Goal: Contribute content: Contribute content

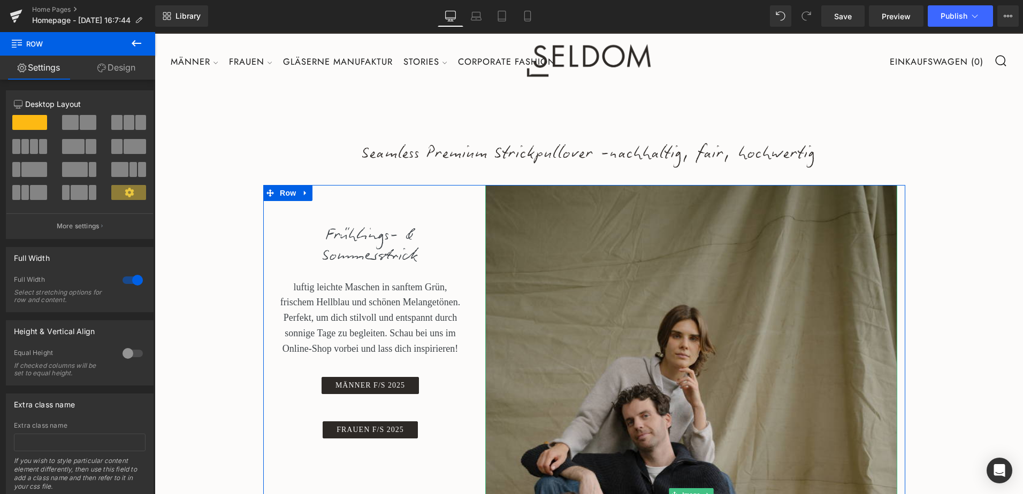
click at [176, 295] on div "Seamless Premium Strickpullover -nachhaltig, fair, hochwertig Heading Frühlings…" at bounding box center [589, 492] width 868 height 811
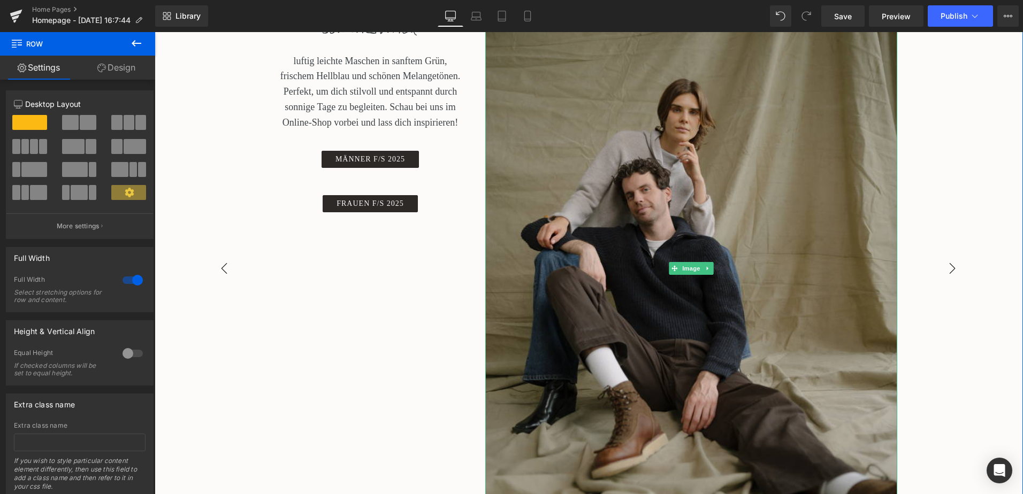
scroll to position [214, 0]
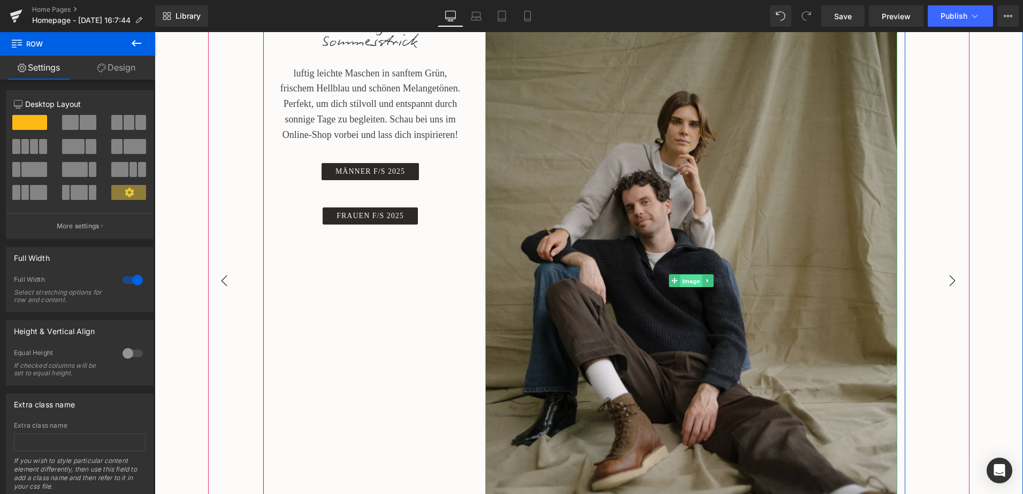
click at [690, 276] on span "Image" at bounding box center [691, 281] width 22 height 13
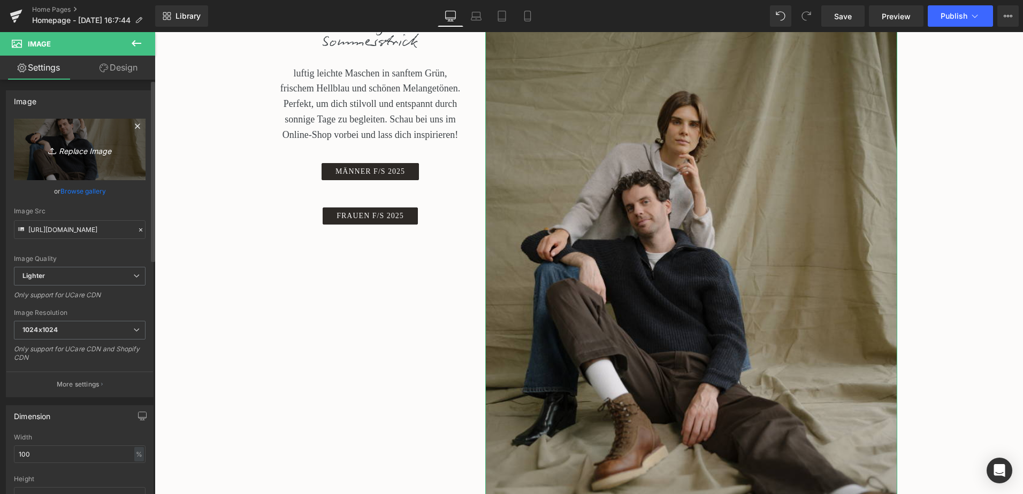
click at [65, 148] on icon "Replace Image" at bounding box center [80, 149] width 86 height 13
type input "C:\fakepath\seldom_winter_campaign_25_4_12.jpg"
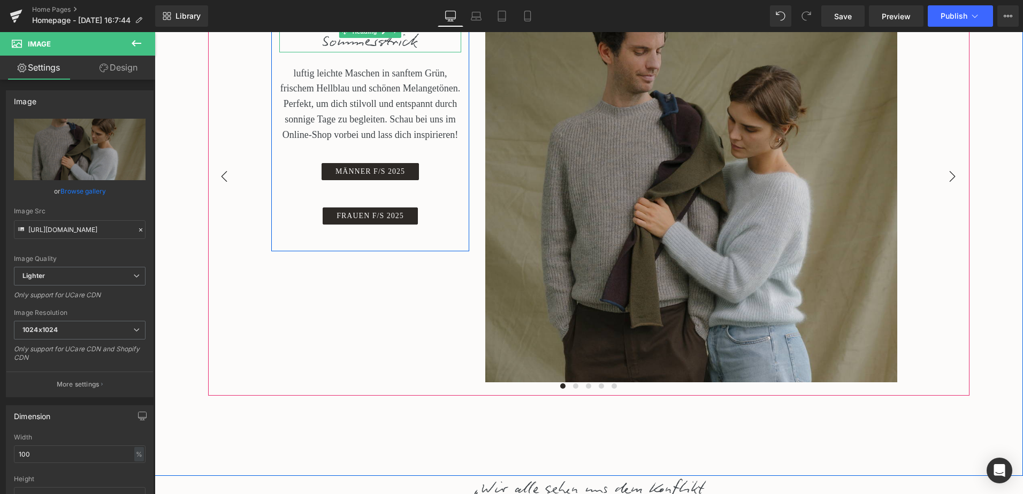
type input "[URL][DOMAIN_NAME]"
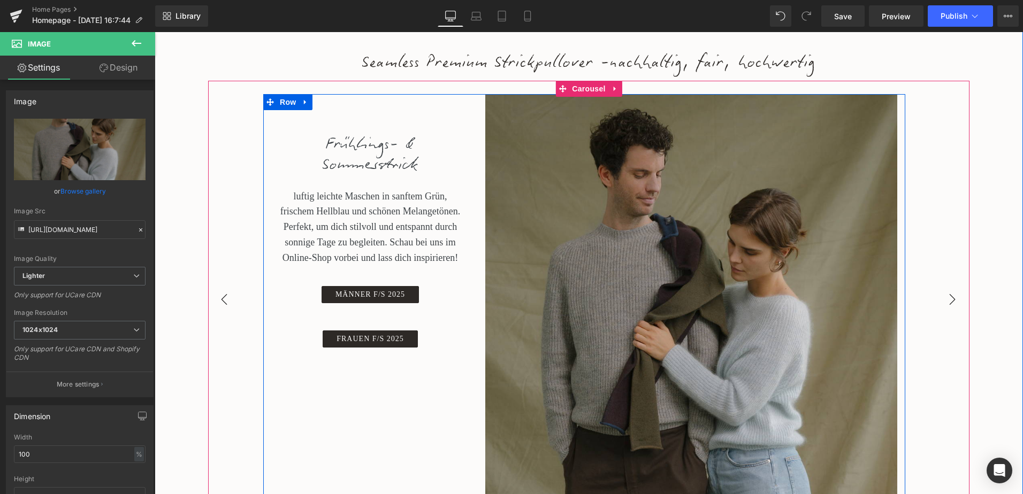
scroll to position [107, 0]
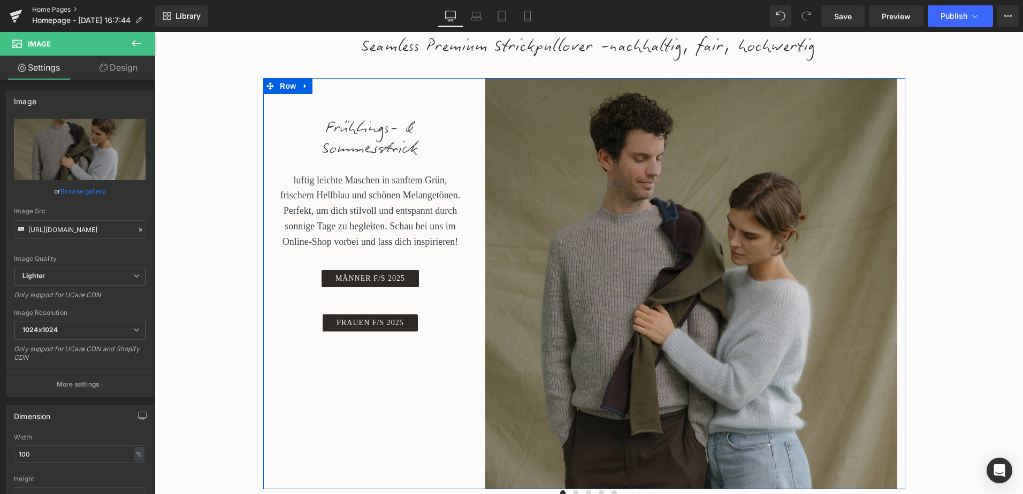
click at [41, 10] on link "Home Pages" at bounding box center [93, 9] width 123 height 9
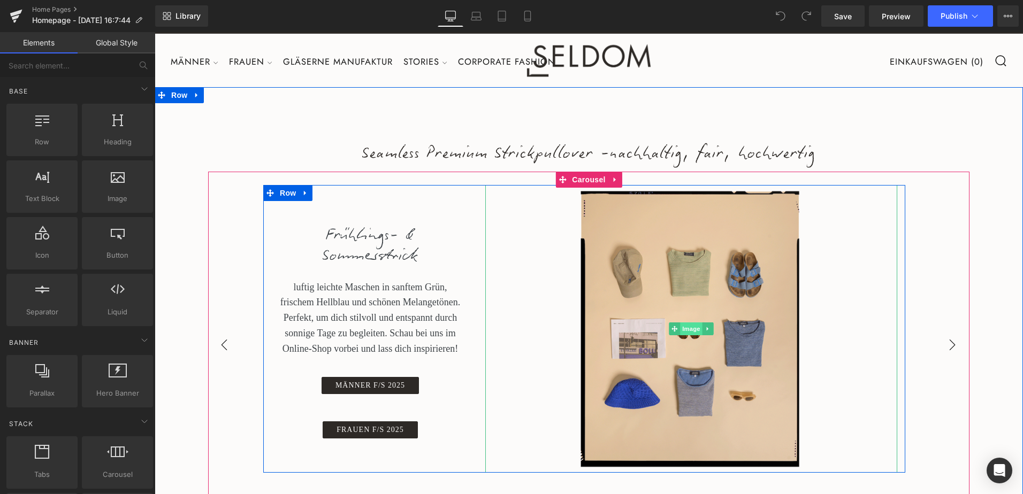
click at [686, 331] on span "Image" at bounding box center [691, 328] width 22 height 13
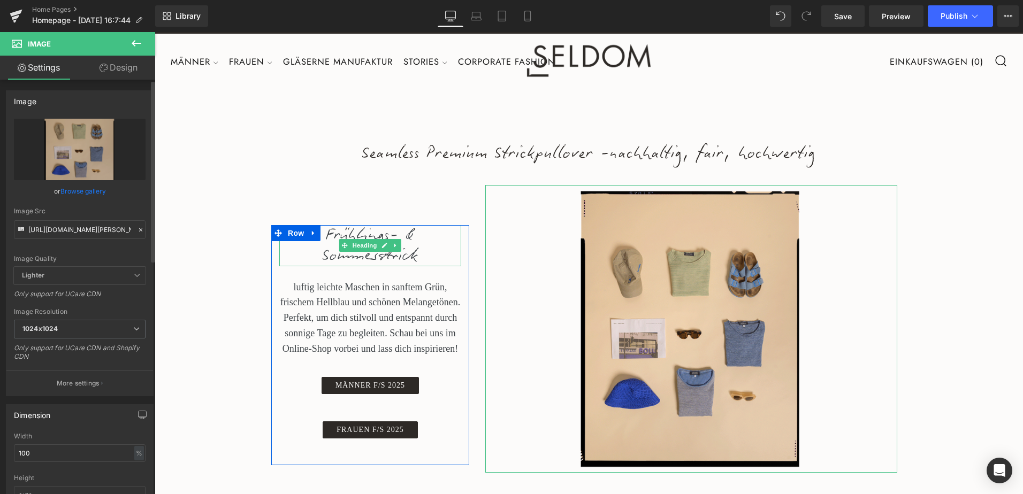
click at [91, 190] on link "Browse gallery" at bounding box center [82, 191] width 45 height 19
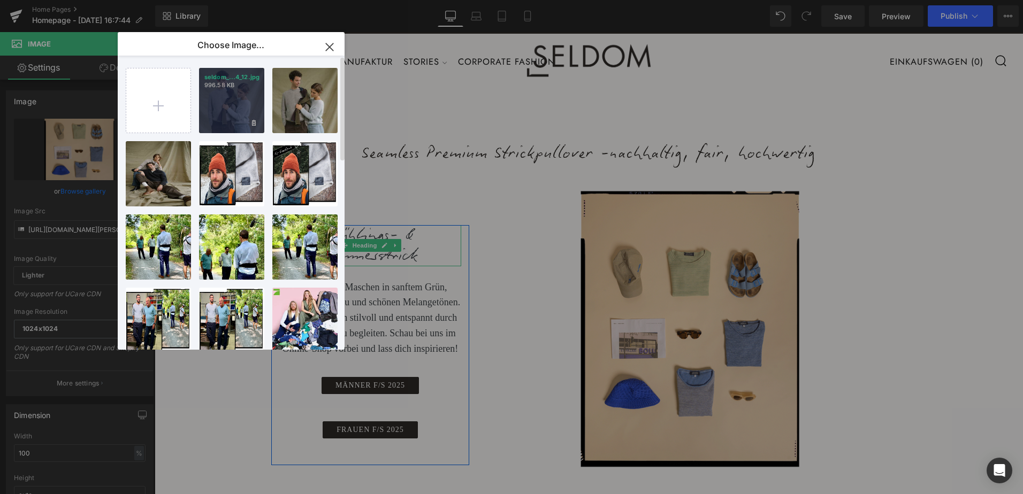
click at [222, 109] on div "seldom_...4_12.jpg 996.58 KB" at bounding box center [231, 100] width 65 height 65
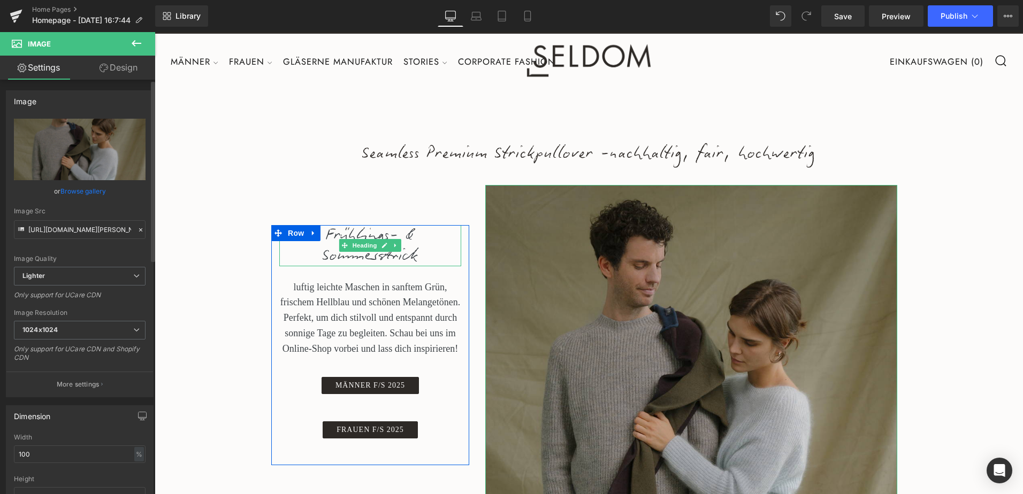
click at [86, 189] on link "Browse gallery" at bounding box center [82, 191] width 45 height 19
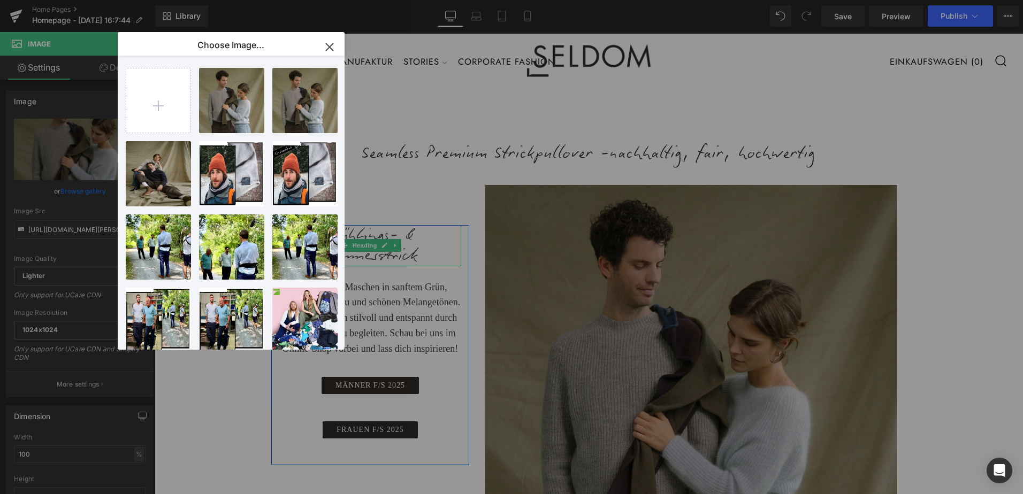
click at [333, 44] on icon "button" at bounding box center [329, 46] width 7 height 7
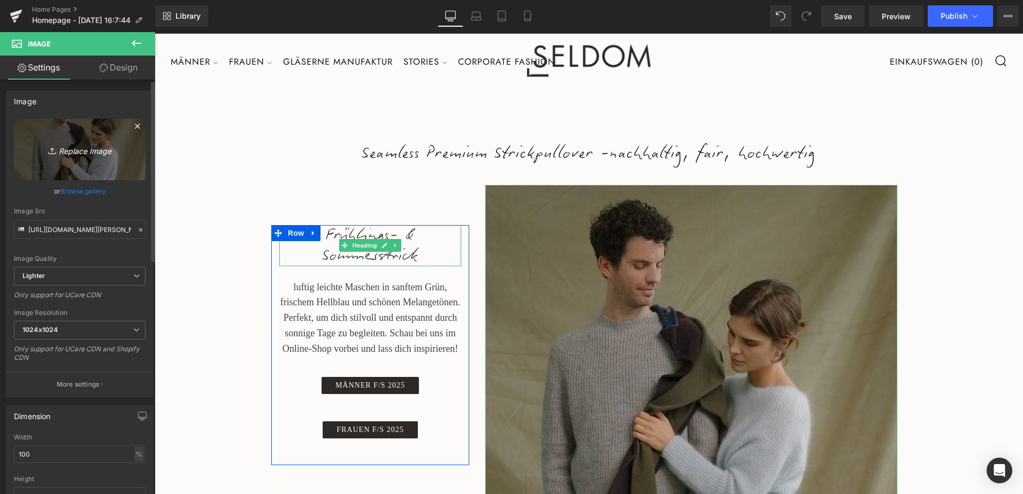
click at [71, 148] on icon "Replace Image" at bounding box center [80, 149] width 86 height 13
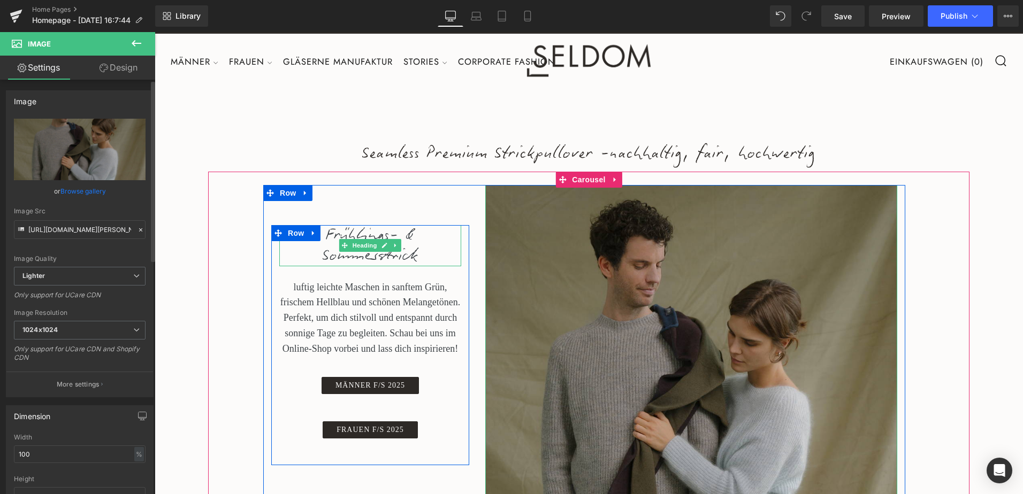
click at [80, 194] on link "Browse gallery" at bounding box center [82, 191] width 45 height 19
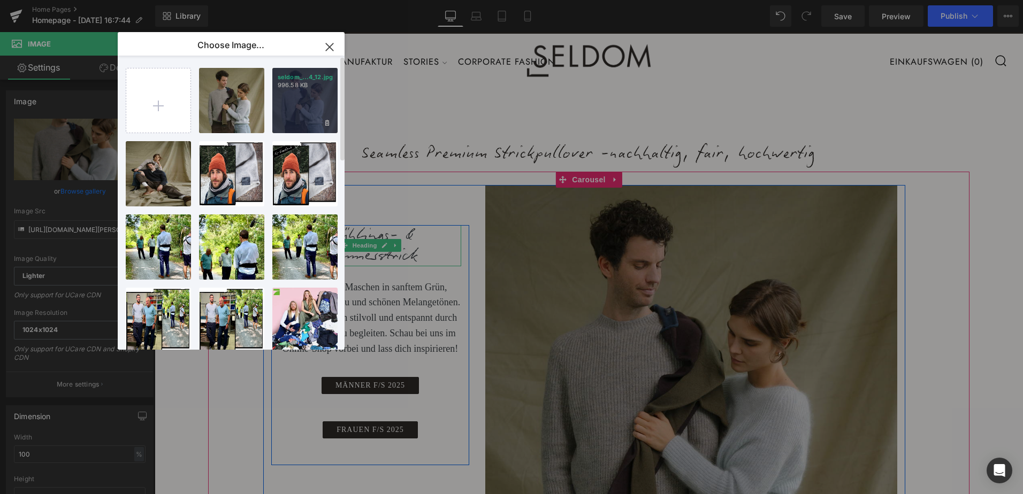
click at [288, 100] on div "seldom_...4_12.jpg 996.58 KB" at bounding box center [304, 100] width 65 height 65
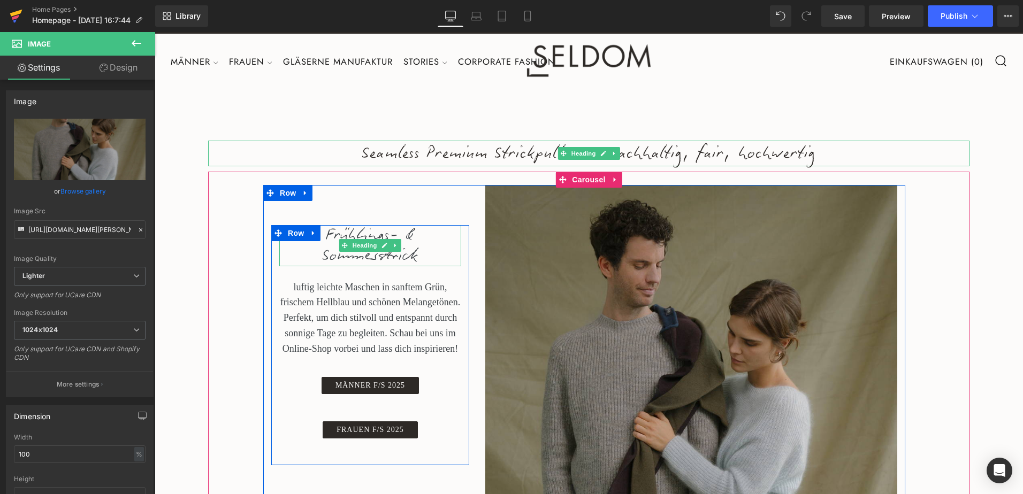
click at [18, 15] on icon at bounding box center [16, 16] width 13 height 27
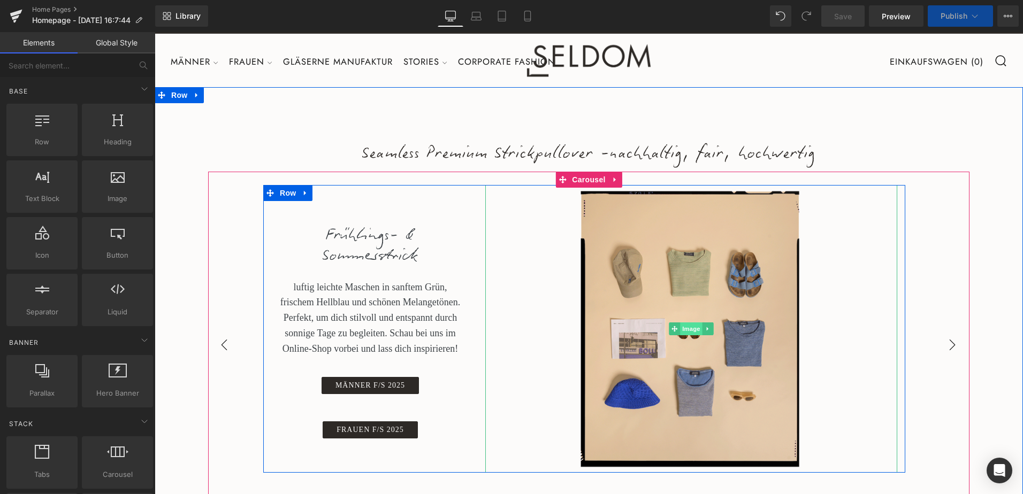
click at [685, 324] on span "Image" at bounding box center [691, 328] width 22 height 13
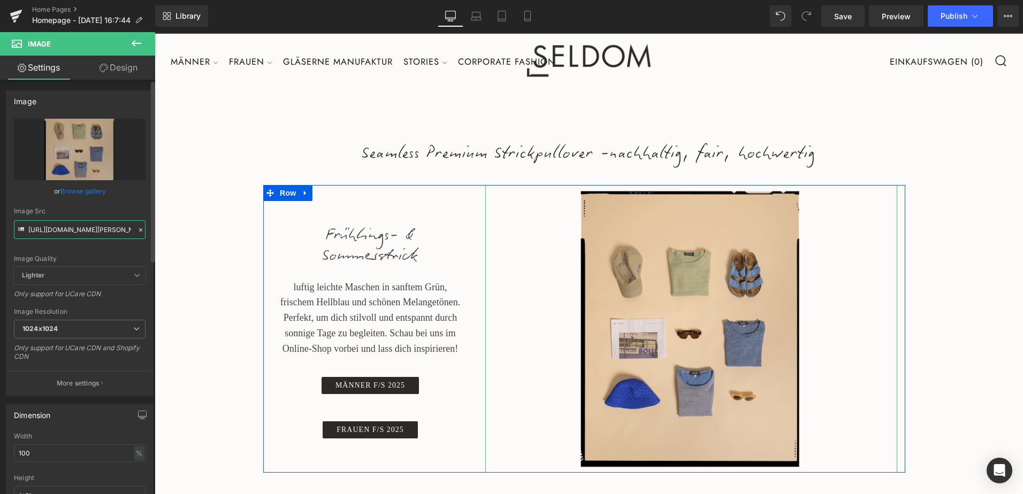
click at [102, 231] on input "https://cdn.shopify.com/s/files/1/0607/5773/7572/files/2025_01-Seldom-Online-Sh…" at bounding box center [80, 229] width 132 height 19
drag, startPoint x: 110, startPoint y: 227, endPoint x: 137, endPoint y: 227, distance: 26.7
click at [137, 227] on div "Image Src https://cdn.shopify.com/s/files/1/0607/5773/7572/files/2025_01-Seldom…" at bounding box center [80, 224] width 132 height 32
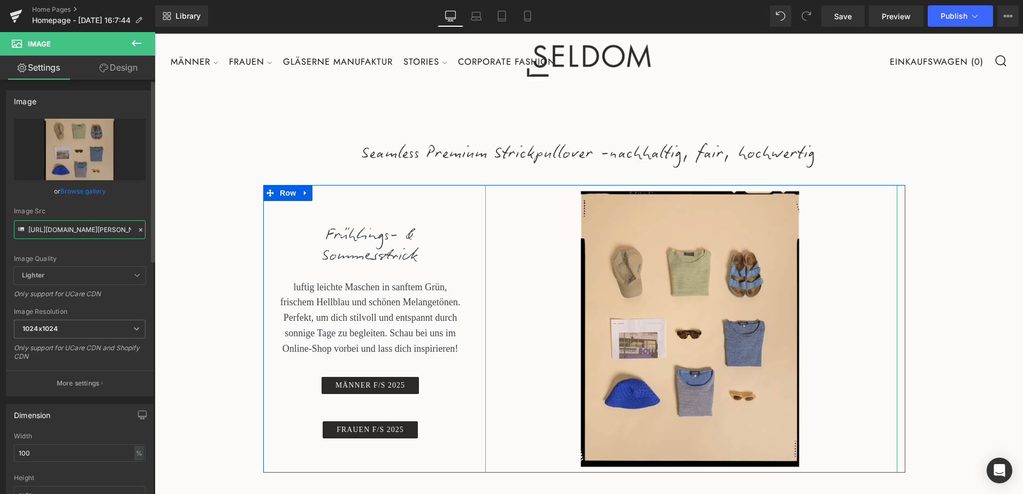
click at [78, 229] on input "https://cdn.shopify.com/s/files/1/0607/5773/7572/files/2025_01-Seldom-Online-Sh…" at bounding box center [80, 229] width 132 height 19
paste input "admin.shopify.com/store/codeschaffer/content/files/56537479446856?selectedView=…"
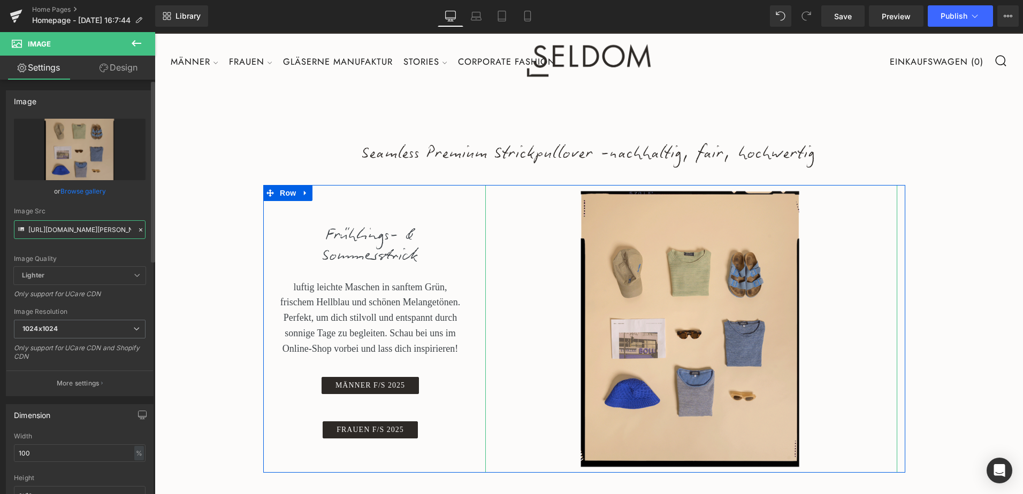
type input "https://admin.shopify.com/store/codeschaffer/content/files/56537479446856?selec…"
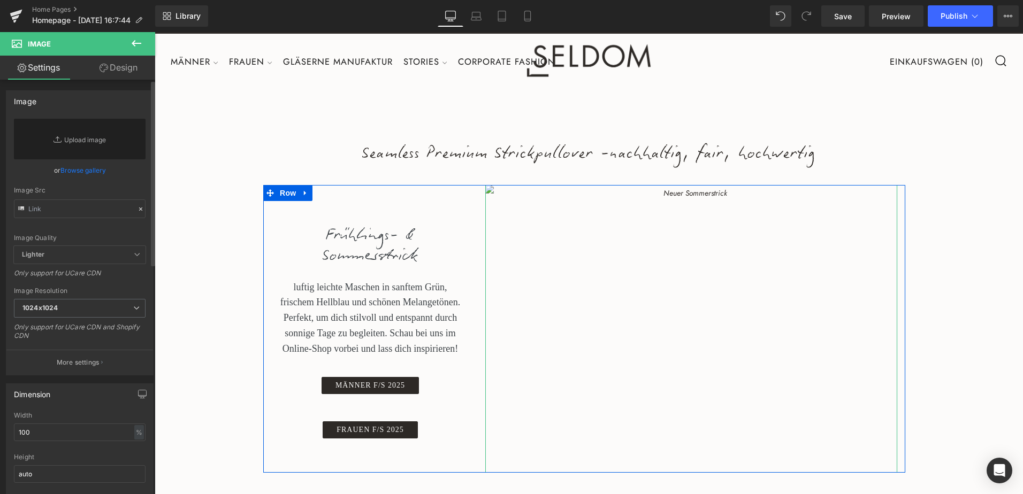
click at [132, 182] on div "Image Quality Lighter Lightest Lighter Lighter Lightest Only support for UCare …" at bounding box center [80, 182] width 132 height 127
click at [118, 207] on input "text" at bounding box center [80, 208] width 132 height 19
paste input "https://admin.shopify.com/store/codeschaffer/content/files/56537479446856?selec…"
type input "https://admin.shopify.com/store/codeschaffer/content/files/56537479446856?selec…"
click at [72, 209] on input "https://admin.shopify.com/store/codeschaffer/content/files/56537479446856?selec…" at bounding box center [80, 208] width 132 height 19
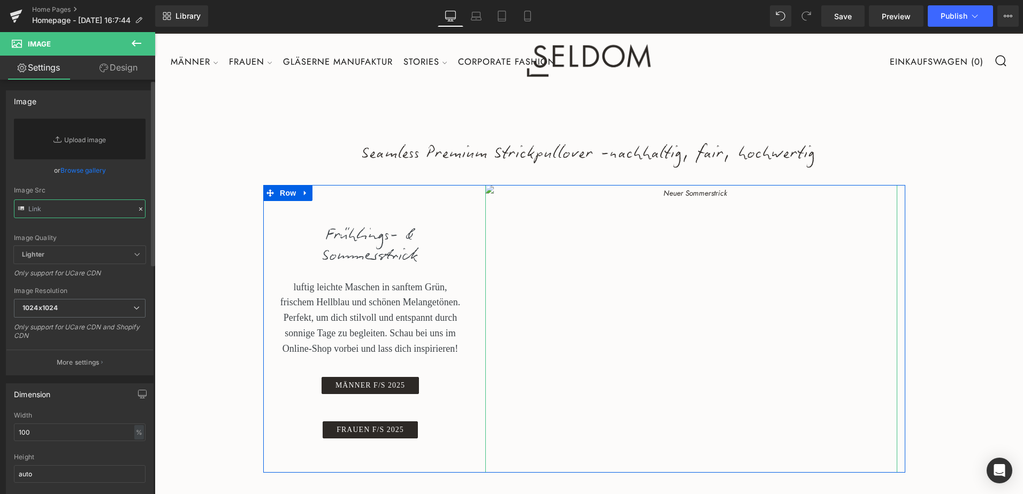
paste input "https://admin.shopify.com/store/codeschaffer/content/files/56537479446856?selec…"
type input "https://admin.shopify.com/store/codeschaffer/content/files/56537479446856?selec…"
click at [102, 208] on input "https://admin.shopify.com/store/codeschaffer/content/files/56537479446856?selec…" at bounding box center [80, 208] width 132 height 19
click at [137, 211] on icon at bounding box center [140, 208] width 7 height 7
click at [137, 208] on icon at bounding box center [140, 208] width 7 height 7
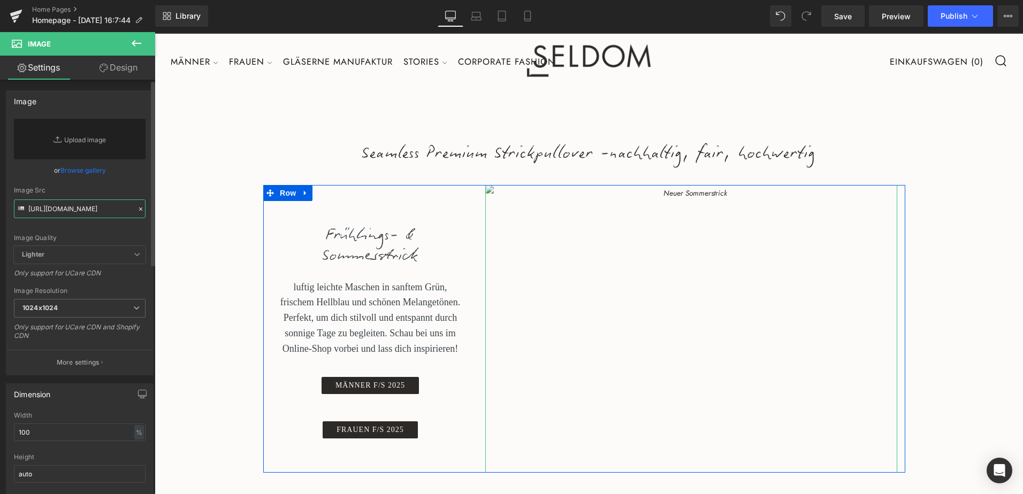
click at [111, 206] on input "https://admin.shopify.com/store/codeschaffer/content/files/56537479446856?selec…" at bounding box center [80, 208] width 132 height 19
paste input "SELDOM_analog_rahmen_AW25_klein"
type input "SELDOM_analog_rahmen_AW25_klein"
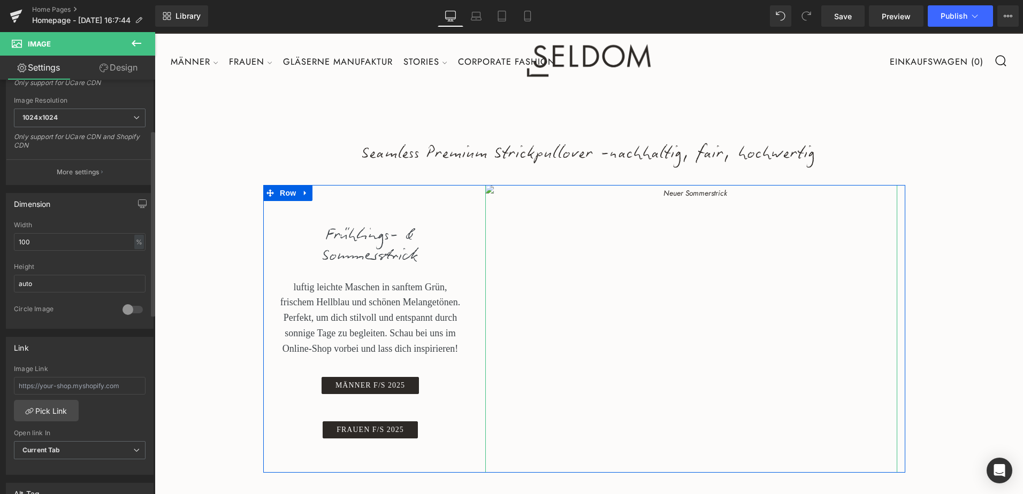
scroll to position [214, 0]
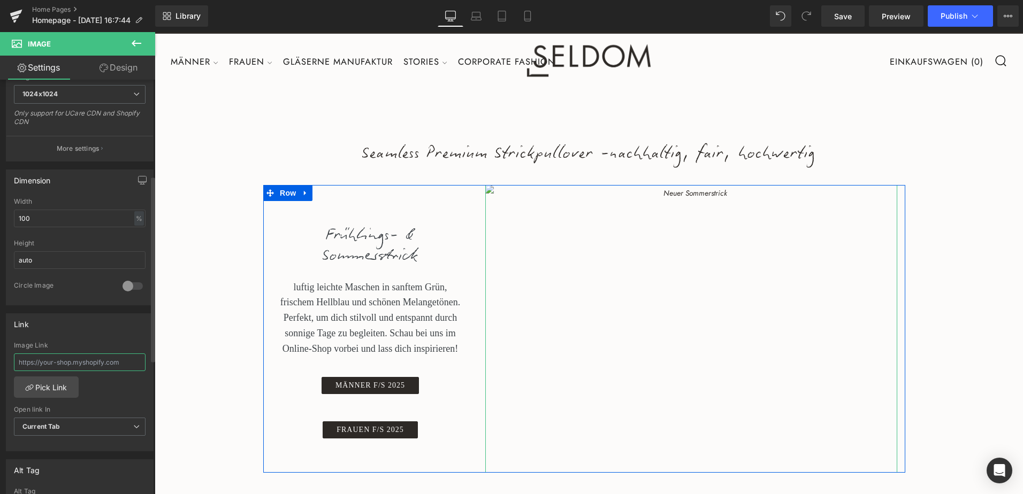
click at [80, 360] on input "text" at bounding box center [80, 362] width 132 height 18
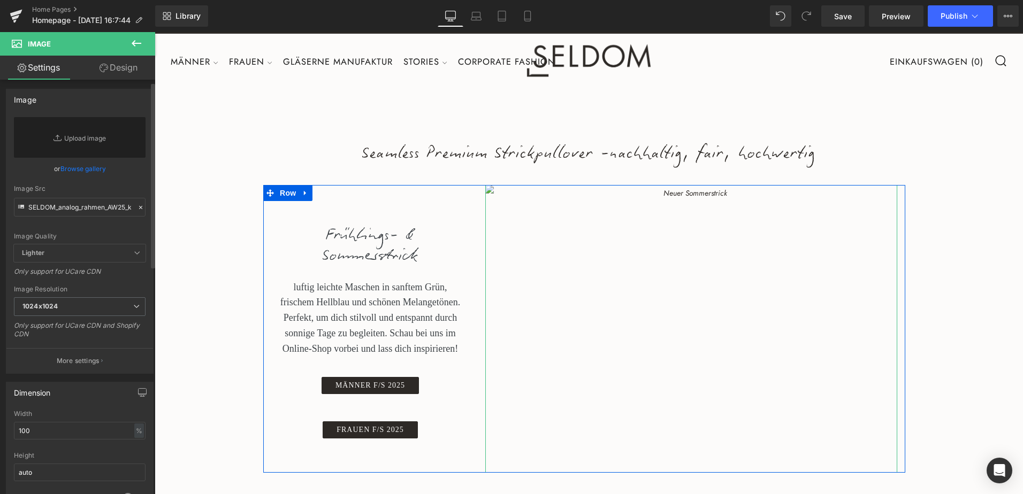
scroll to position [0, 0]
click at [81, 207] on input "SELDOM_analog_rahmen_AW25_klein" at bounding box center [80, 208] width 132 height 19
paste input "https://cdn.shopify.com/s/files/1/0607/5773/7572/files/SELDOM_analog_rahmen_AW2…"
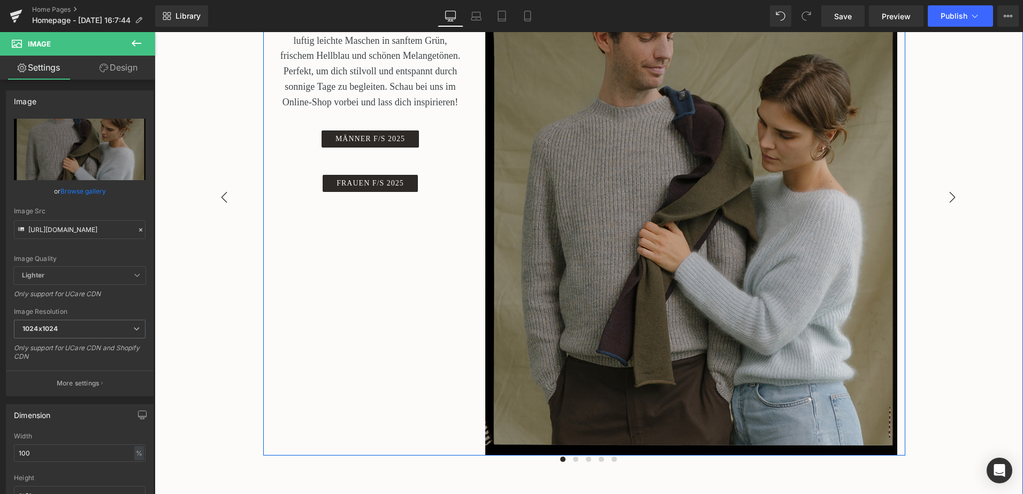
scroll to position [214, 0]
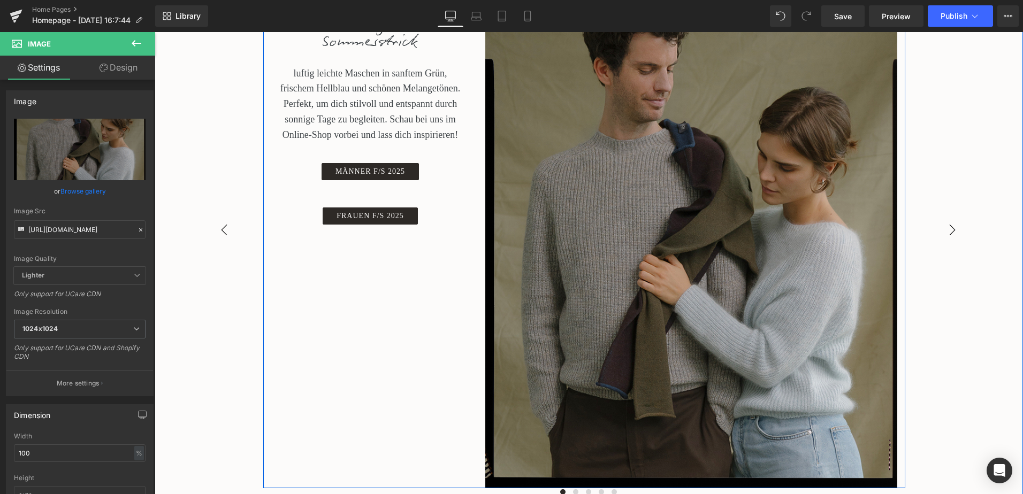
click at [944, 229] on button "›" at bounding box center [952, 230] width 32 height 32
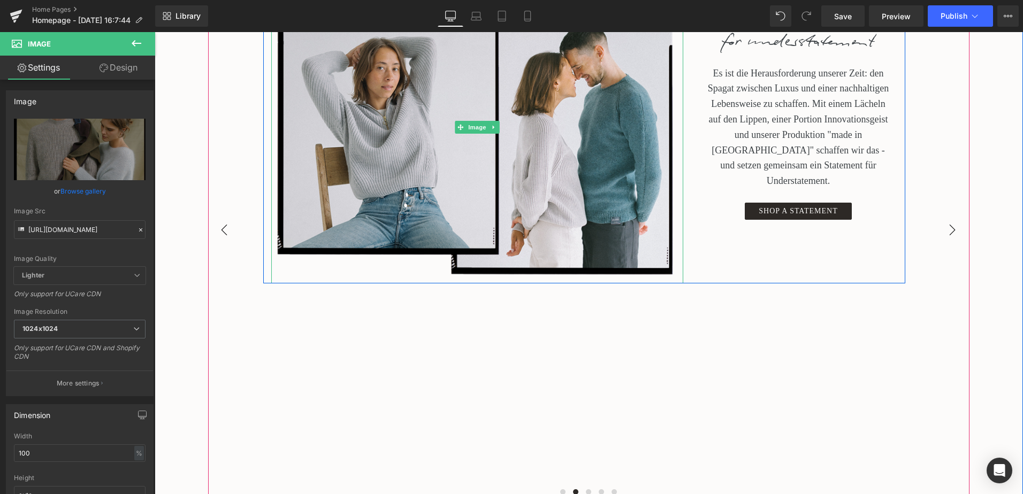
click at [214, 227] on button "‹" at bounding box center [224, 230] width 32 height 32
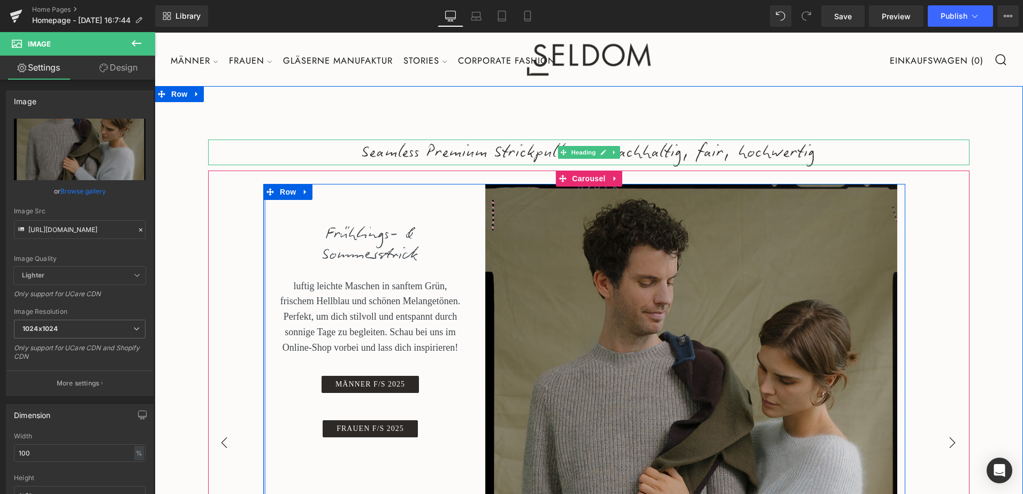
scroll to position [0, 0]
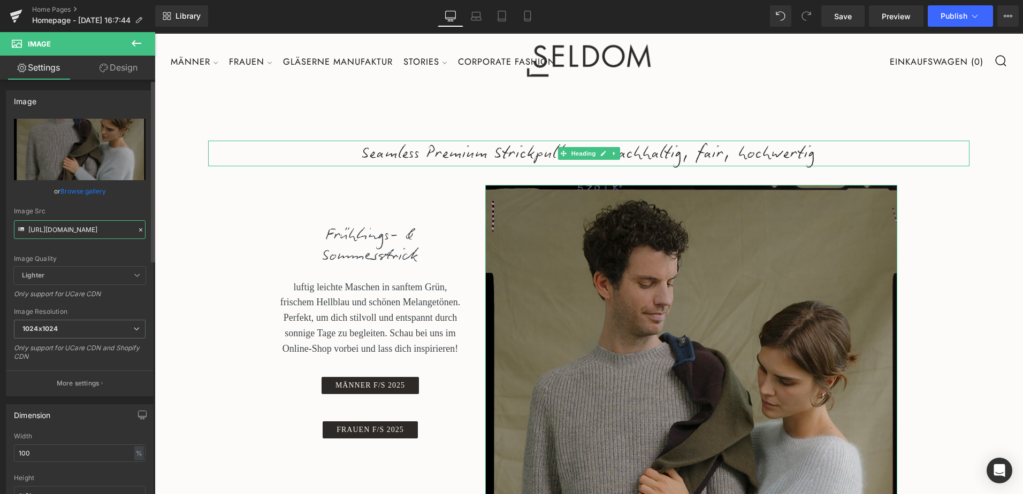
click at [98, 238] on input "https://cdn.shopify.com/s/files/1/0607/5773/7572/files/SELDOM_analog_rahmen_AW2…" at bounding box center [80, 229] width 132 height 19
click at [100, 233] on input "https://cdn.shopify.com/s/files/1/0607/5773/7572/files/SELDOM_analog_rahmen_AW2…" at bounding box center [80, 229] width 132 height 19
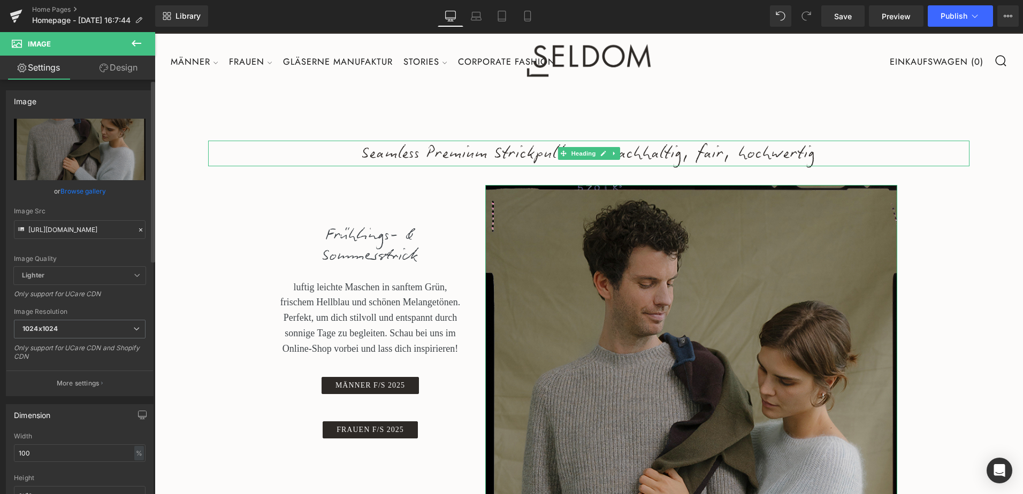
click at [139, 230] on icon at bounding box center [140, 229] width 3 height 3
click at [106, 226] on input "https://cdn.shopify.com/s/files/1/0607/5773/7572/files/SELDOM_analog_rahmen_AW2…" at bounding box center [80, 229] width 132 height 19
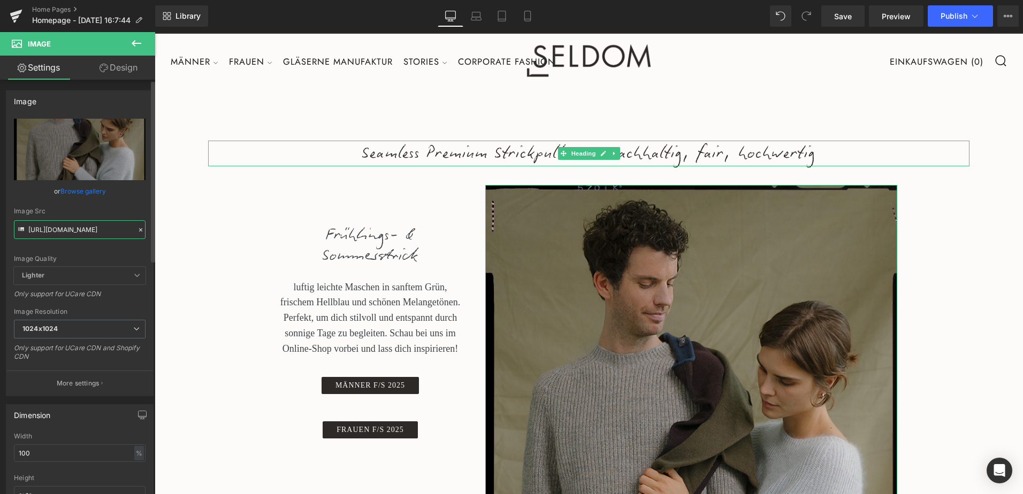
click at [106, 226] on input "https://cdn.shopify.com/s/files/1/0607/5773/7572/files/SELDOM_analog_rahmen_AW2…" at bounding box center [80, 229] width 132 height 19
paste input "text"
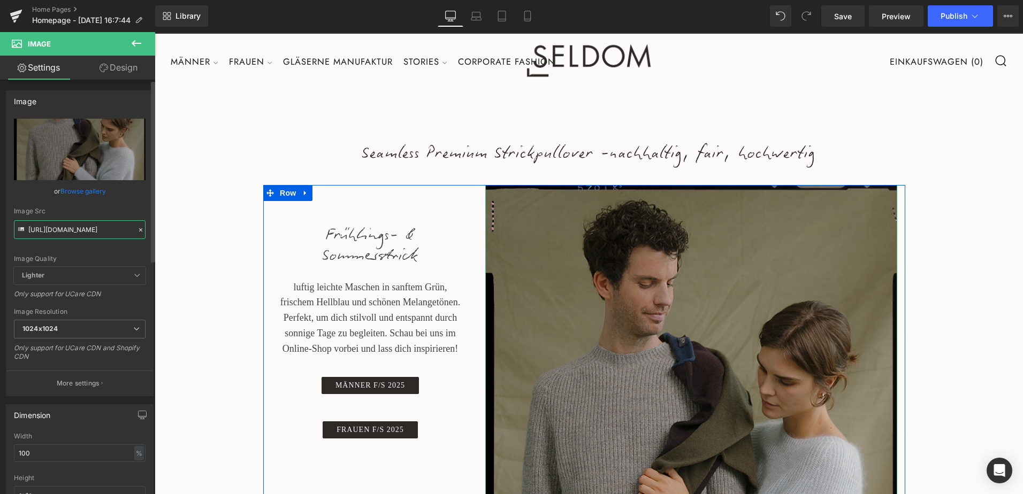
click at [75, 230] on input "https://cdn.shopify.com/s/files/1/0607/5773/7572/files/SELDOM_analog_rahmen_AW2…" at bounding box center [80, 229] width 132 height 19
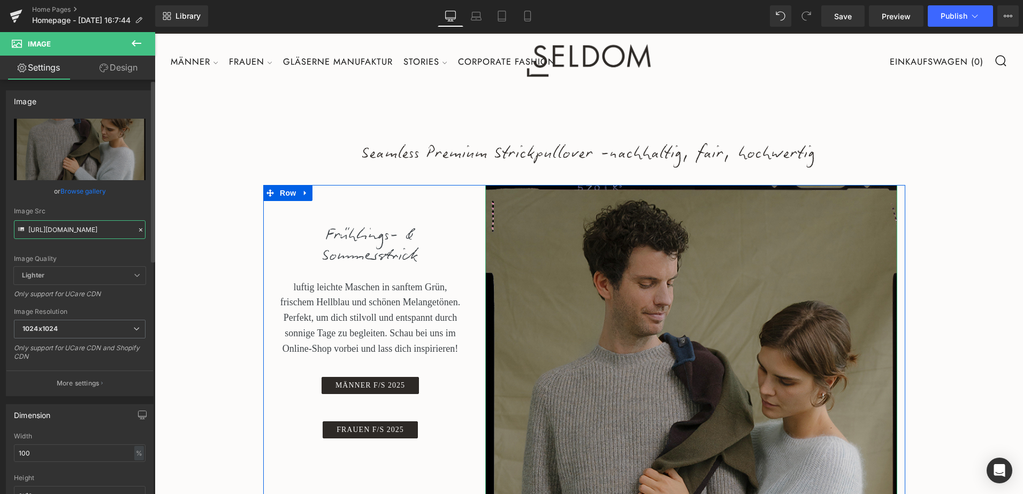
paste input "text"
type input "https://cdn.shopify.com/s/files/1/0607/5773/7572/files/SELDOM_analog_rahmen_AW2…"
drag, startPoint x: 113, startPoint y: 232, endPoint x: 154, endPoint y: 231, distance: 41.2
click at [154, 231] on div "Image https://cdn.shopify.com/s/files/1/0607/5773/7572/files/2025_01-Seldom-Onl…" at bounding box center [77, 289] width 155 height 419
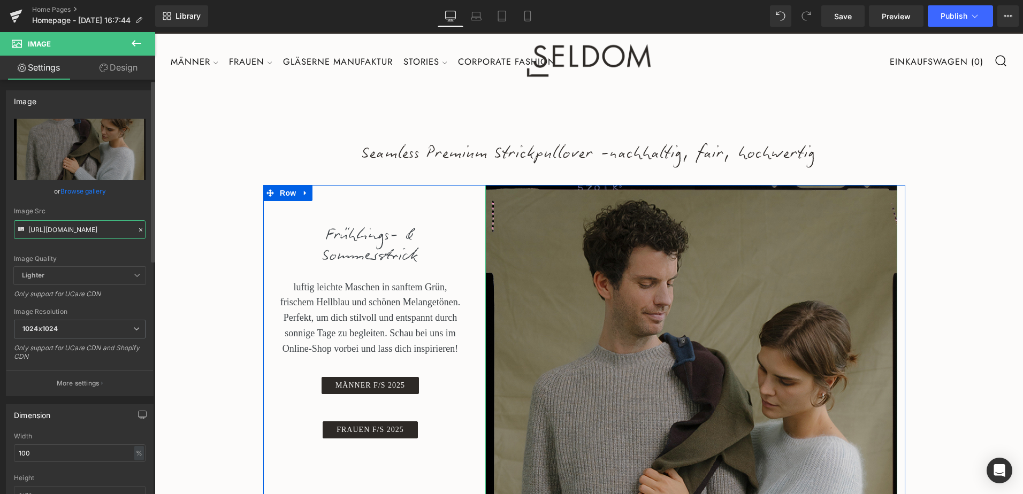
click at [116, 235] on input "https://cdn.shopify.com/s/files/1/0607/5773/7572/files/SELDOM_analog_rahmen_AW2…" at bounding box center [80, 229] width 132 height 19
click at [129, 228] on input "https://cdn.shopify.com/s/files/1/0607/5773/7572/files/SELDOM_analog_rahmen_AW2…" at bounding box center [80, 229] width 132 height 19
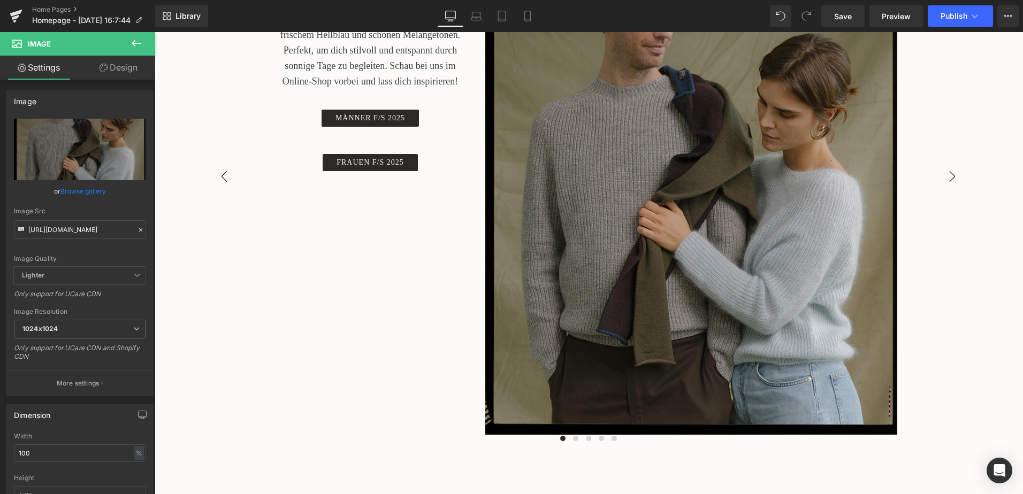
scroll to position [0, 0]
click at [954, 177] on button "›" at bounding box center [952, 176] width 32 height 32
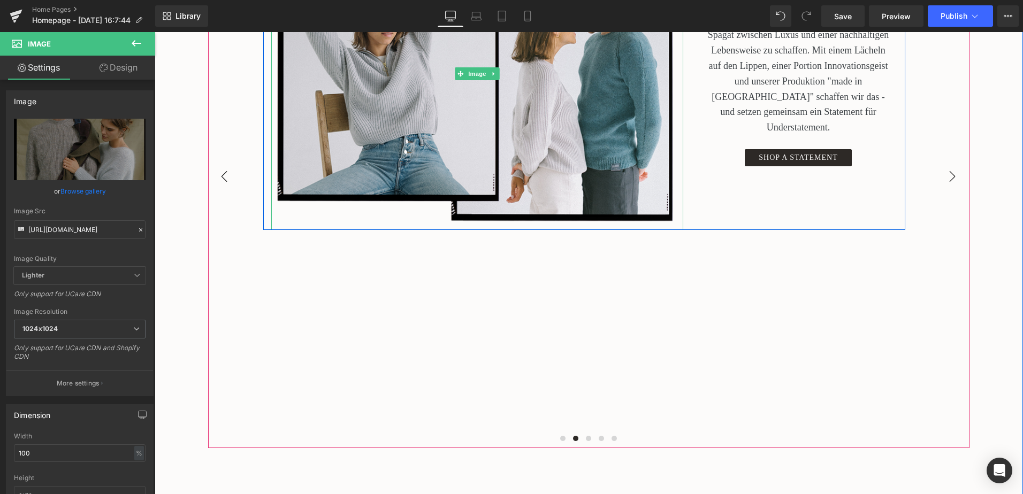
click at [944, 175] on button "›" at bounding box center [952, 176] width 32 height 32
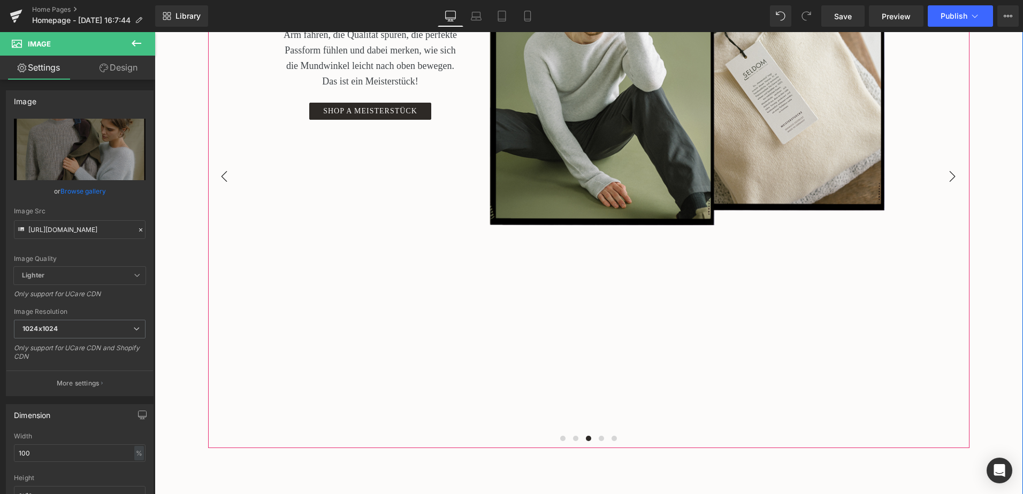
click at [944, 175] on button "›" at bounding box center [952, 176] width 32 height 32
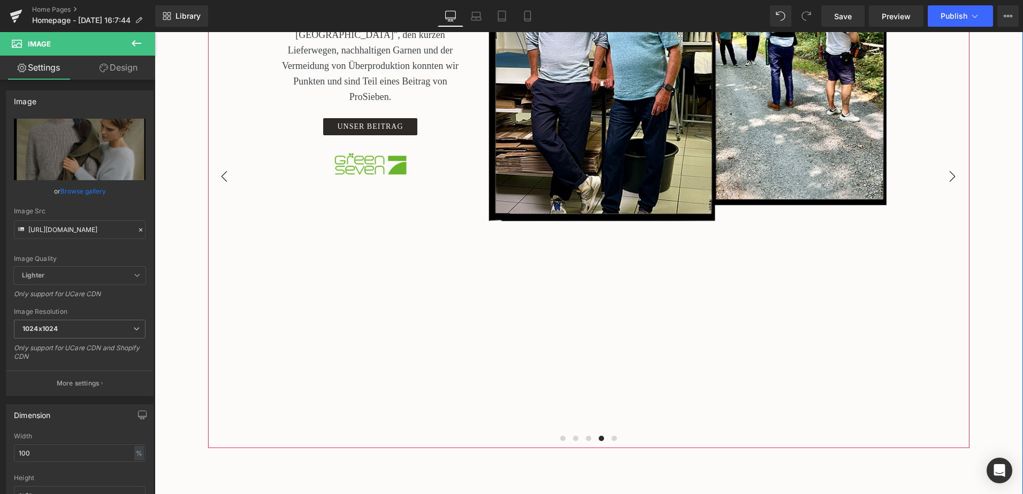
click at [944, 175] on button "›" at bounding box center [952, 176] width 32 height 32
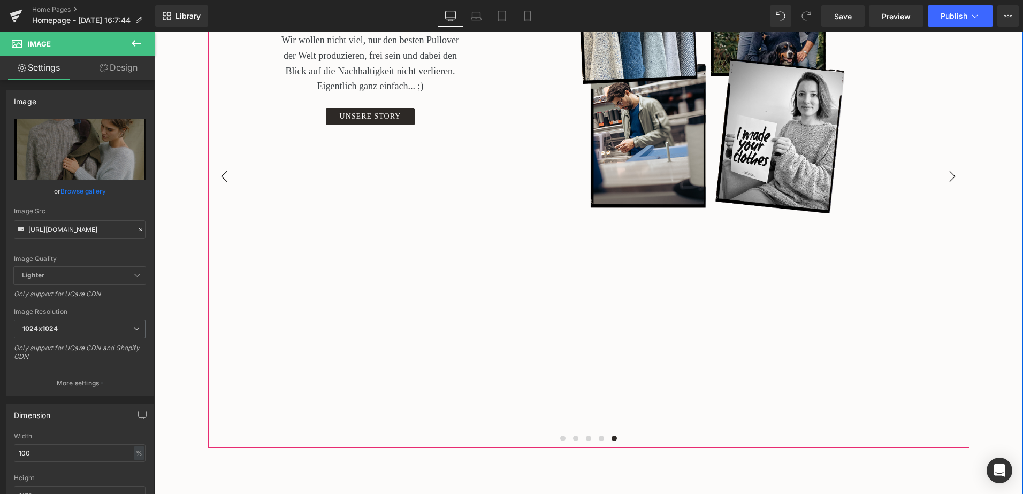
click at [944, 175] on button "›" at bounding box center [952, 176] width 32 height 32
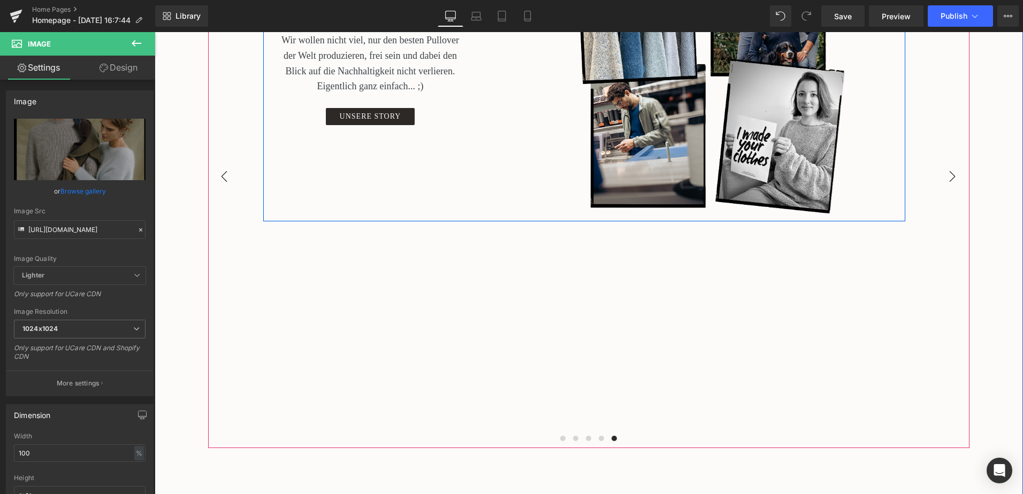
click at [225, 173] on button "‹" at bounding box center [224, 176] width 32 height 32
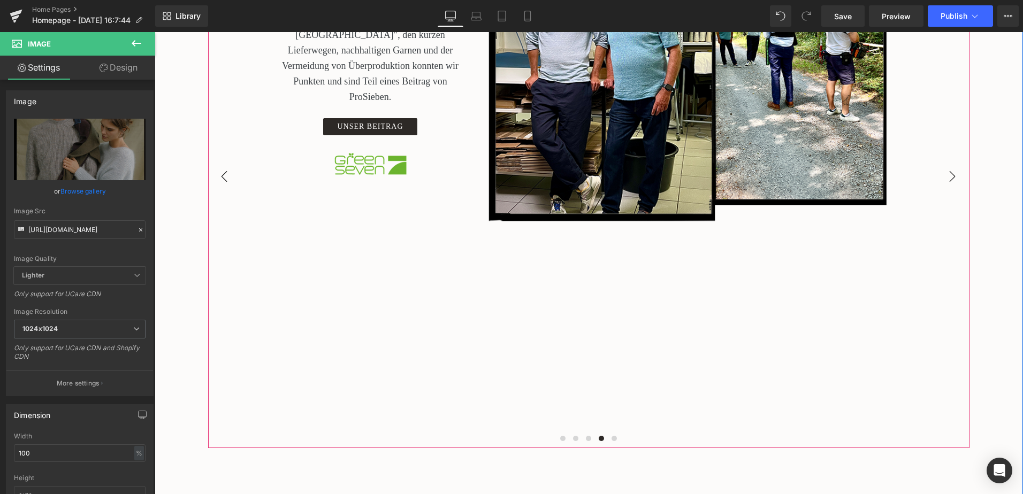
click at [225, 173] on button "‹" at bounding box center [224, 176] width 32 height 32
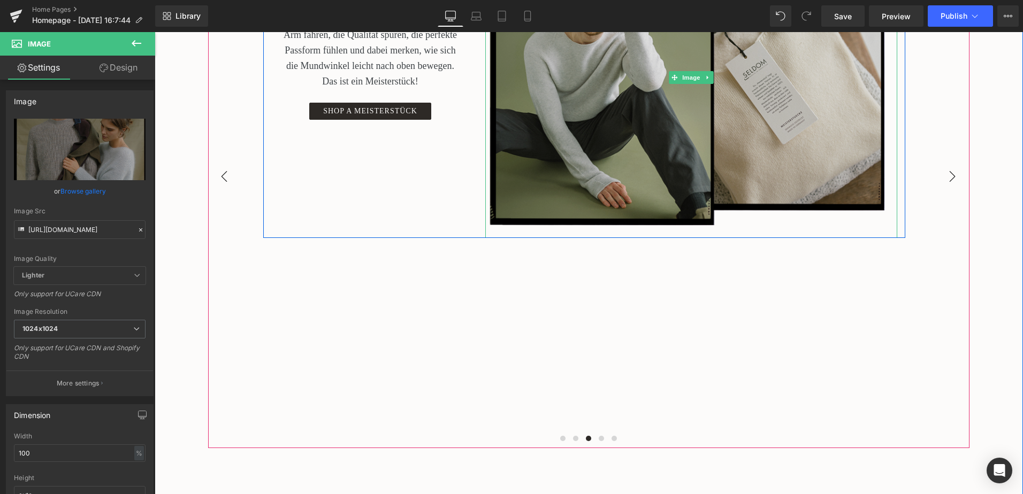
click at [554, 143] on img at bounding box center [691, 78] width 412 height 320
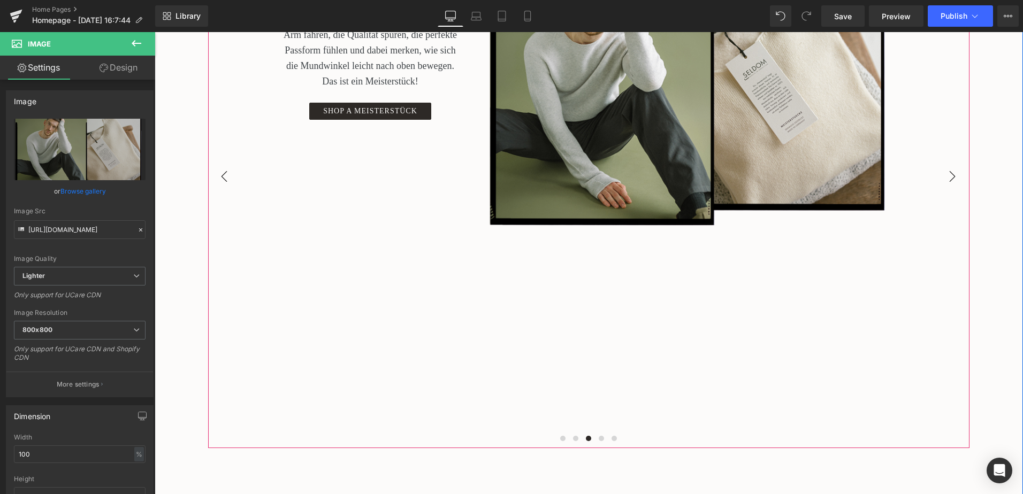
click at [222, 174] on button "‹" at bounding box center [224, 176] width 32 height 32
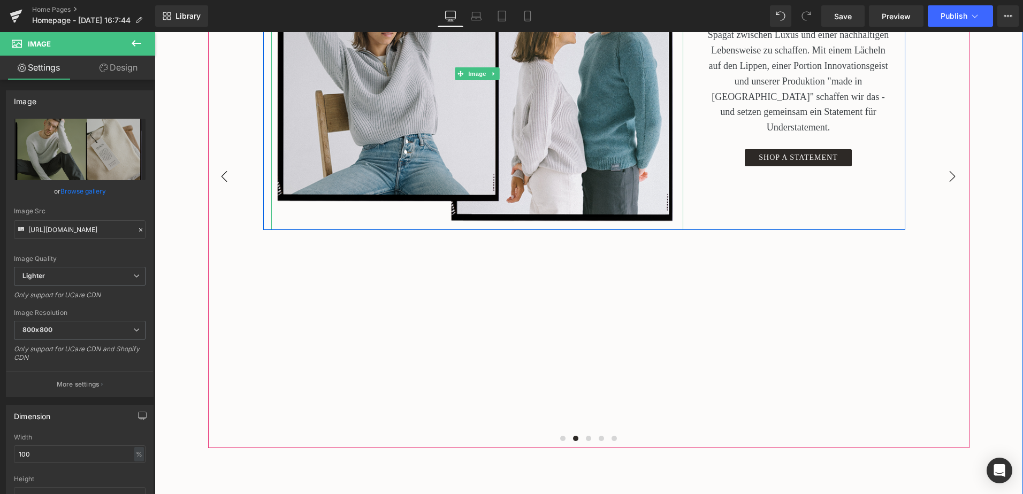
click at [222, 174] on button "‹" at bounding box center [224, 176] width 32 height 32
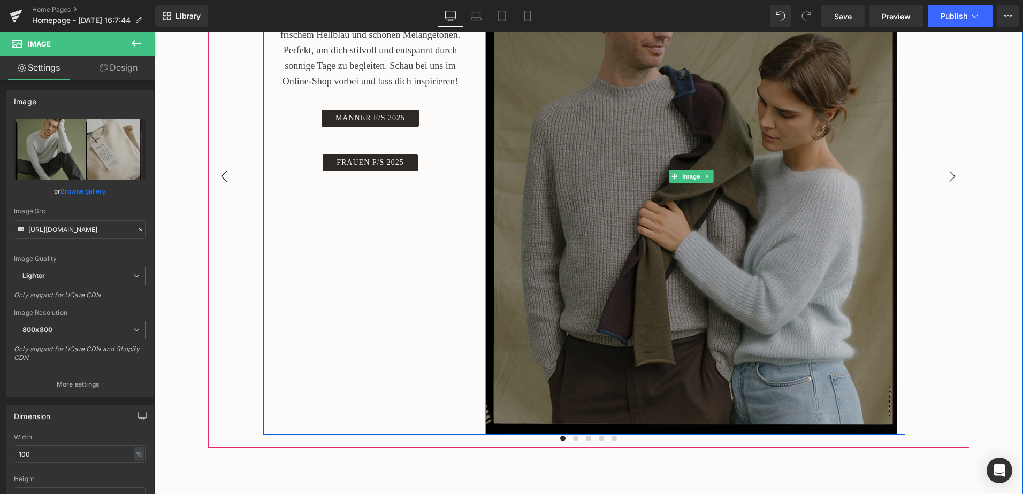
click at [583, 191] on img at bounding box center [691, 176] width 412 height 517
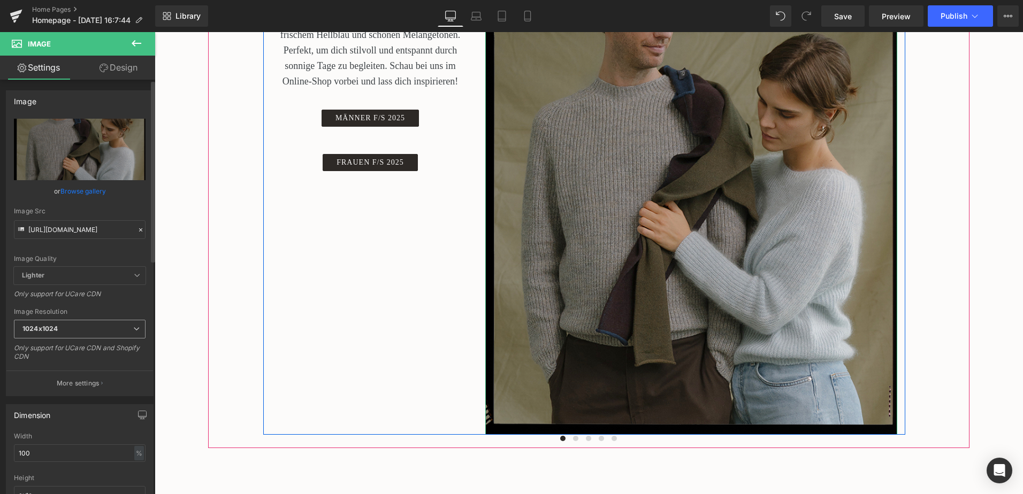
click at [127, 328] on span "1024x1024" at bounding box center [80, 329] width 132 height 19
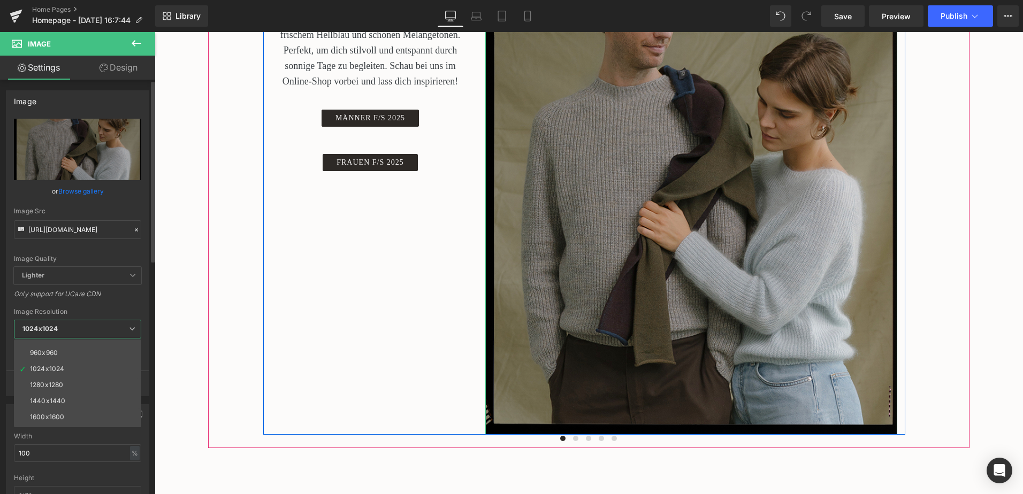
scroll to position [53, 0]
click at [99, 385] on li "800x800" at bounding box center [80, 390] width 132 height 16
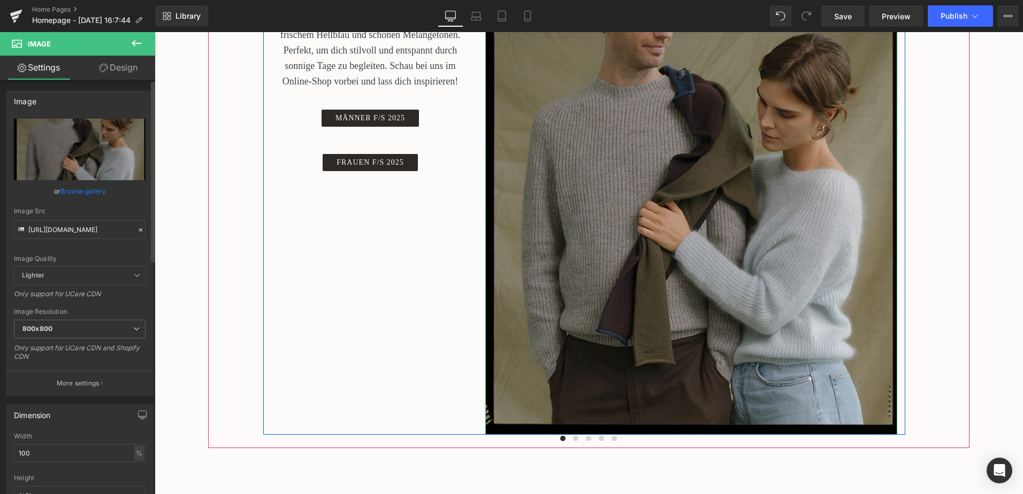
click at [126, 305] on div "https://cdn.shopify.com/s/files/1/0607/5773/7572/files/SELDOM_analog_rahmen_AW2…" at bounding box center [79, 257] width 147 height 277
click at [133, 326] on icon at bounding box center [136, 329] width 6 height 6
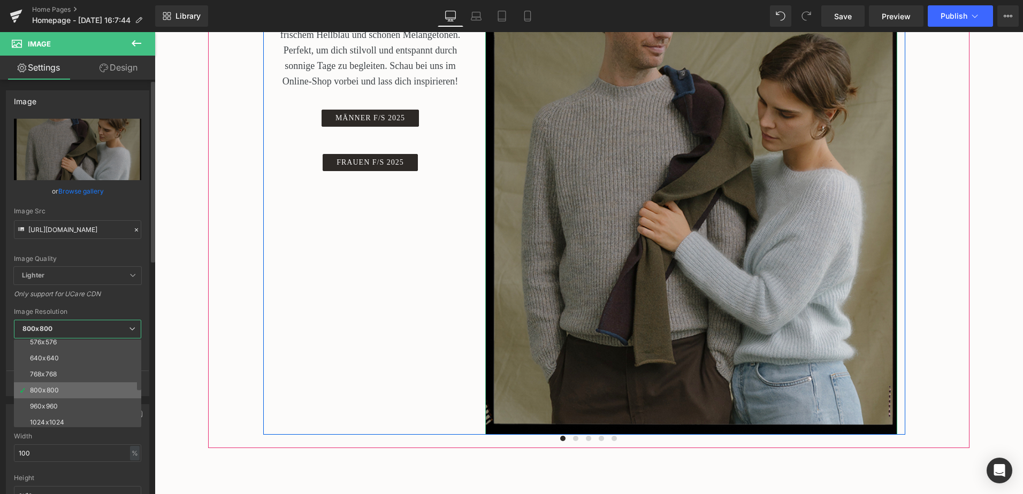
click at [101, 389] on li "800x800" at bounding box center [80, 390] width 132 height 16
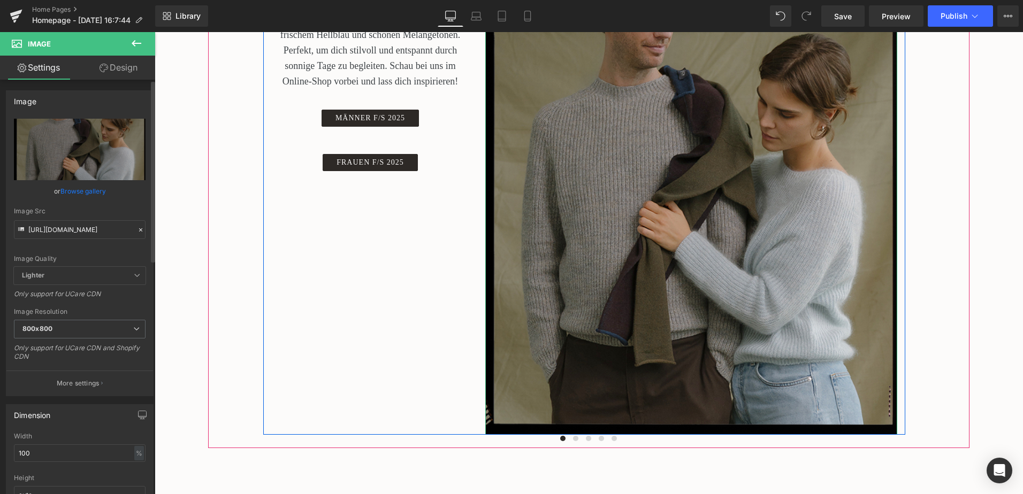
click at [128, 303] on div "Only support for UCare CDN" at bounding box center [80, 298] width 132 height 16
click at [130, 301] on div "Only support for UCare CDN" at bounding box center [80, 298] width 132 height 16
click at [136, 249] on div "Image Quality Lighter Lightest Lighter Lighter Lightest Only support for UCare …" at bounding box center [80, 193] width 132 height 148
click at [140, 252] on div "Image Quality Lighter Lightest Lighter Lighter Lightest Only support for UCare …" at bounding box center [80, 193] width 132 height 148
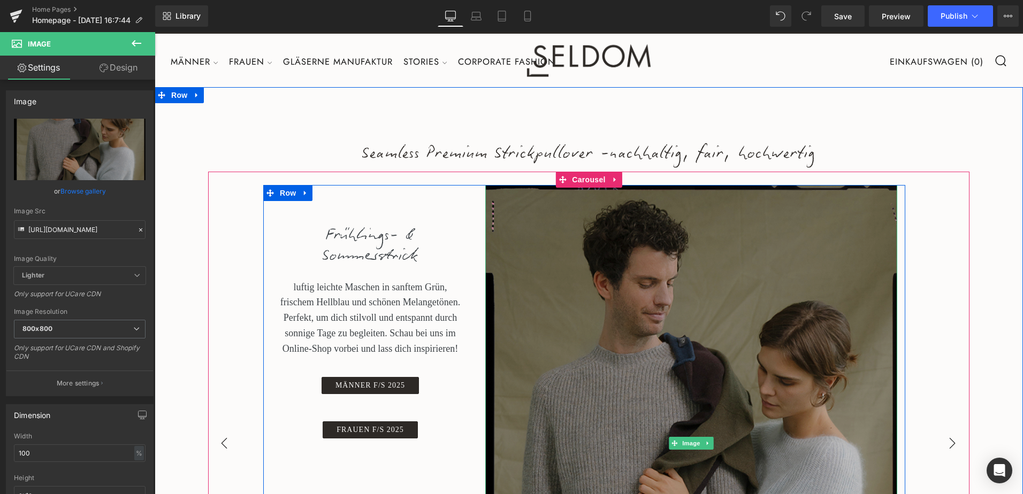
click at [676, 288] on img at bounding box center [691, 443] width 412 height 517
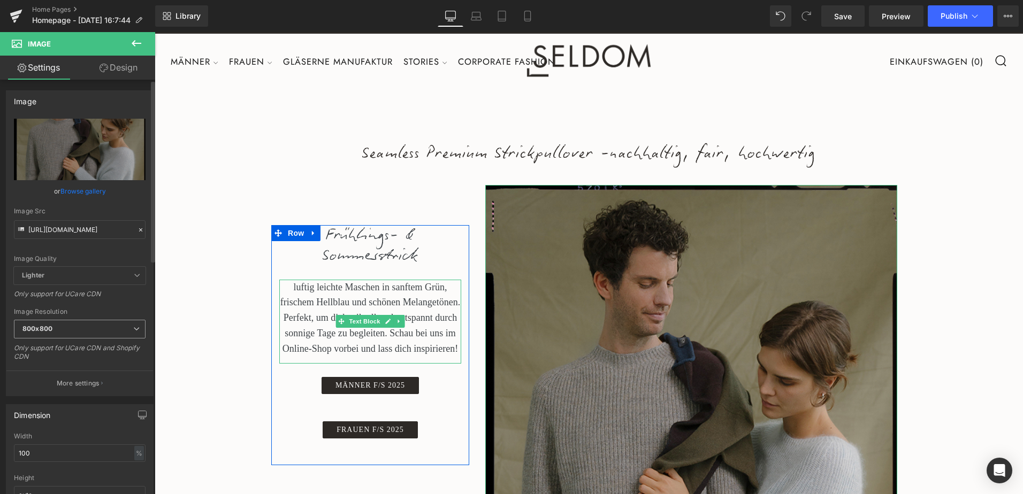
click at [133, 323] on span "800x800" at bounding box center [80, 329] width 132 height 19
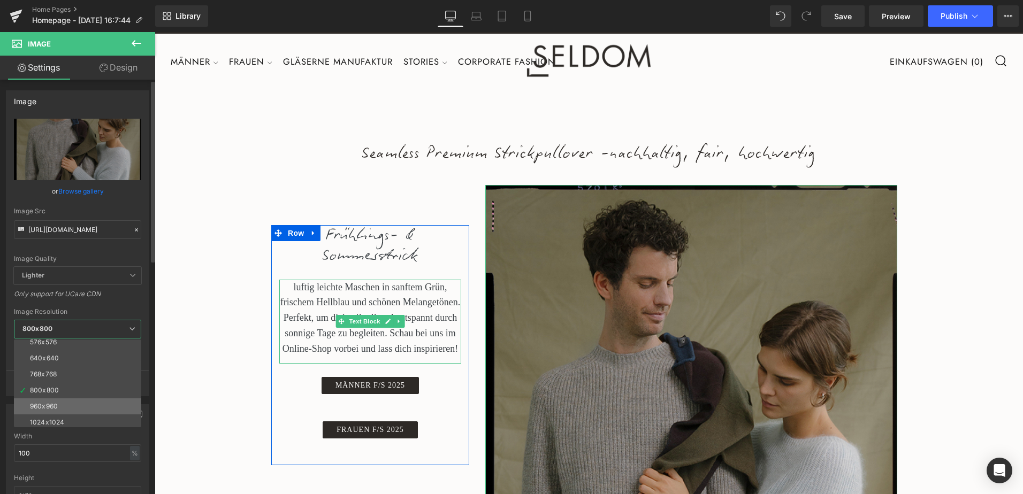
click at [111, 400] on li "960x960" at bounding box center [80, 406] width 132 height 16
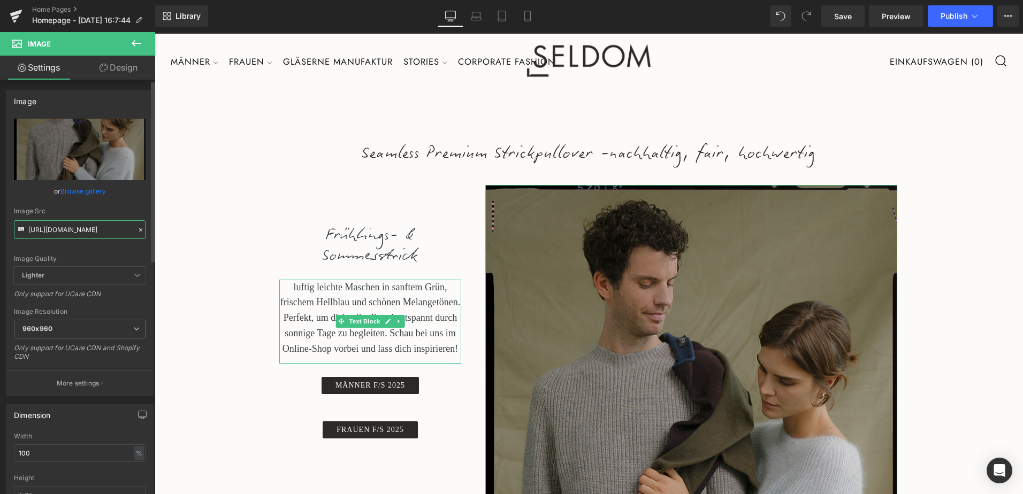
click at [97, 230] on input "https://cdn.shopify.com/s/files/1/0607/5773/7572/files/SELDOM_analog_rahmen_AW2…" at bounding box center [80, 229] width 132 height 19
paste input "720.png?v=1758103801"
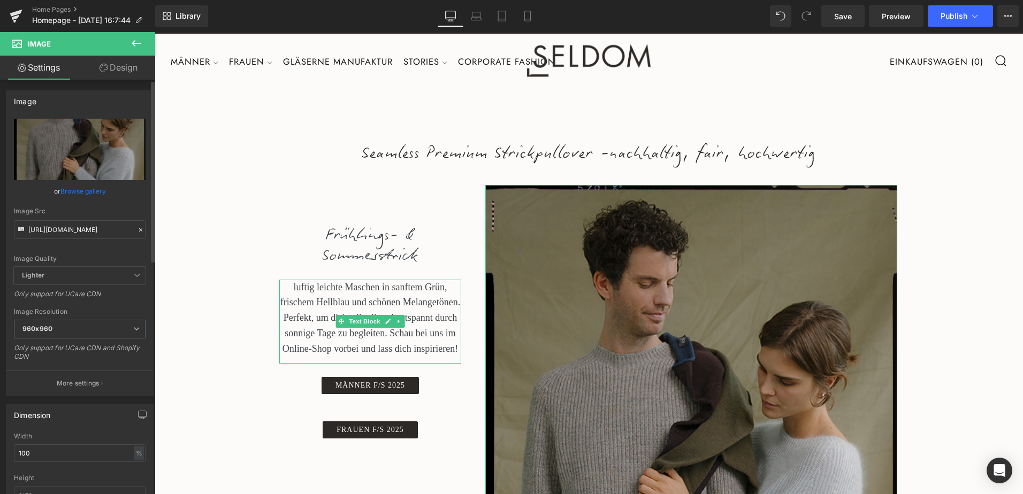
click at [131, 251] on div "Image Quality Lighter Lightest Lighter Lighter Lightest Only support for UCare …" at bounding box center [80, 193] width 132 height 148
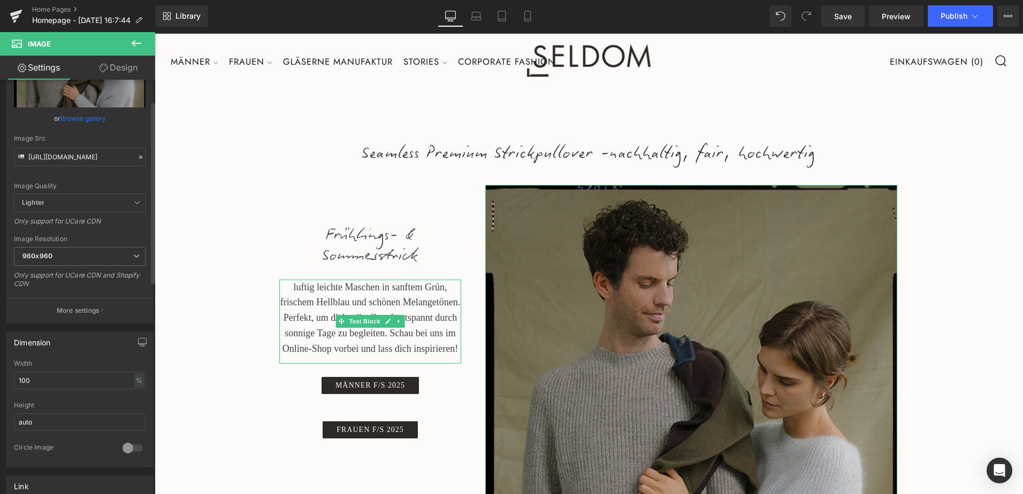
scroll to position [107, 0]
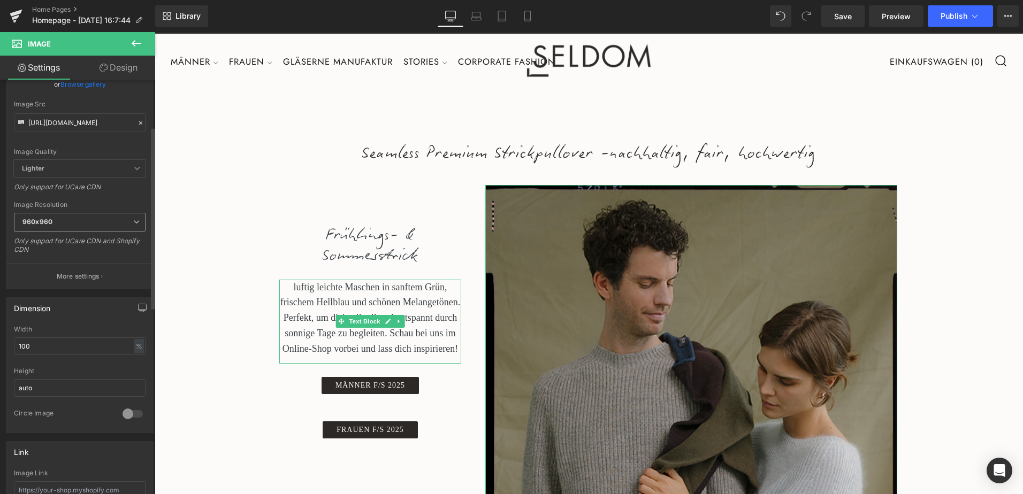
click at [133, 219] on icon at bounding box center [136, 222] width 6 height 6
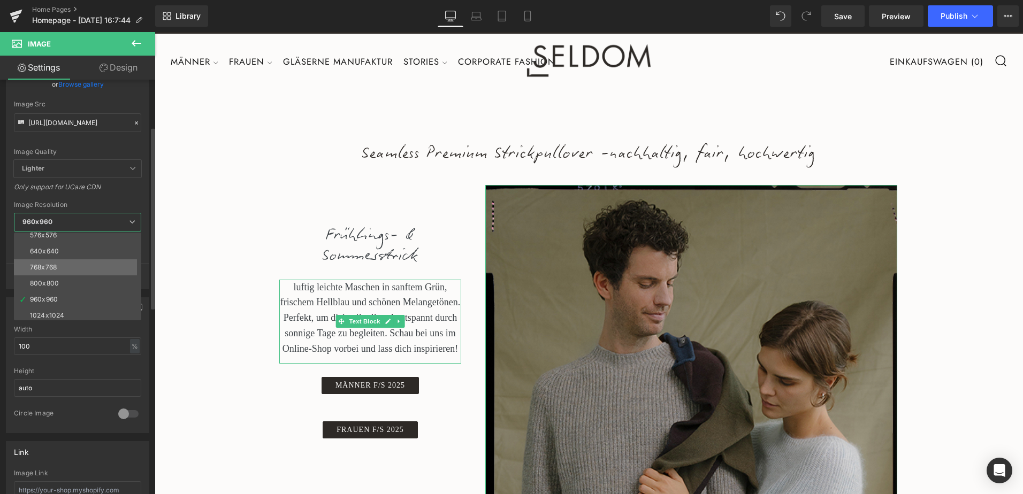
click at [109, 270] on li "768x768" at bounding box center [80, 267] width 132 height 16
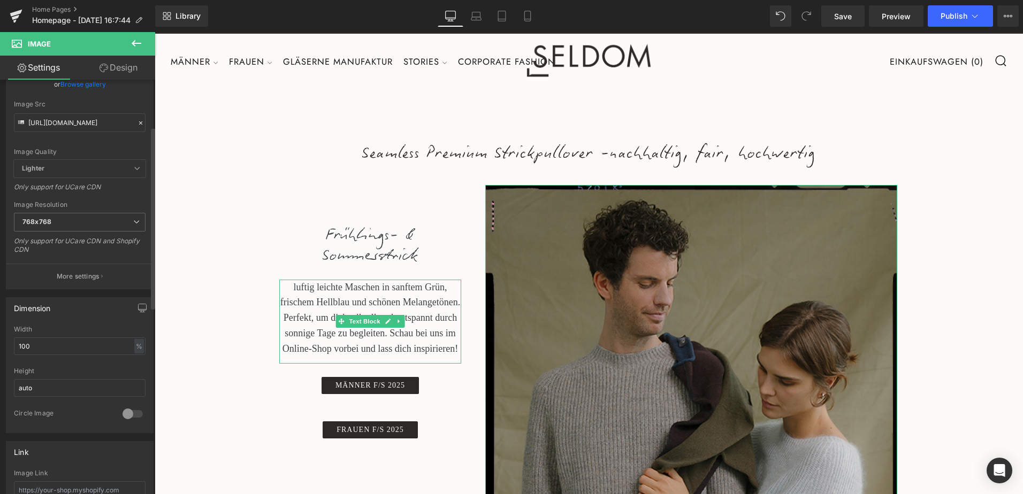
click at [145, 183] on div "https://cdn.shopify.com/s/files/1/0607/5773/7572/files/SELDOM_analog_rahmen_AW2…" at bounding box center [79, 150] width 147 height 277
click at [126, 151] on div "Image Quality" at bounding box center [80, 151] width 132 height 7
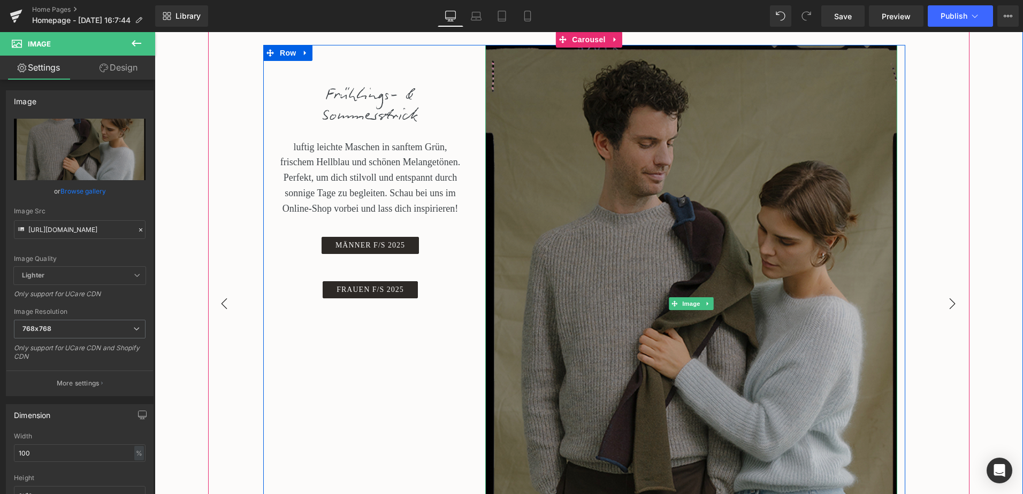
scroll to position [160, 0]
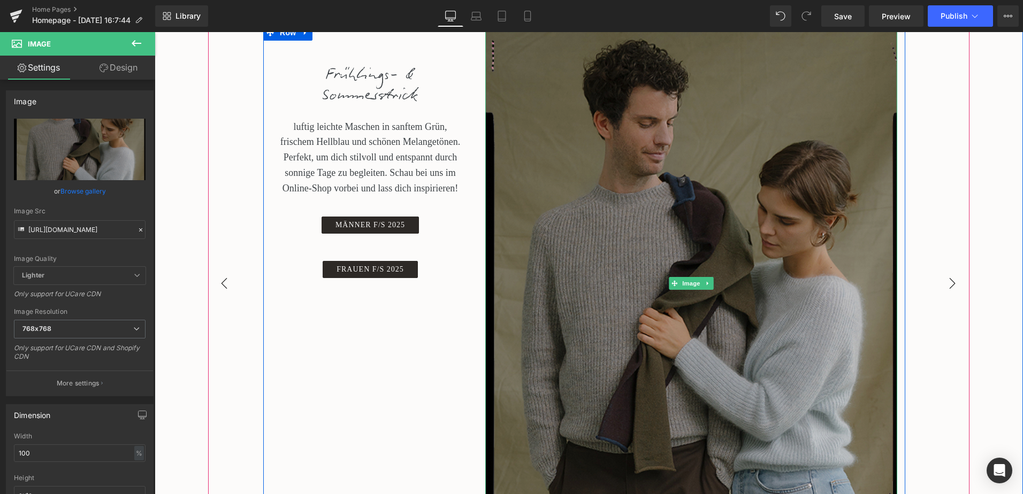
click at [579, 243] on img at bounding box center [691, 284] width 412 height 518
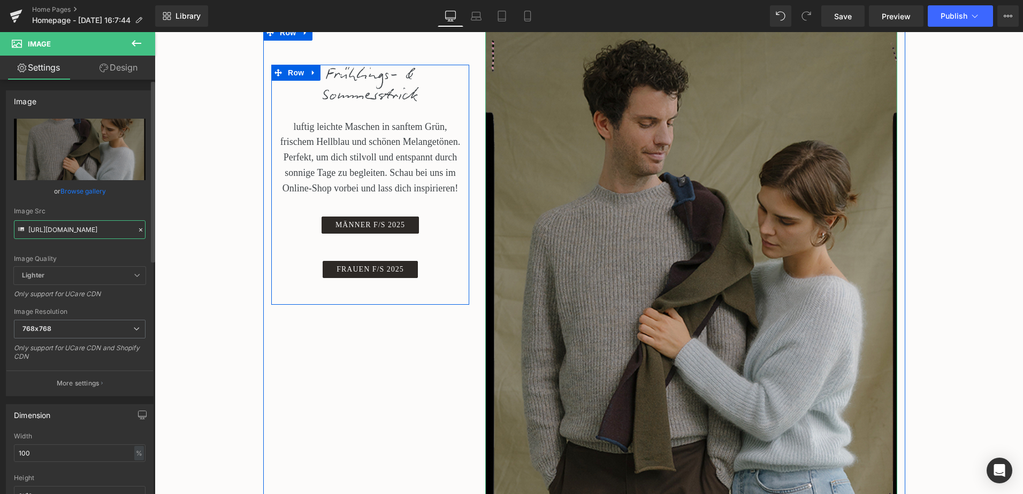
click at [52, 226] on input "https://cdn.shopify.com/s/files/1/0607/5773/7572/files/SELDOM_analog_rahmen_AW2…" at bounding box center [80, 229] width 132 height 19
drag, startPoint x: 52, startPoint y: 226, endPoint x: 151, endPoint y: 228, distance: 99.5
click at [151, 228] on div "Image https://cdn.shopify.com/s/files/1/0607/5773/7572/files/SELDOM_analog_rahm…" at bounding box center [77, 289] width 155 height 419
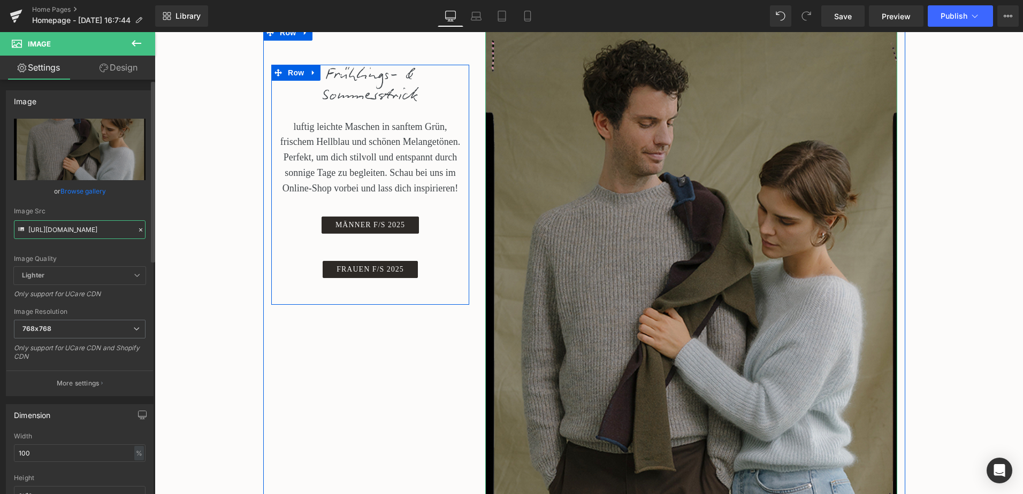
click at [122, 230] on input "https://cdn.shopify.com/s/files/1/0607/5773/7572/files/SELDOM_analog_rahmen_AW2…" at bounding box center [80, 229] width 132 height 19
drag, startPoint x: 122, startPoint y: 230, endPoint x: 137, endPoint y: 230, distance: 15.0
click at [137, 230] on div "Image Src https://cdn.shopify.com/s/files/1/0607/5773/7572/files/SELDOM_analog_…" at bounding box center [80, 224] width 132 height 32
click at [60, 229] on input "https://cdn.shopify.com/s/files/1/0607/5773/7572/files/SELDOM_analog_rahmen_AW2…" at bounding box center [80, 229] width 132 height 19
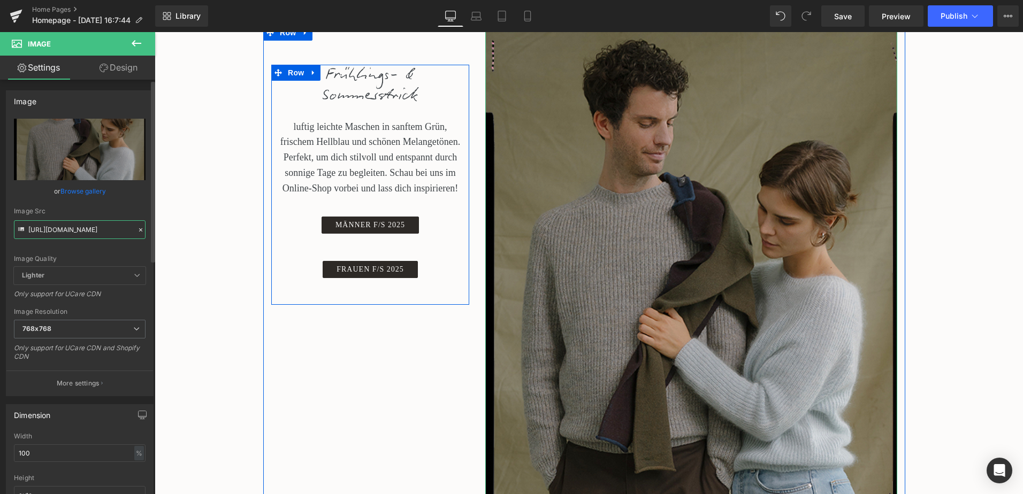
click at [60, 229] on input "https://cdn.shopify.com/s/files/1/0607/5773/7572/files/SELDOM_analog_rahmen_AW2…" at bounding box center [80, 229] width 132 height 19
paste input "text"
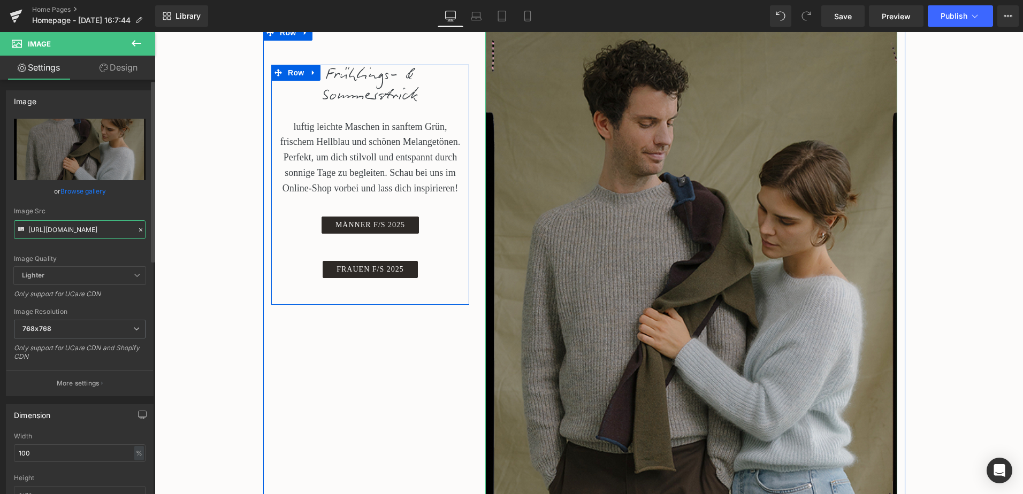
scroll to position [0, 241]
click at [116, 255] on div "Image Quality" at bounding box center [80, 258] width 132 height 7
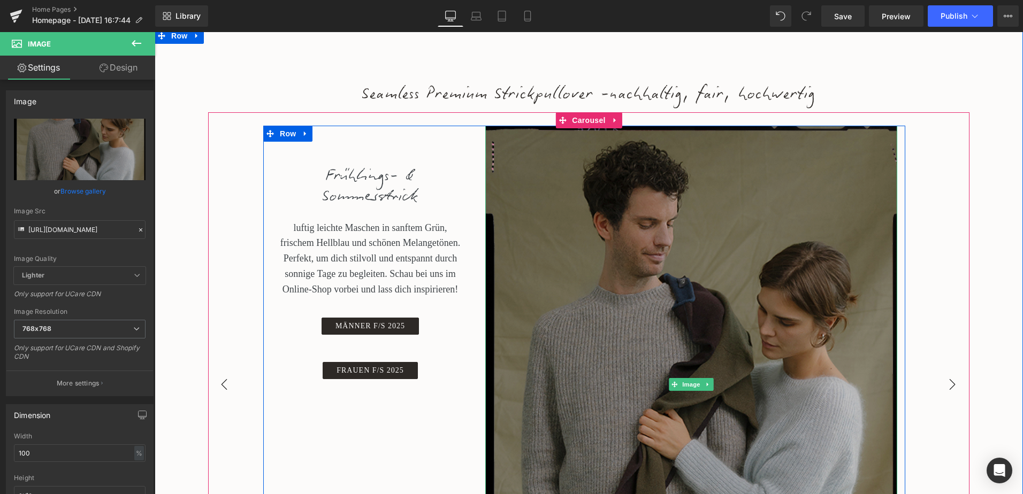
scroll to position [53, 0]
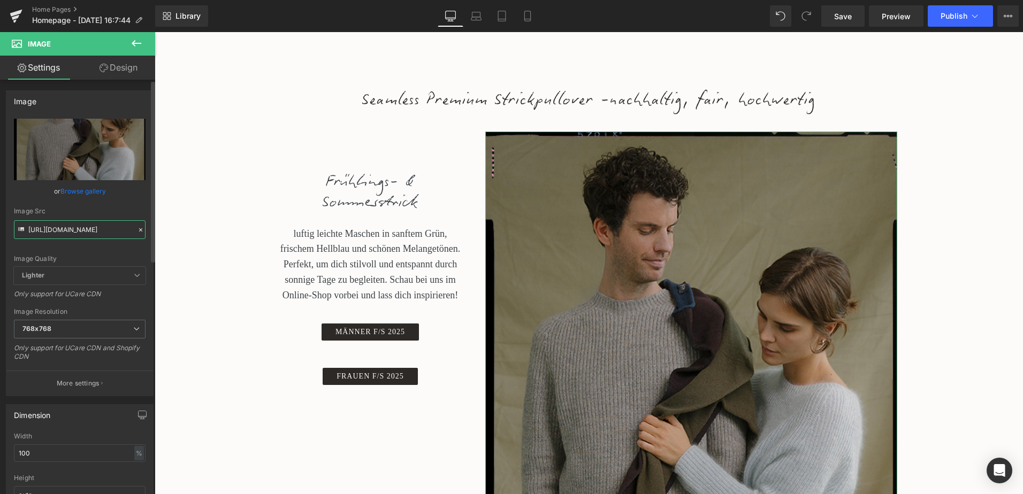
click at [90, 226] on input "https://cdn.shopify.com/s/files/1/0607/5773/7572/files/SELDOM_analog_rahmen_AW2…" at bounding box center [80, 229] width 132 height 19
type input "https://cdn.shopify.com/s/files/1/0607/5773/7572/files/SELDOM_analog_rahmen_AW2…"
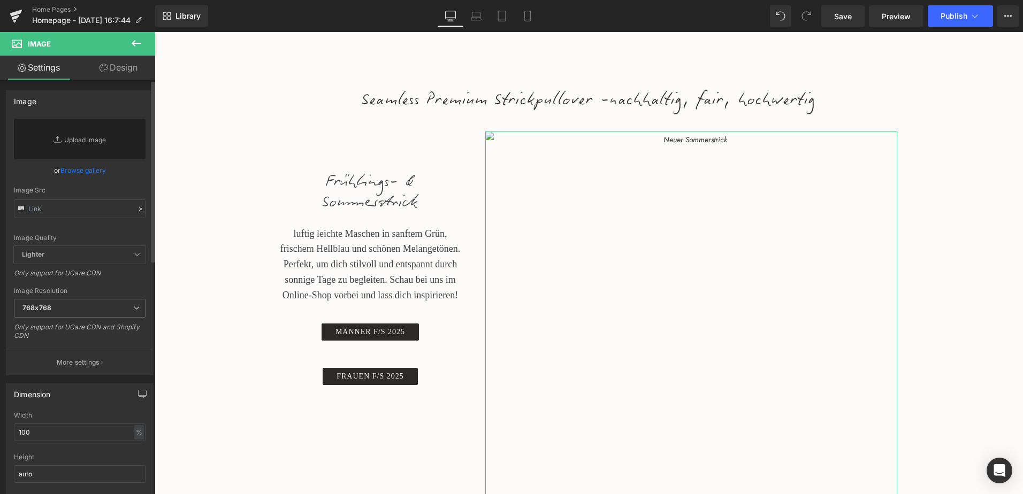
click at [130, 184] on div "Image Quality Lighter Lightest Lighter Lighter Lightest Only support for UCare …" at bounding box center [80, 182] width 132 height 127
click at [116, 203] on input "text" at bounding box center [80, 208] width 132 height 19
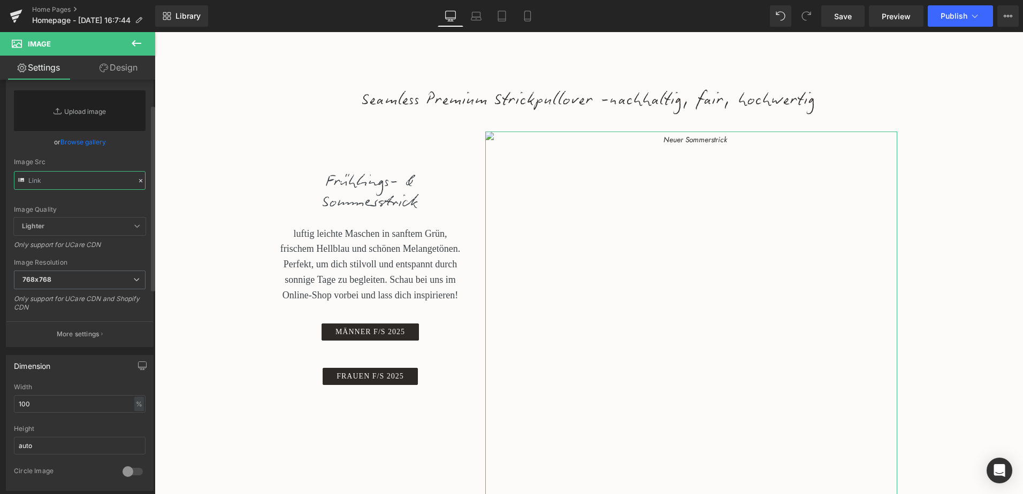
scroll to position [0, 0]
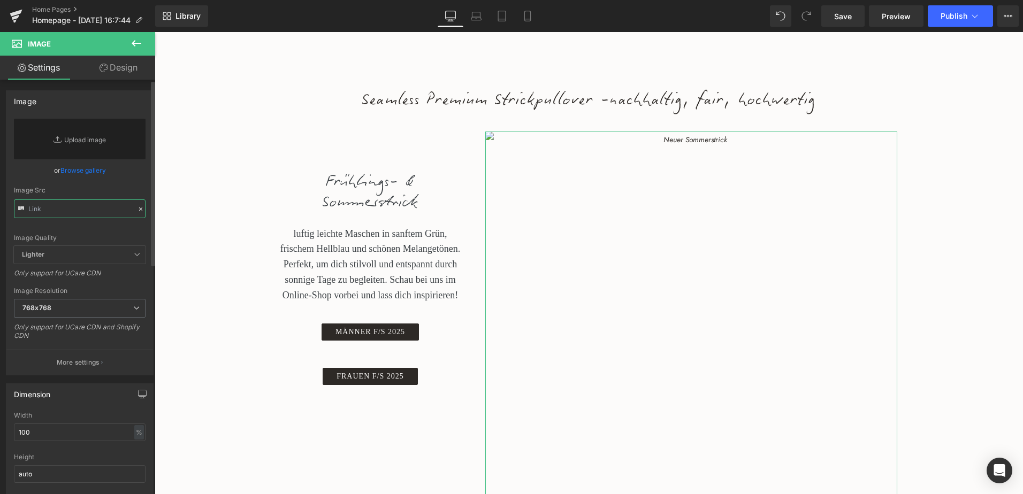
click at [94, 211] on input "text" at bounding box center [80, 208] width 132 height 19
paste input "https://cdn.shopify.com/s/files/1/0607/5773/7572/files/SELDOM_analog_rahmen_AW2…"
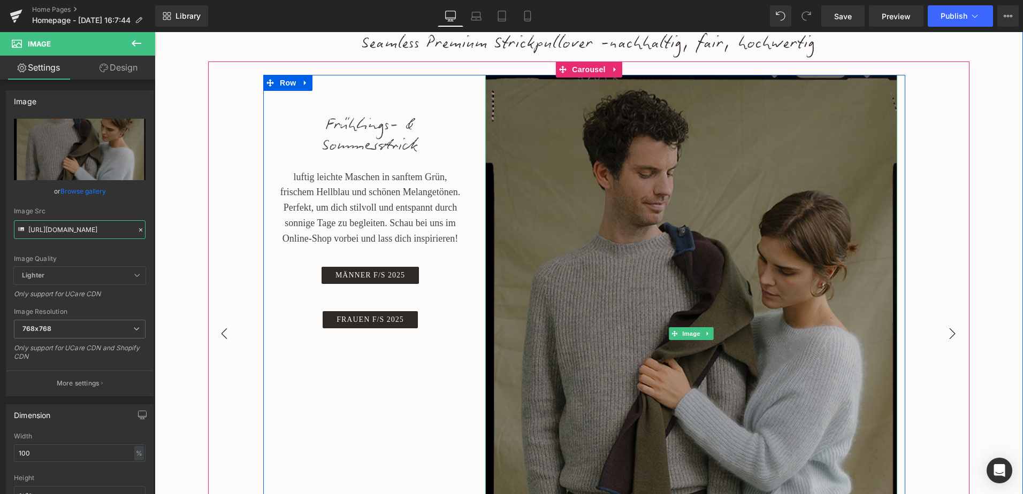
scroll to position [107, 0]
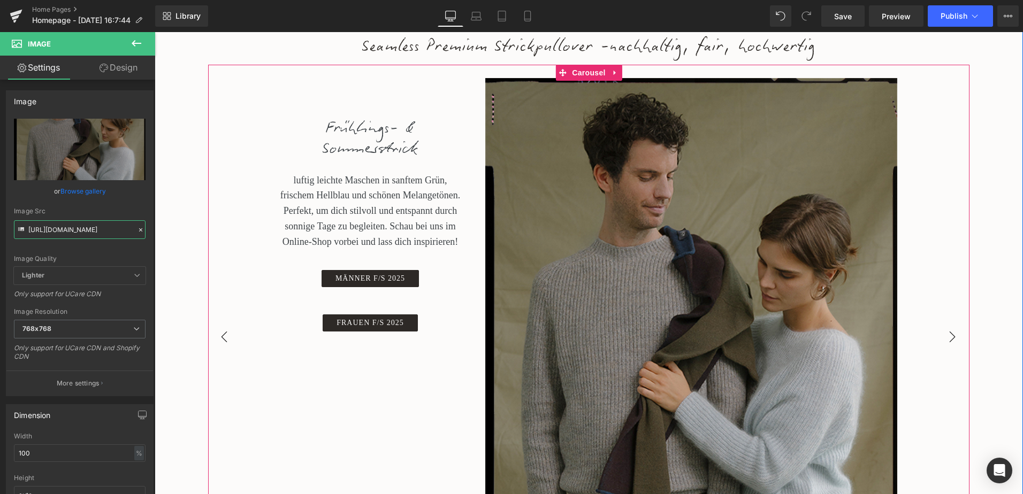
type input "https://cdn.shopify.com/s/files/1/0607/5773/7572/files/SELDOM_analog_rahmen_AW2…"
click at [950, 339] on button "›" at bounding box center [952, 337] width 32 height 32
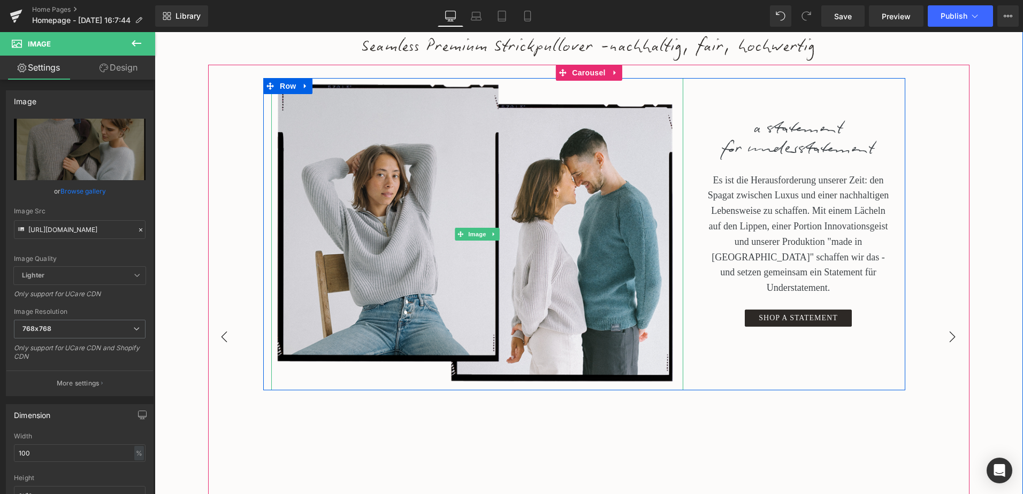
click at [950, 339] on button "›" at bounding box center [952, 337] width 32 height 32
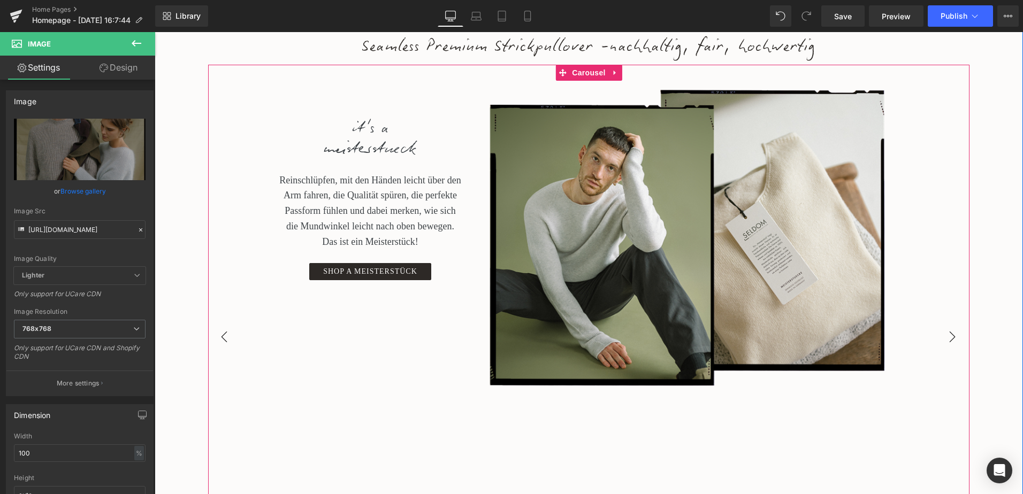
click at [950, 339] on button "›" at bounding box center [952, 337] width 32 height 32
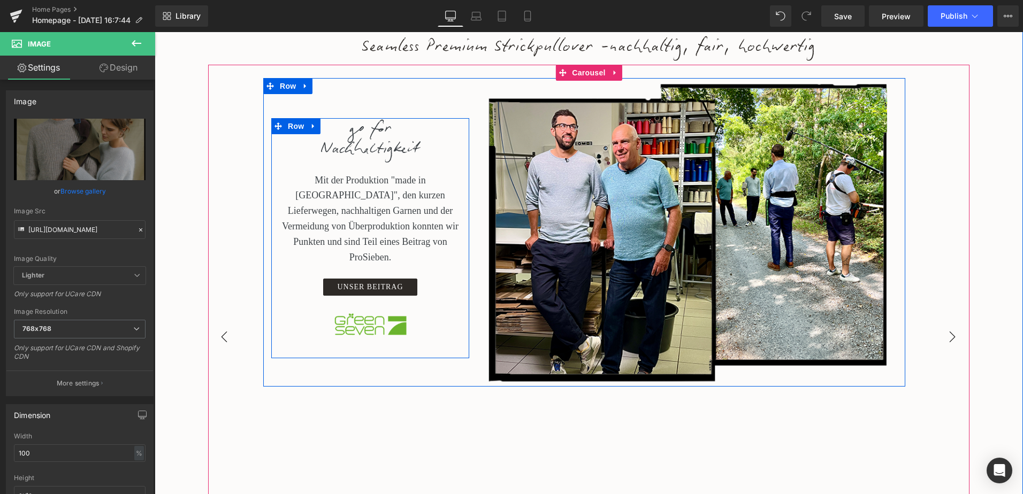
click at [219, 333] on button "‹" at bounding box center [224, 337] width 32 height 32
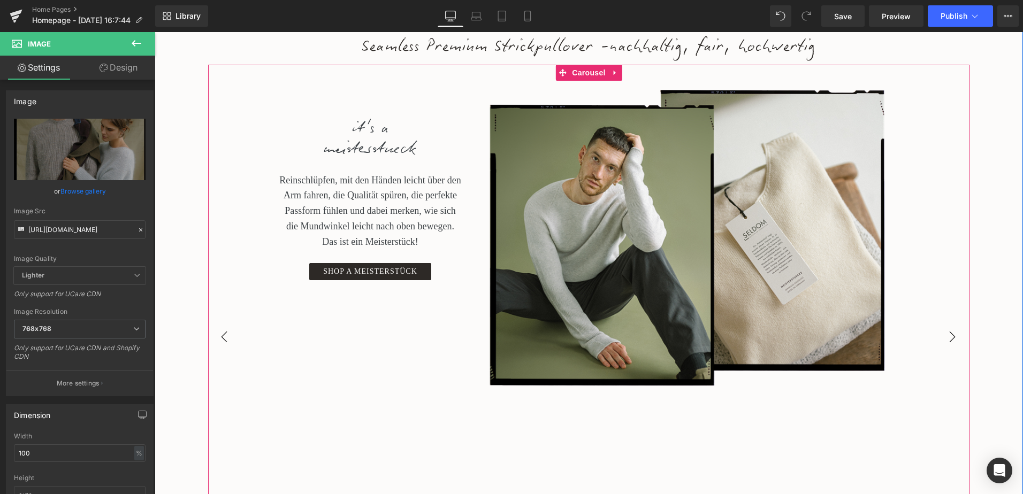
click at [219, 333] on button "‹" at bounding box center [224, 337] width 32 height 32
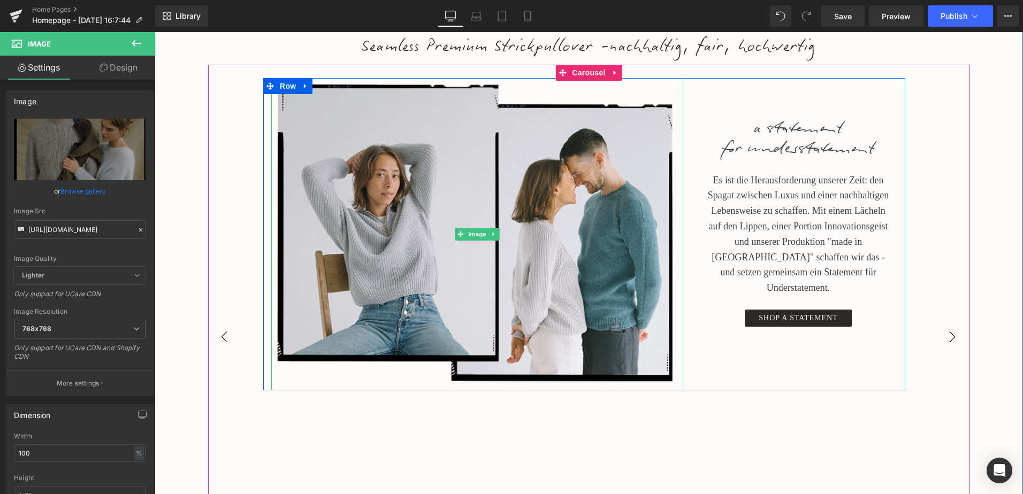
click at [219, 333] on button "‹" at bounding box center [224, 337] width 32 height 32
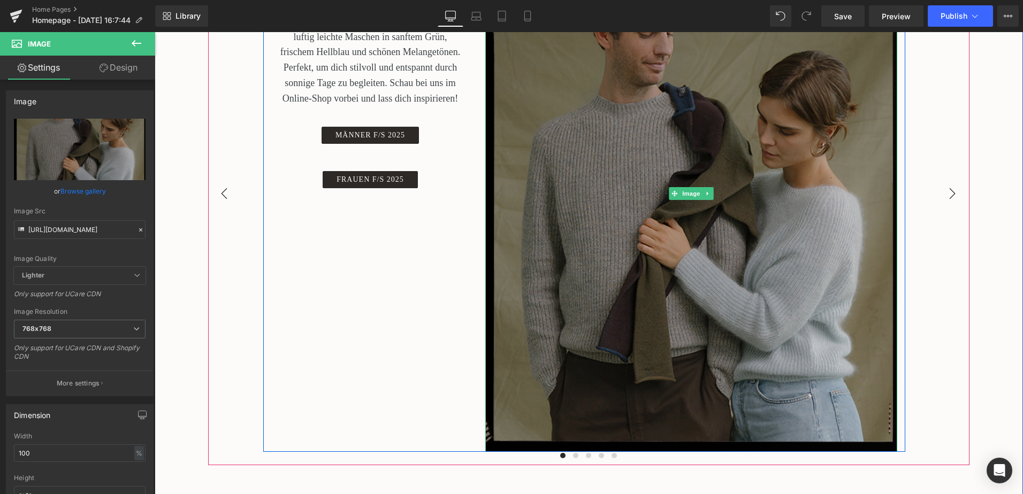
scroll to position [321, 0]
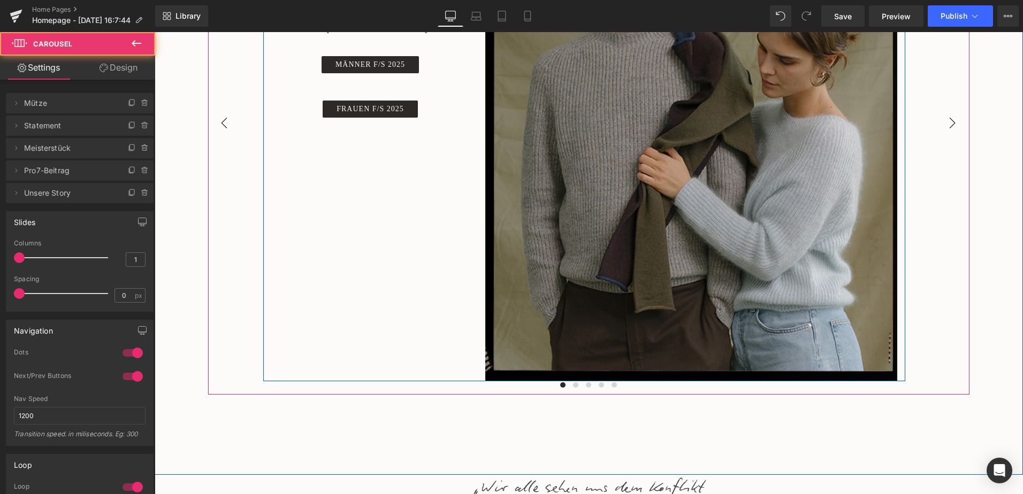
click at [454, 381] on div at bounding box center [588, 388] width 760 height 16
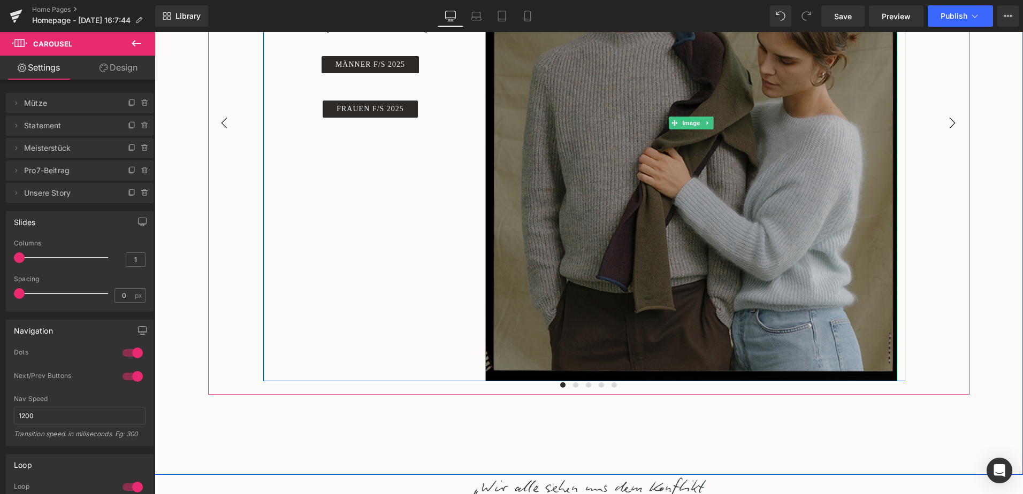
click at [582, 252] on img at bounding box center [691, 123] width 412 height 518
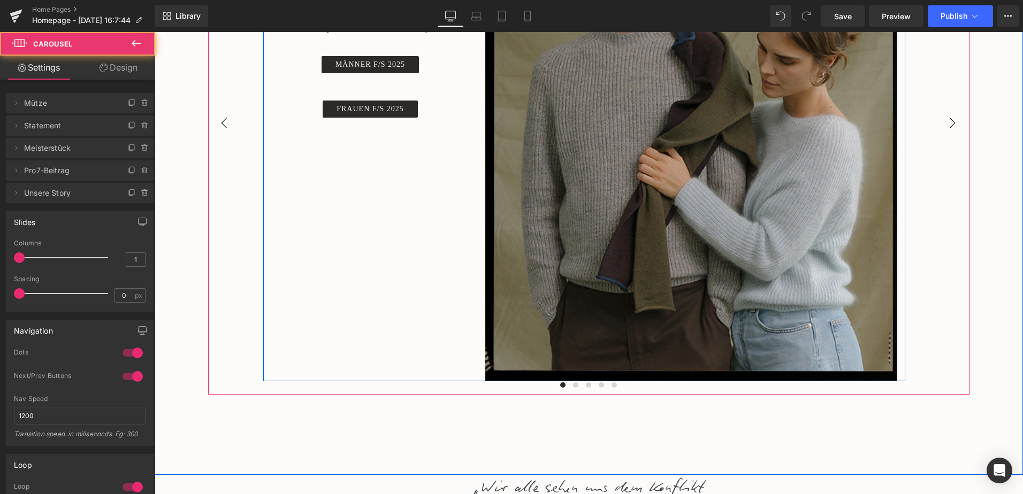
click at [447, 381] on div at bounding box center [588, 388] width 760 height 16
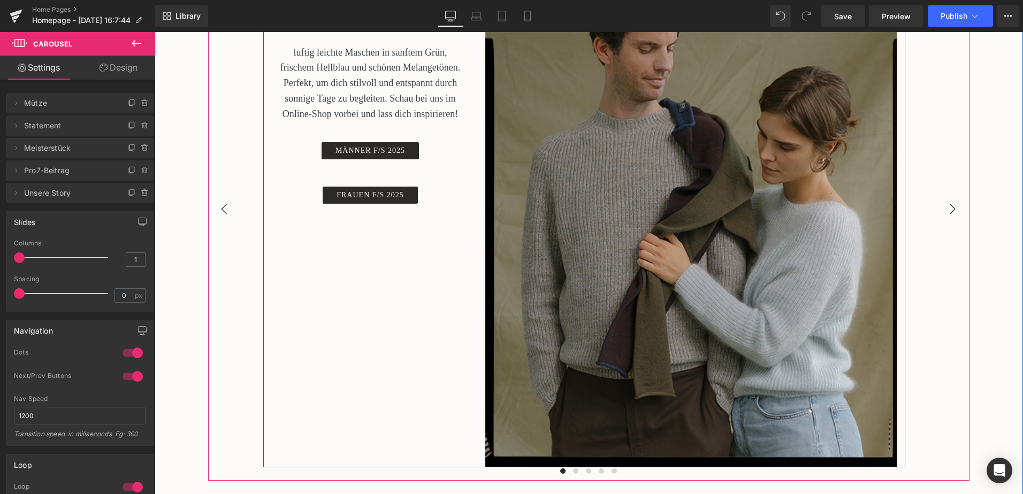
scroll to position [267, 0]
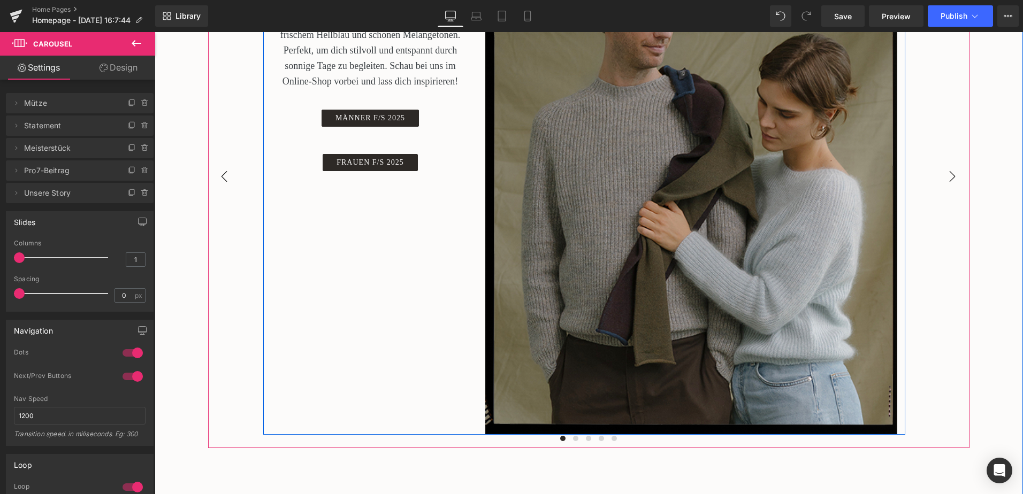
click at [946, 178] on button "›" at bounding box center [952, 176] width 32 height 32
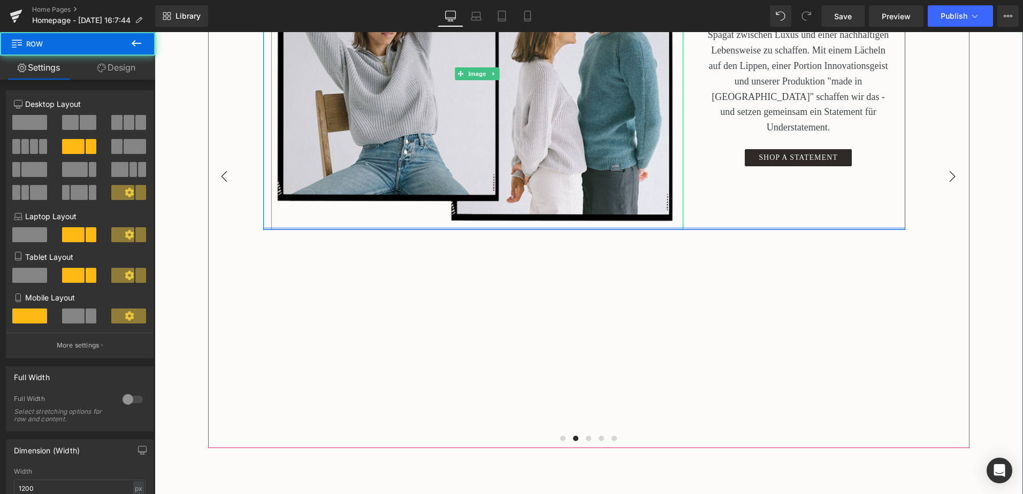
click at [712, 229] on div at bounding box center [584, 228] width 642 height 3
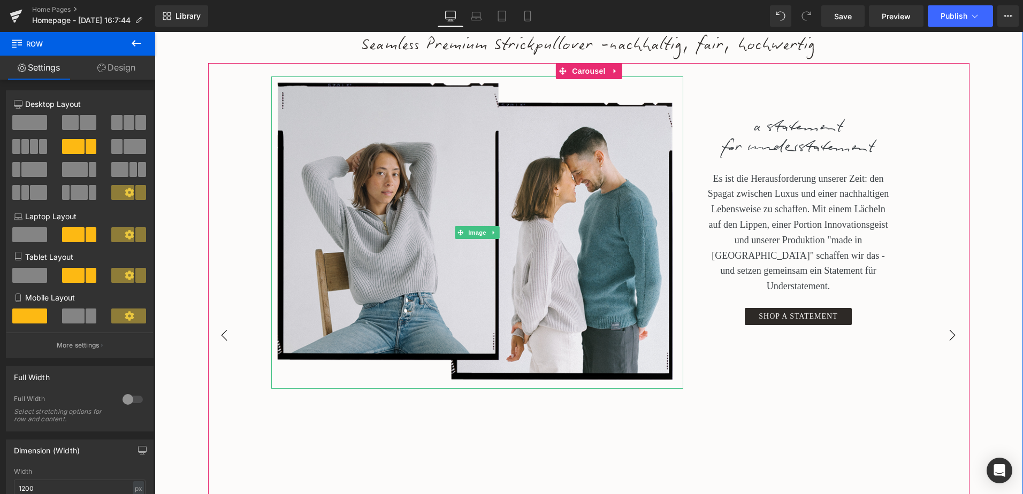
scroll to position [107, 0]
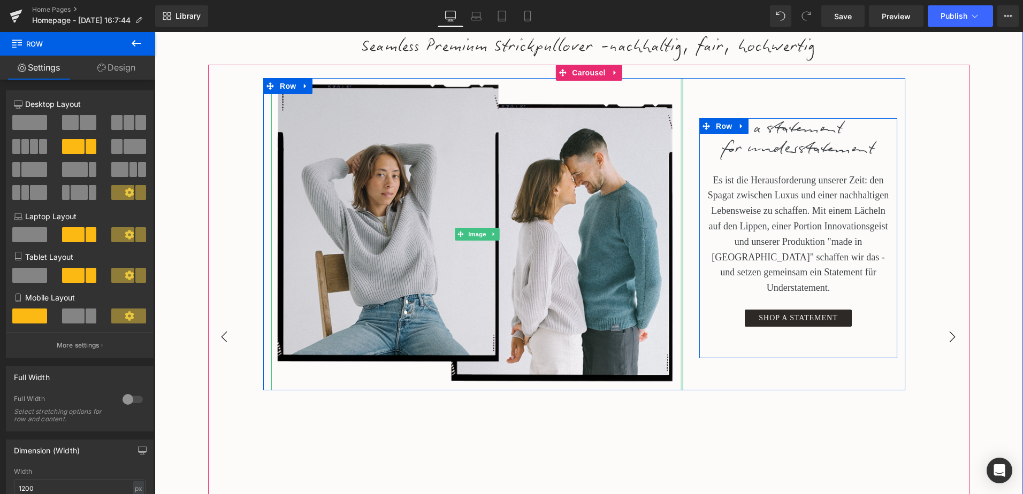
click at [680, 363] on div at bounding box center [681, 234] width 3 height 312
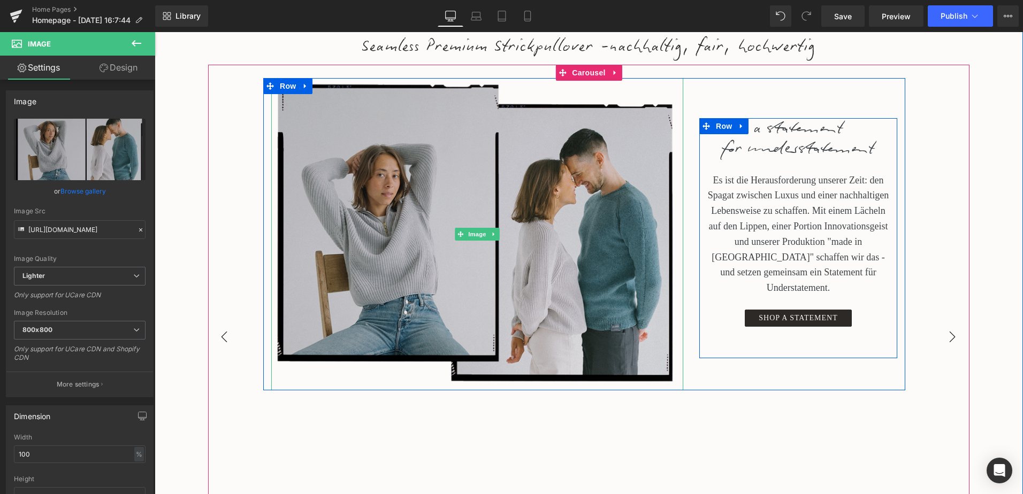
click at [623, 343] on img at bounding box center [477, 234] width 412 height 312
click at [596, 333] on img at bounding box center [477, 234] width 412 height 312
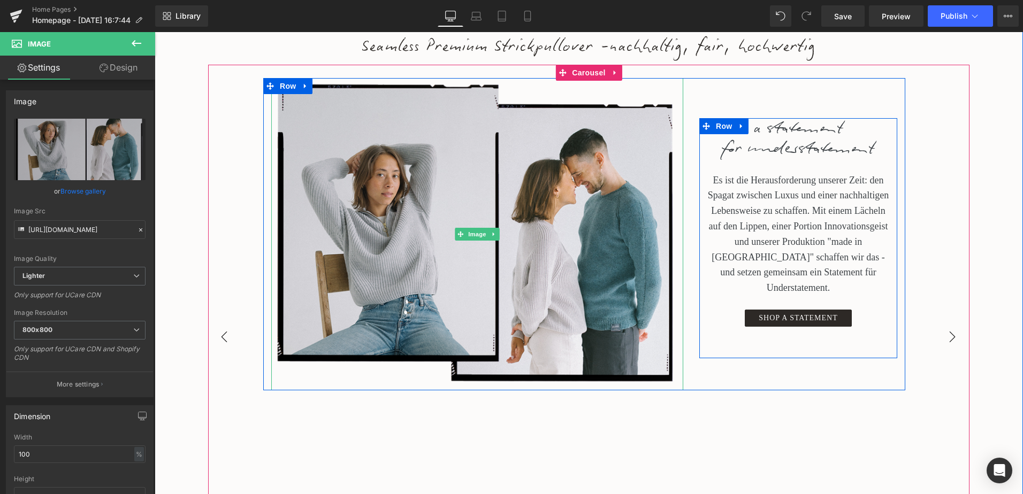
click at [217, 335] on button "‹" at bounding box center [224, 337] width 32 height 32
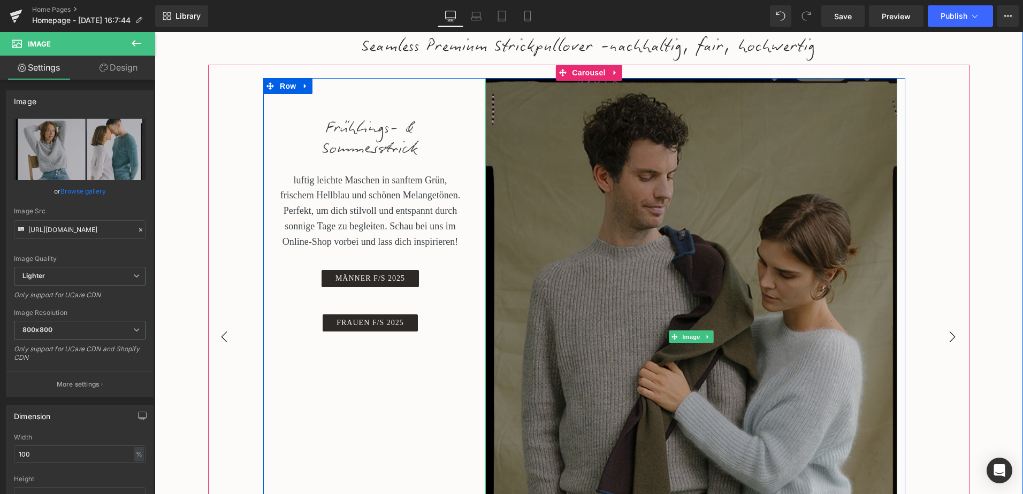
click at [719, 280] on img at bounding box center [691, 337] width 412 height 518
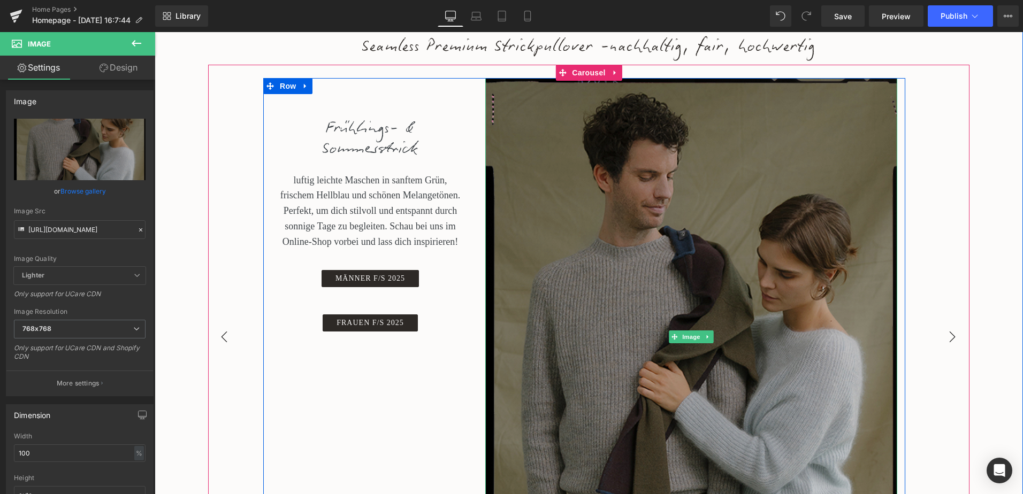
click at [706, 277] on img at bounding box center [691, 337] width 412 height 518
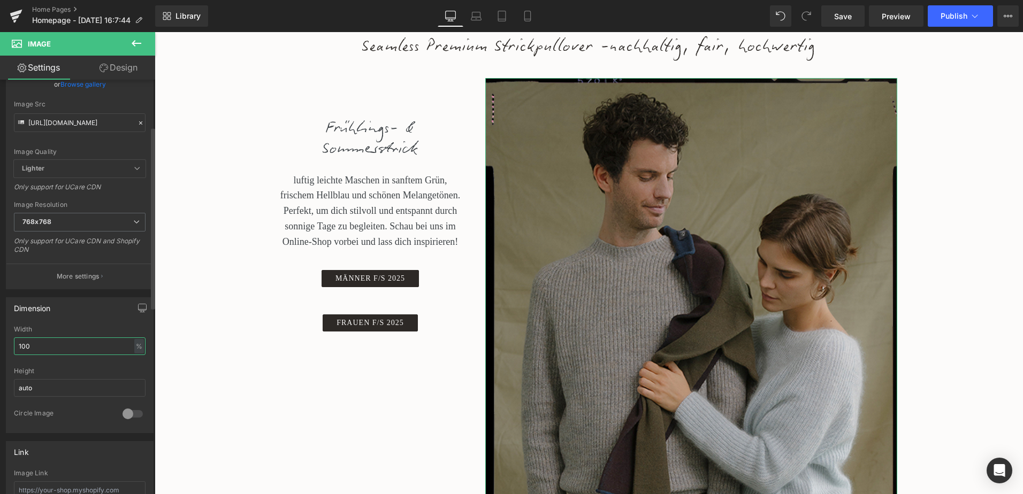
click at [113, 343] on input "100" at bounding box center [80, 346] width 132 height 18
drag, startPoint x: 113, startPoint y: 343, endPoint x: 5, endPoint y: 342, distance: 108.0
click at [5, 342] on div "Dimension 100% Width 100 % % px auto Height auto 0 Circle Image" at bounding box center [80, 361] width 160 height 144
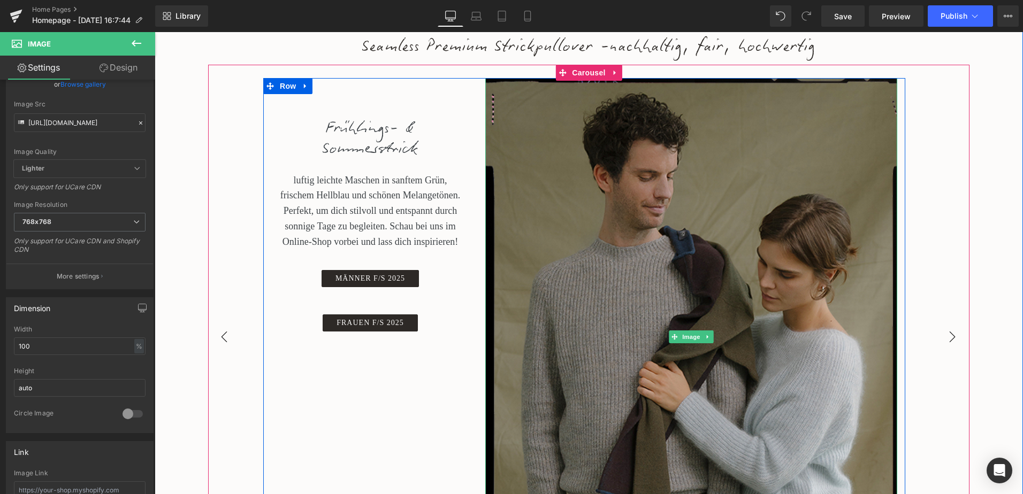
click at [947, 337] on button "›" at bounding box center [952, 337] width 32 height 32
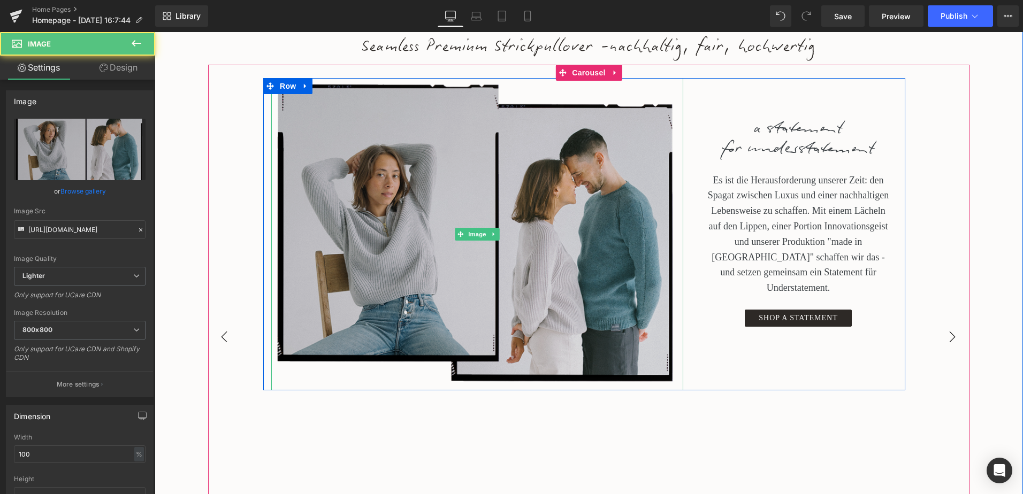
click at [564, 295] on img at bounding box center [477, 234] width 412 height 312
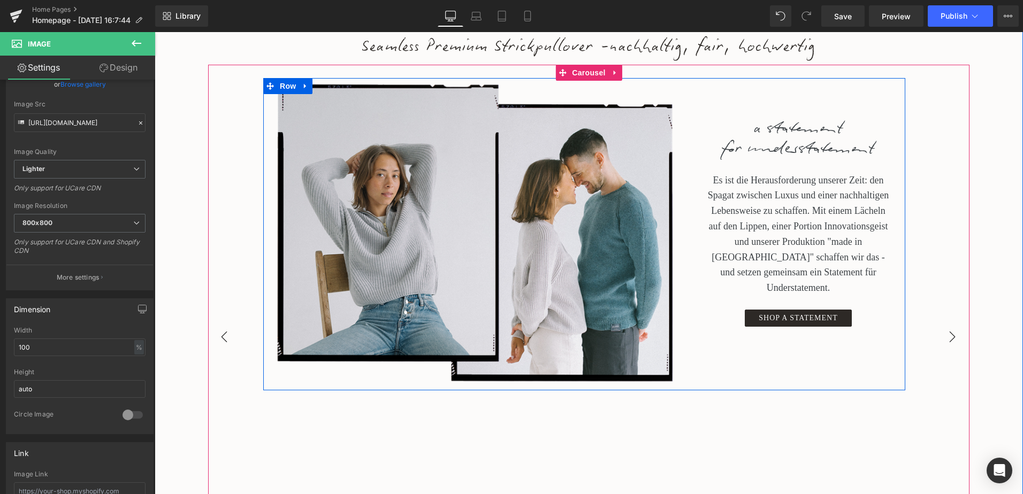
click at [944, 335] on button "›" at bounding box center [952, 337] width 32 height 32
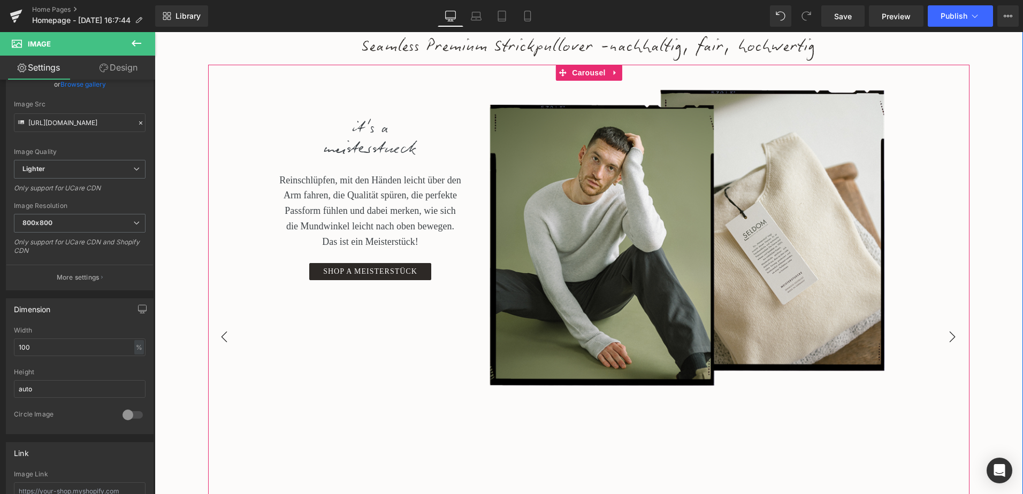
click at [944, 335] on button "›" at bounding box center [952, 337] width 32 height 32
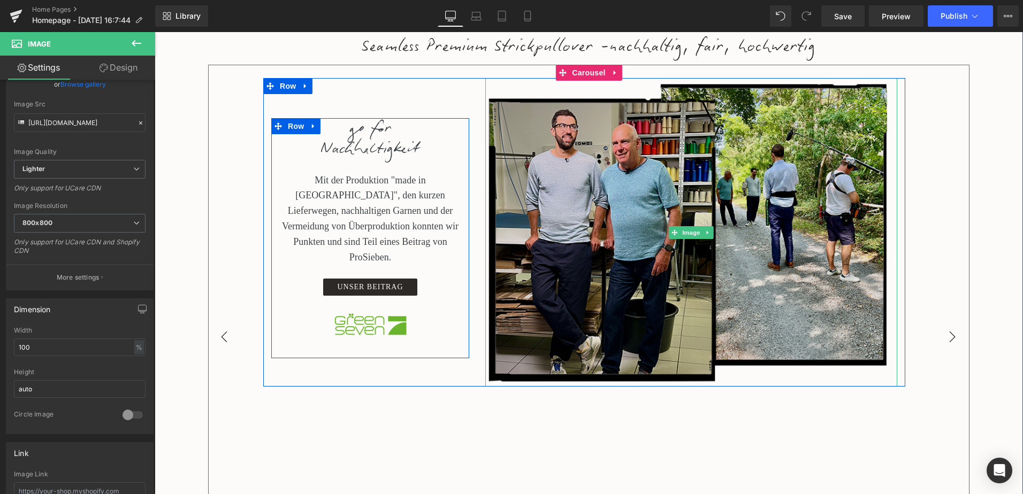
click at [715, 299] on img at bounding box center [691, 232] width 412 height 309
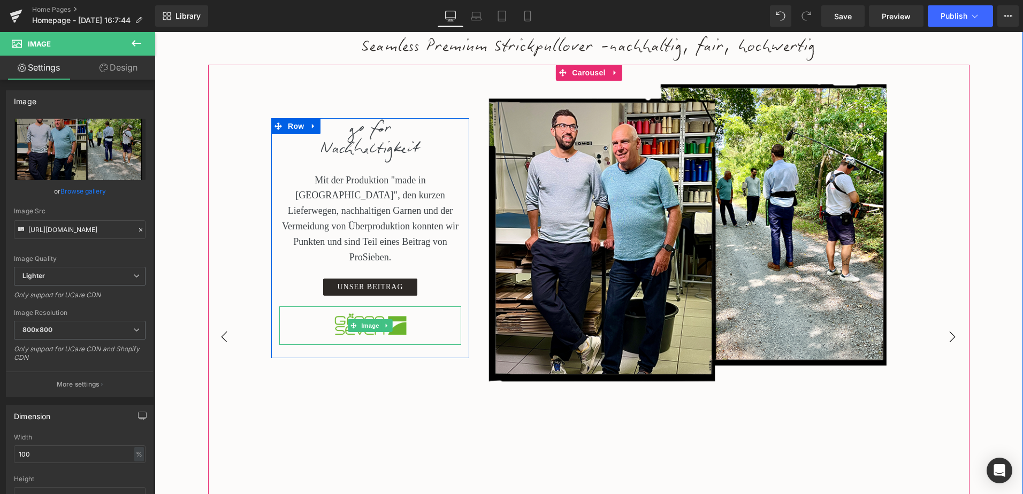
click at [219, 334] on button "‹" at bounding box center [224, 337] width 32 height 32
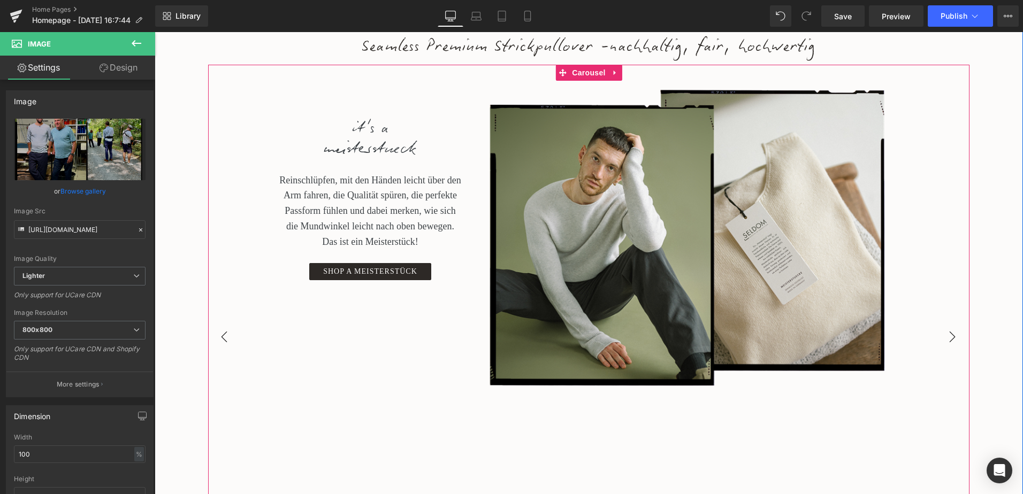
click at [219, 334] on button "‹" at bounding box center [224, 337] width 32 height 32
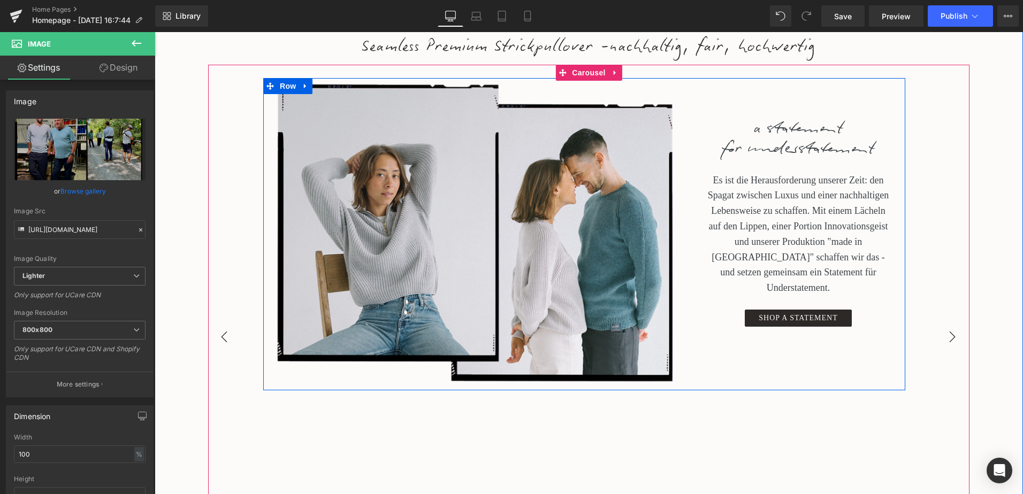
click at [219, 334] on button "‹" at bounding box center [224, 337] width 32 height 32
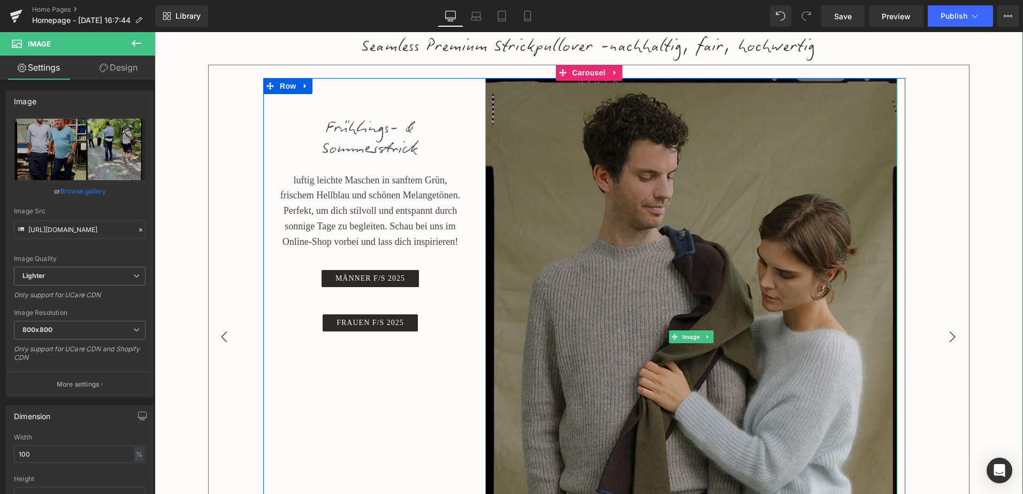
click at [219, 334] on button "‹" at bounding box center [224, 337] width 32 height 32
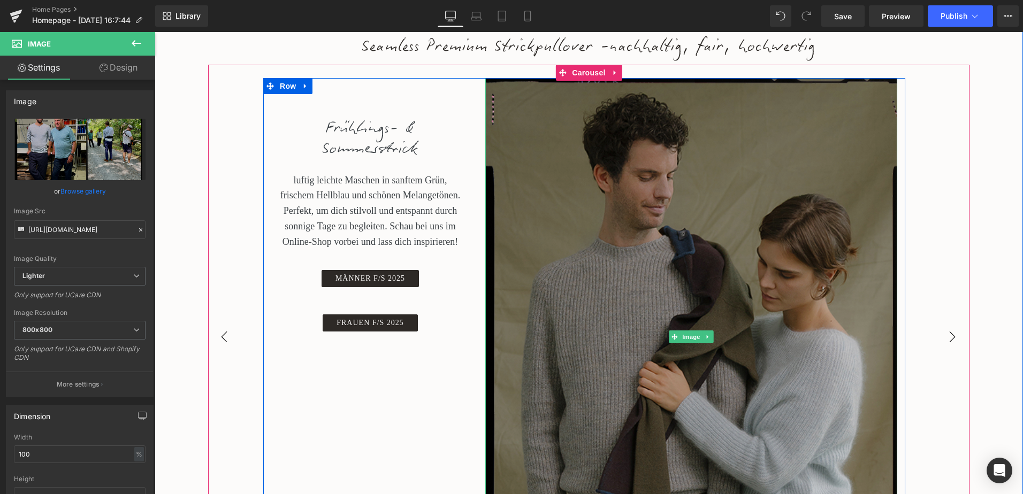
click at [570, 349] on img at bounding box center [691, 337] width 412 height 518
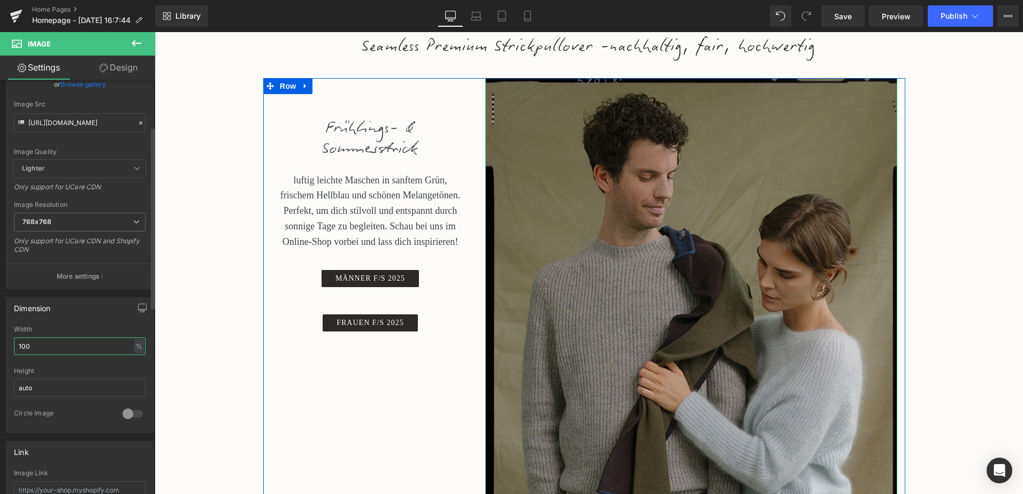
drag, startPoint x: 79, startPoint y: 345, endPoint x: 3, endPoint y: 344, distance: 76.5
click at [3, 344] on div "Dimension 100% Width 100 % % px auto Height auto 0 Circle Image" at bounding box center [80, 361] width 160 height 144
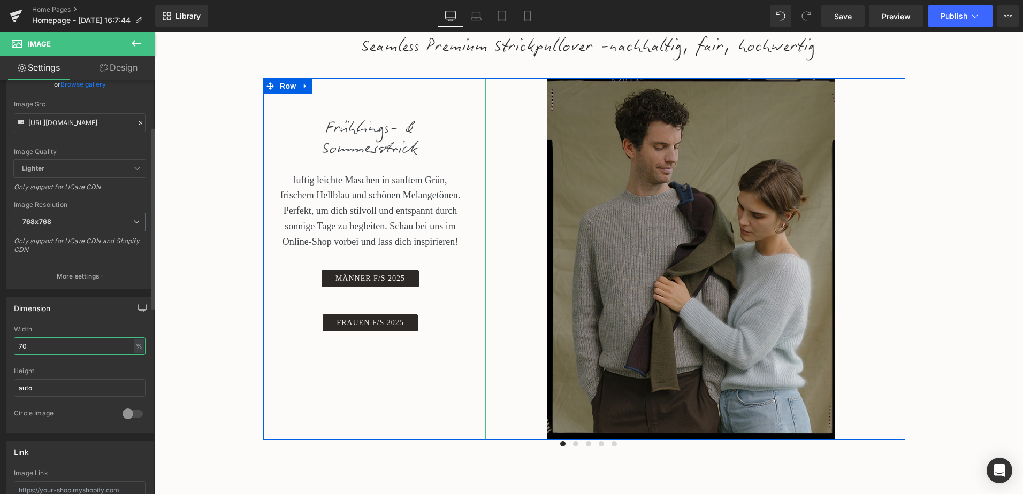
drag, startPoint x: 57, startPoint y: 349, endPoint x: 14, endPoint y: 350, distance: 42.8
click at [14, 350] on input "70" at bounding box center [80, 346] width 132 height 18
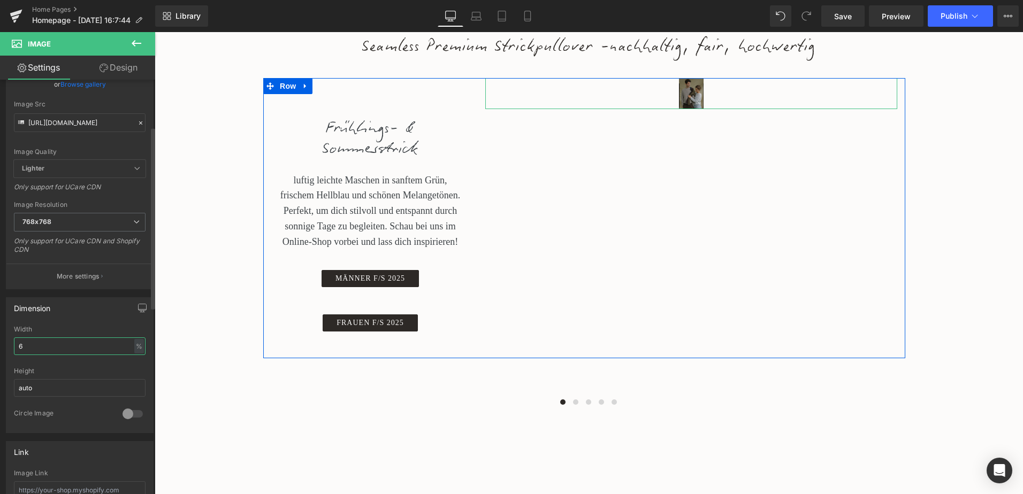
type input "60"
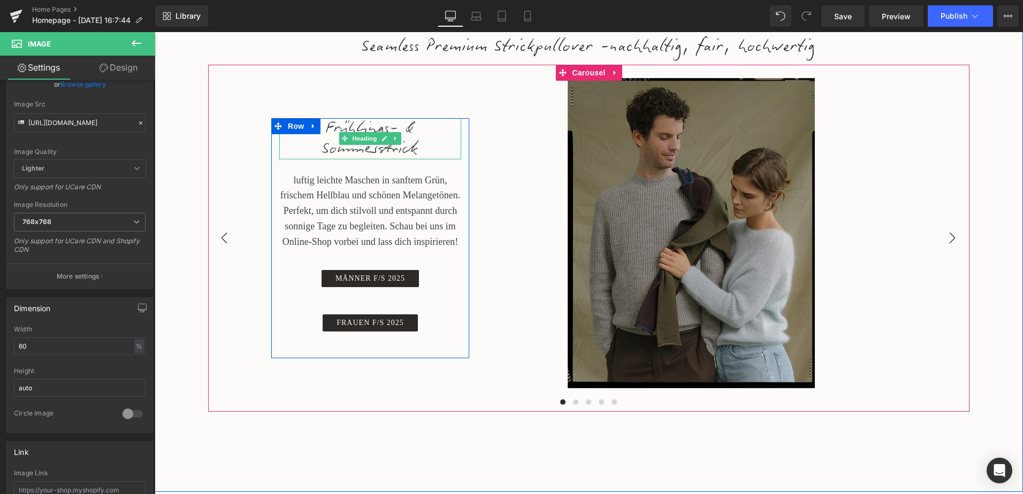
click at [387, 153] on div "Frühlings- & Sommerstrick" at bounding box center [370, 138] width 182 height 41
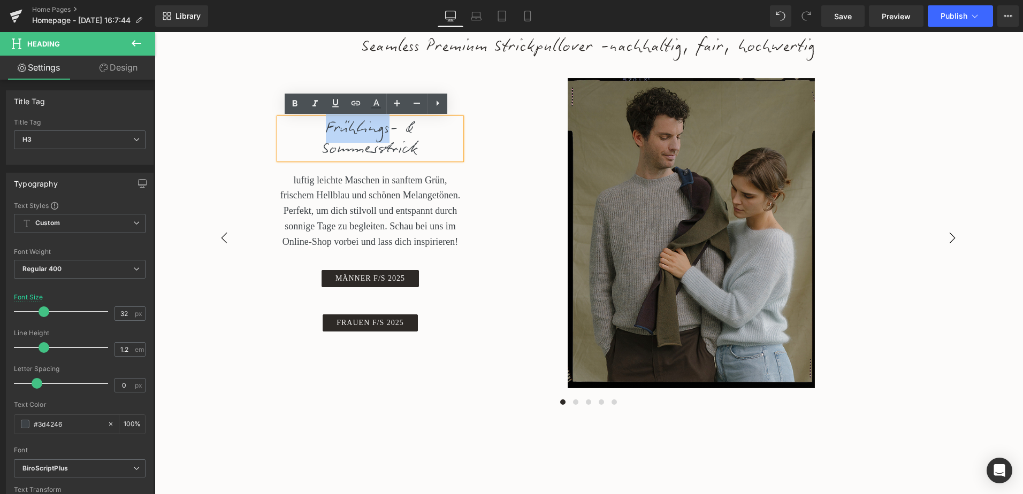
drag, startPoint x: 384, startPoint y: 129, endPoint x: 322, endPoint y: 129, distance: 61.5
click at [322, 129] on div "Frühlings- & Sommerstrick" at bounding box center [370, 138] width 182 height 41
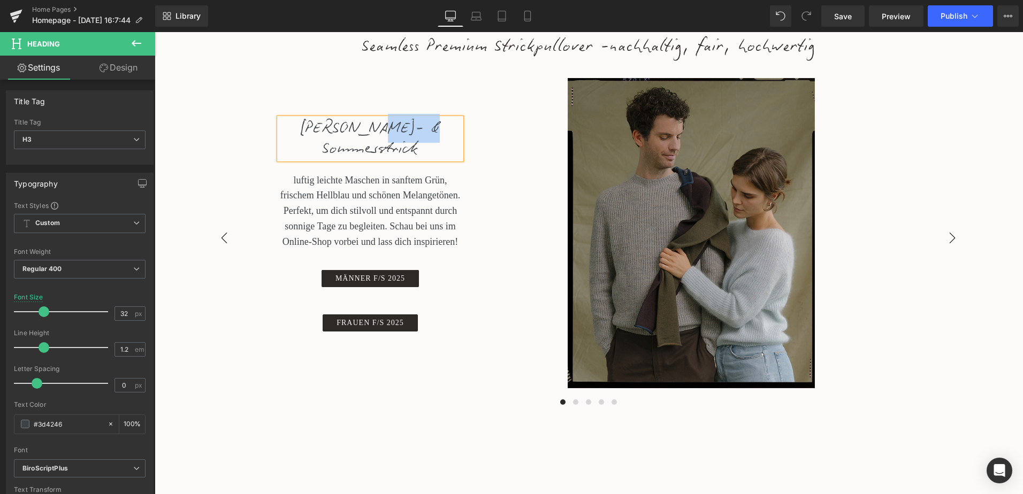
drag, startPoint x: 410, startPoint y: 130, endPoint x: 357, endPoint y: 128, distance: 53.0
click at [357, 128] on div "Herbst- & Sommerstrick" at bounding box center [370, 138] width 182 height 41
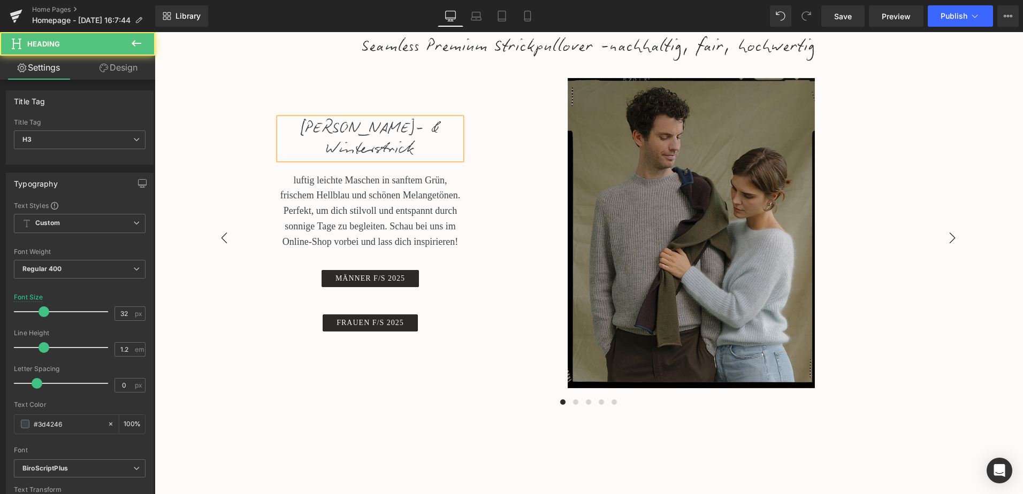
click at [454, 127] on div "Herbst- & Winterstrick" at bounding box center [370, 138] width 182 height 41
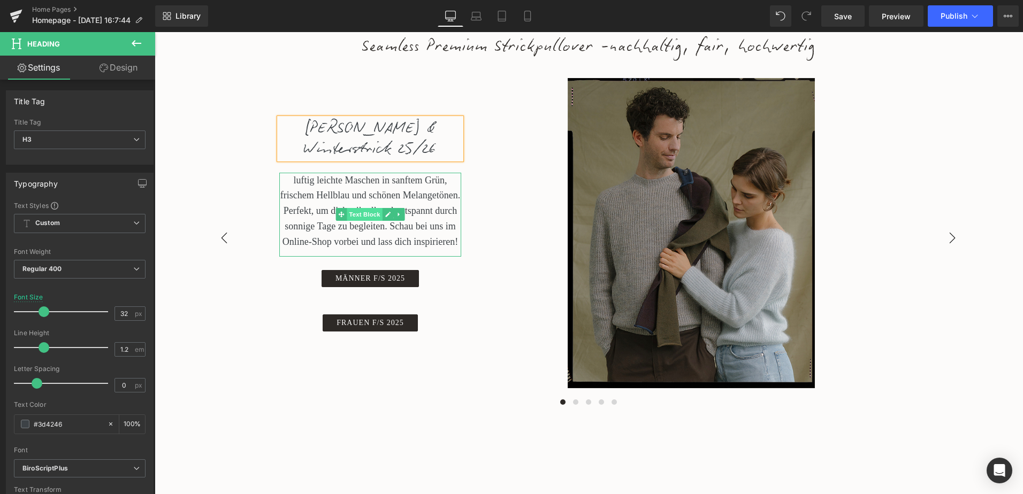
click at [371, 212] on span "Text Block" at bounding box center [364, 214] width 35 height 13
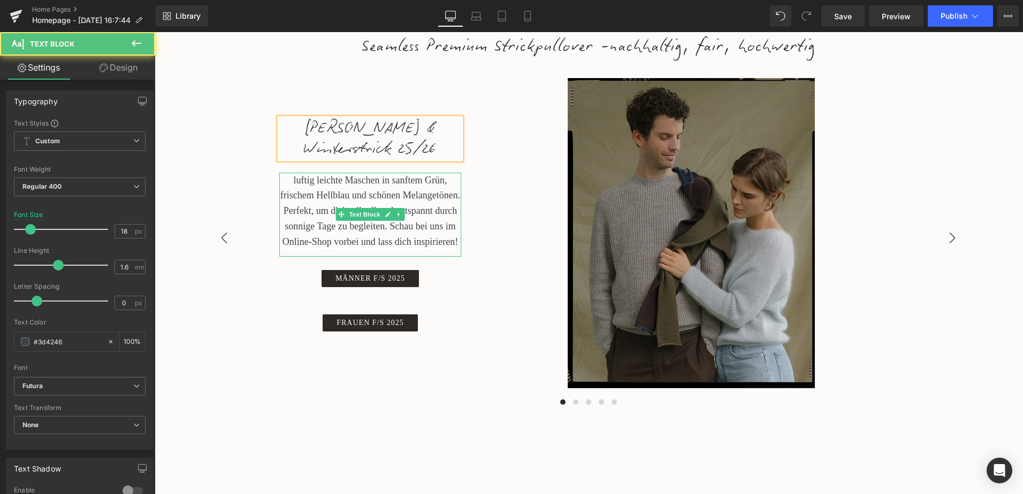
click at [431, 244] on p "luftig leichte Maschen in sanftem Grün, frischem Hellblau und schönen Melangetö…" at bounding box center [370, 211] width 182 height 77
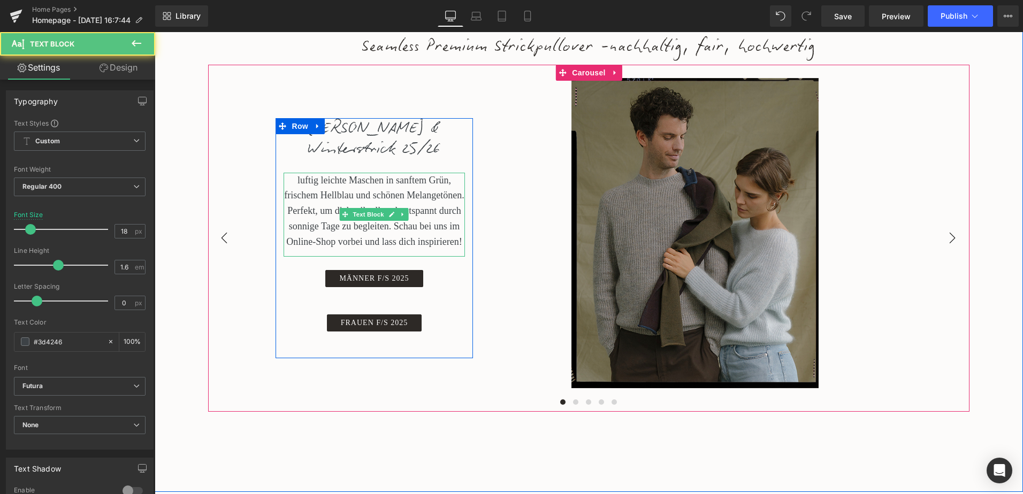
click at [320, 246] on p "luftig leichte Maschen in sanftem Grün, frischem Hellblau und schönen Melangetö…" at bounding box center [374, 211] width 182 height 77
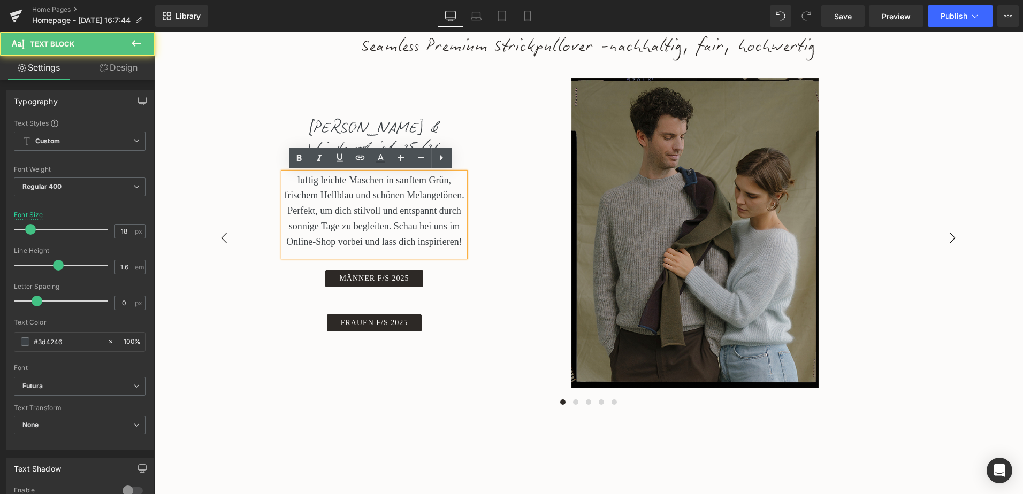
drag, startPoint x: 458, startPoint y: 242, endPoint x: 287, endPoint y: 179, distance: 182.2
click at [287, 179] on p "luftig leichte Maschen in sanftem Grün, frischem Hellblau und schönen Melangetö…" at bounding box center [374, 211] width 182 height 77
copy p "luftig leichte Maschen in sanftem Grün, frischem Hellblau und schönen Melangetö…"
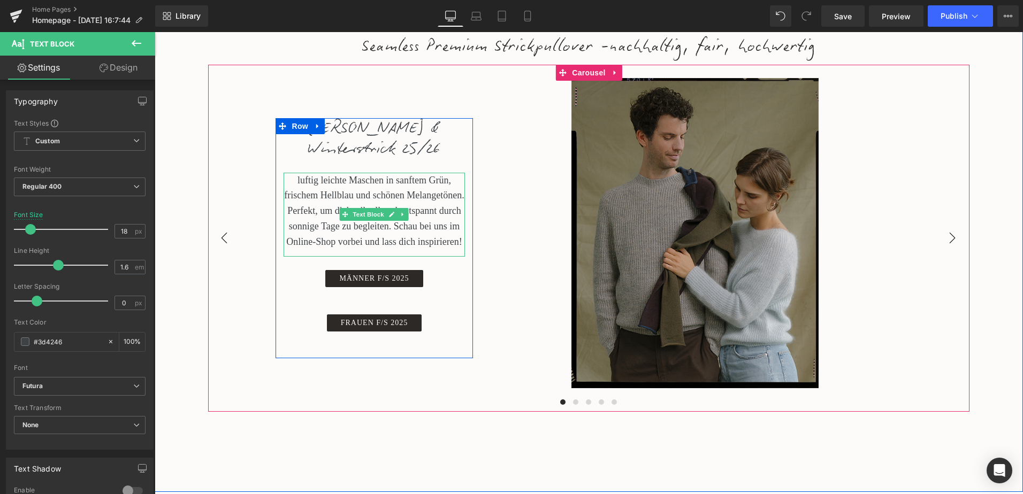
click at [415, 223] on p "luftig leichte Maschen in sanftem Grün, frischem Hellblau und schönen Melangetö…" at bounding box center [374, 211] width 182 height 77
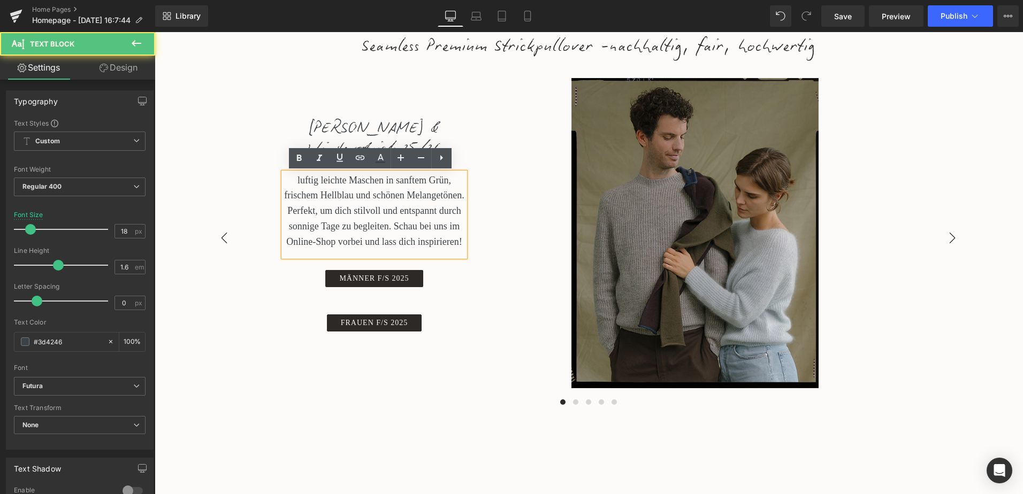
drag, startPoint x: 459, startPoint y: 243, endPoint x: 289, endPoint y: 183, distance: 179.8
click at [289, 183] on p "luftig leichte Maschen in sanftem Grün, frischem Hellblau und schönen Melangetö…" at bounding box center [374, 211] width 182 height 77
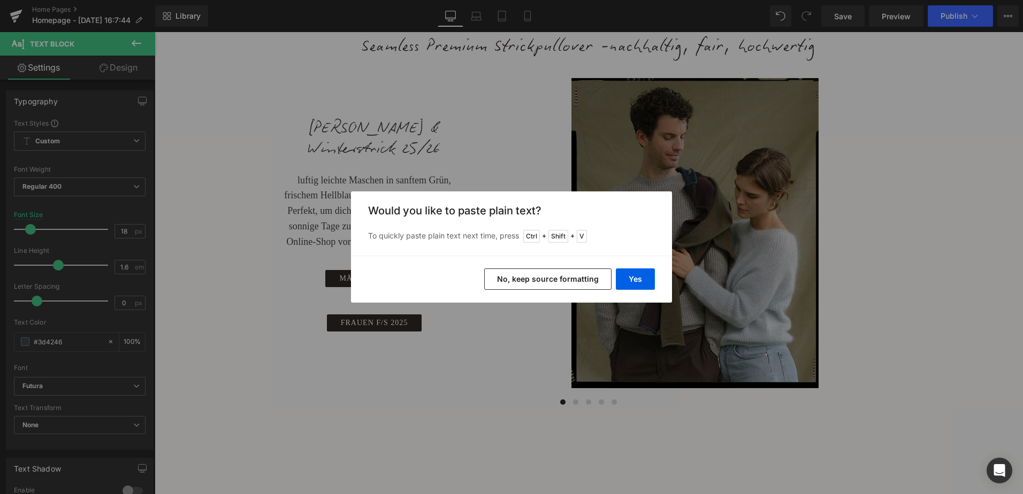
click at [565, 217] on div "Would you like to paste plain text? To quickly paste plain text next time, pres…" at bounding box center [511, 223] width 321 height 64
click at [630, 281] on button "Yes" at bounding box center [635, 278] width 39 height 21
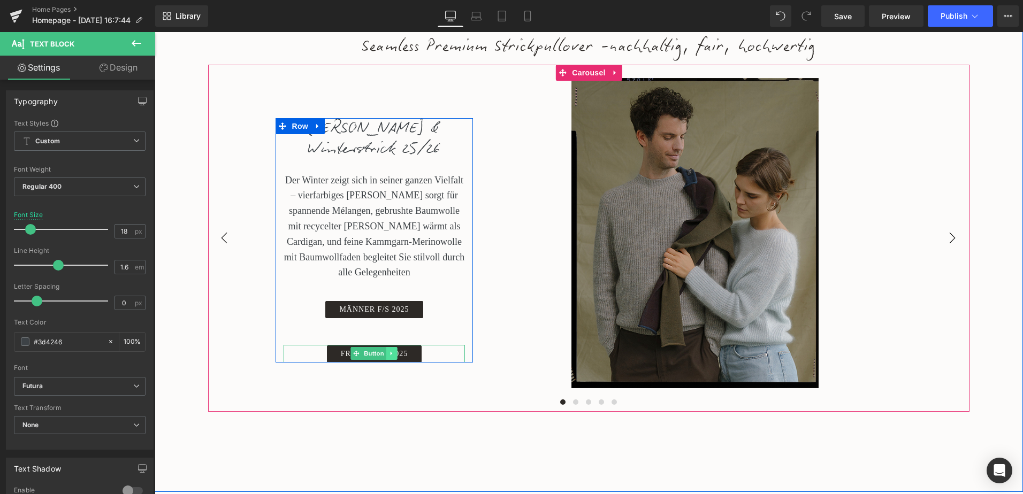
click at [390, 352] on icon at bounding box center [391, 354] width 2 height 4
click at [394, 351] on icon at bounding box center [397, 354] width 6 height 6
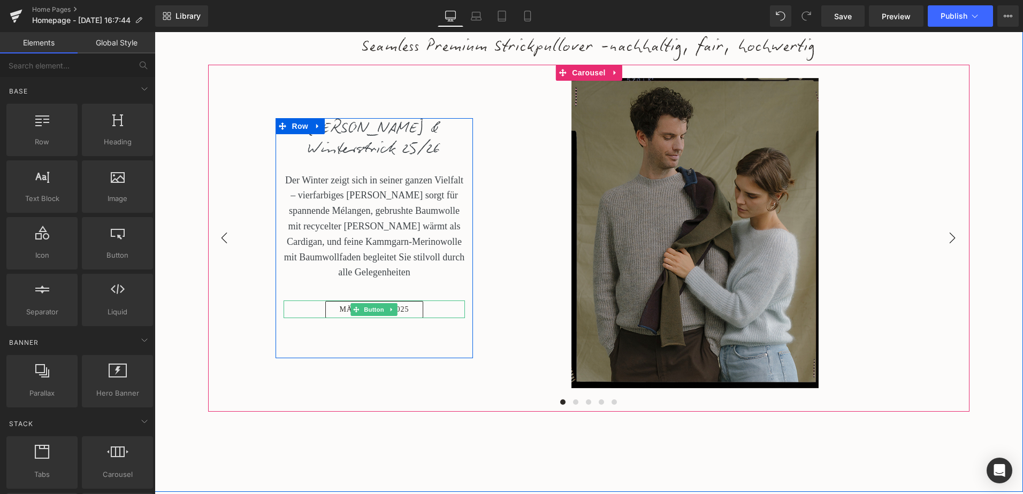
click at [410, 301] on link "MÄNNER F/S 2025" at bounding box center [373, 309] width 97 height 17
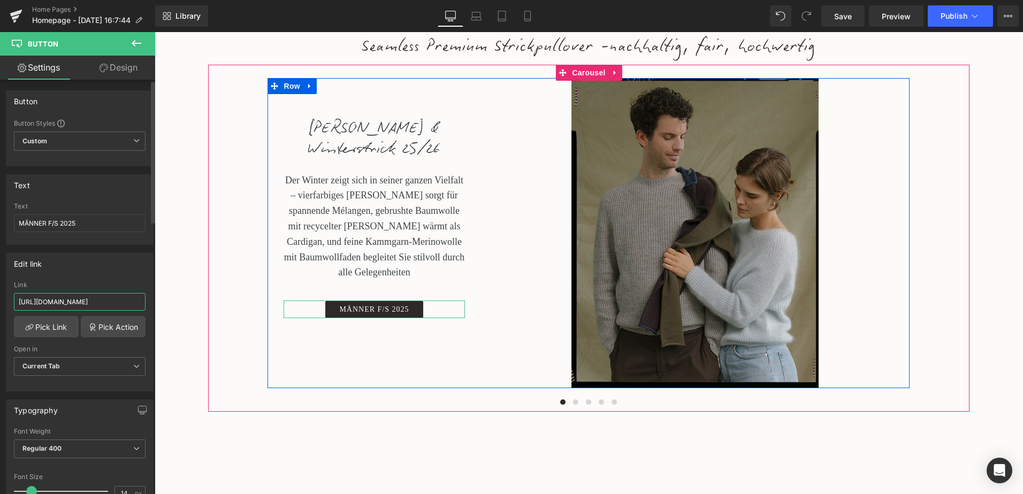
click at [97, 303] on input "https://seldom.de/collections/strickwaren-manner?sort_by=manual&filter.p.m.cust…" at bounding box center [80, 302] width 132 height 18
paste input "Herbst%2FWint"
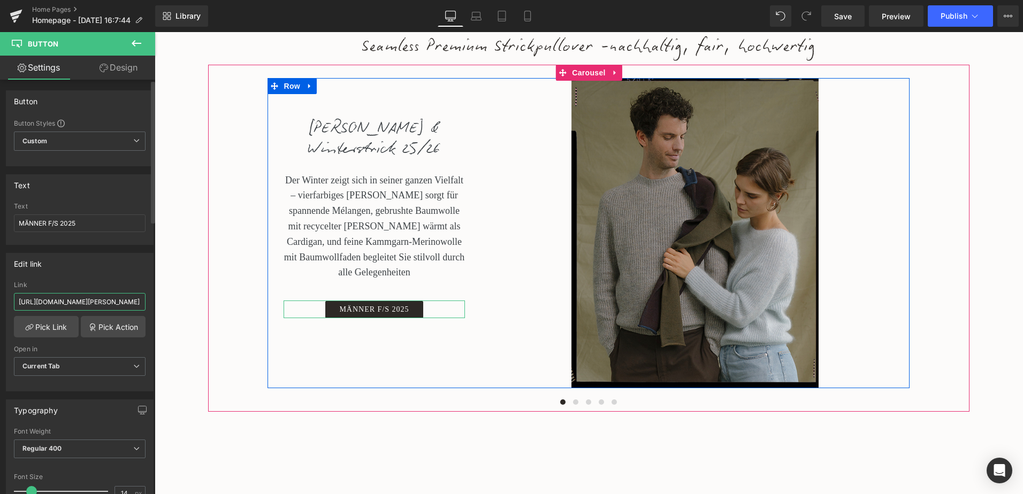
scroll to position [0, 240]
type input "https://seldom.de/collections/strickwaren-manner?sort_by=manual&filter.p.m.cust…"
drag, startPoint x: 81, startPoint y: 220, endPoint x: 48, endPoint y: 224, distance: 32.8
click at [48, 224] on input "MÄNNER F/S 2025" at bounding box center [80, 223] width 132 height 18
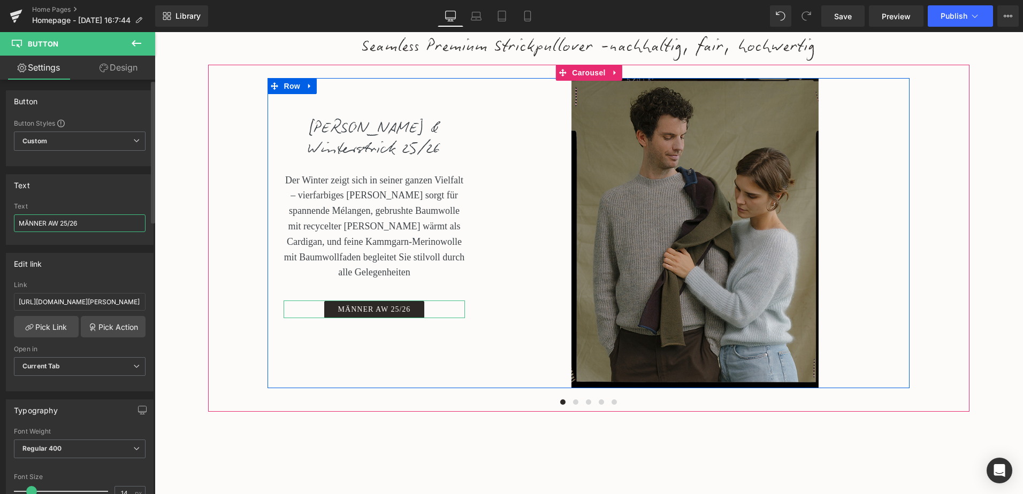
type input "MÄNNER AW 25/26"
click at [97, 255] on div "Edit link" at bounding box center [79, 263] width 147 height 20
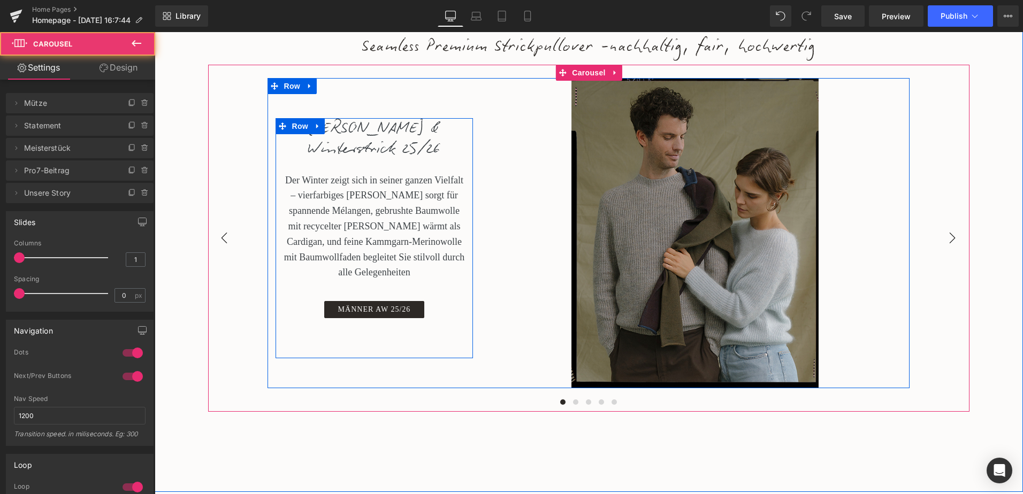
click at [244, 348] on div "Herbst & Winterstrick 25/26 Heading Der Winter zeigt sich in seiner ganzen Viel…" at bounding box center [588, 233] width 760 height 337
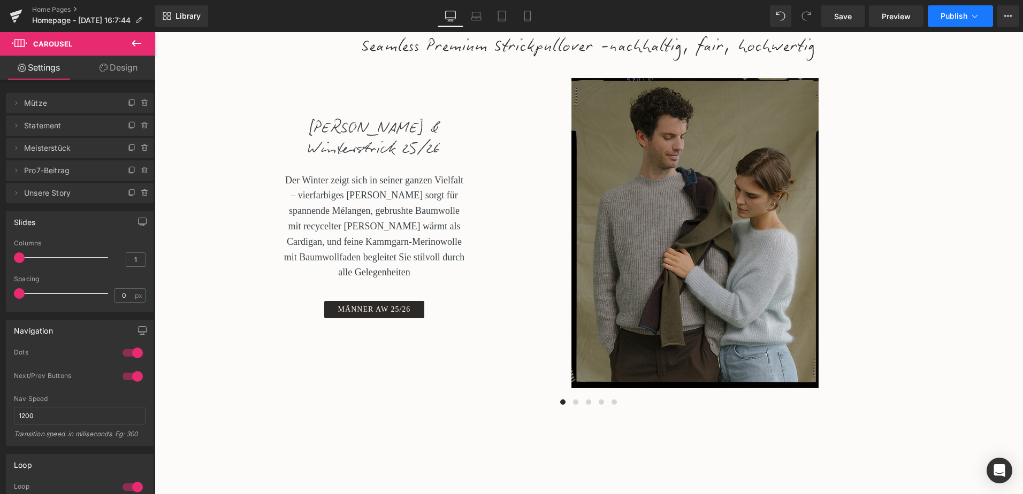
click at [954, 16] on span "Publish" at bounding box center [953, 16] width 27 height 9
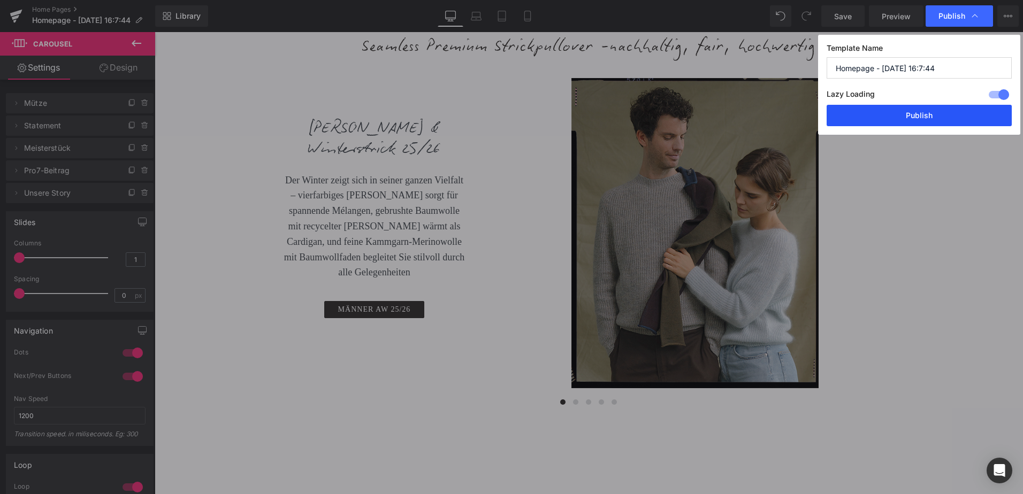
click at [924, 113] on button "Publish" at bounding box center [918, 115] width 185 height 21
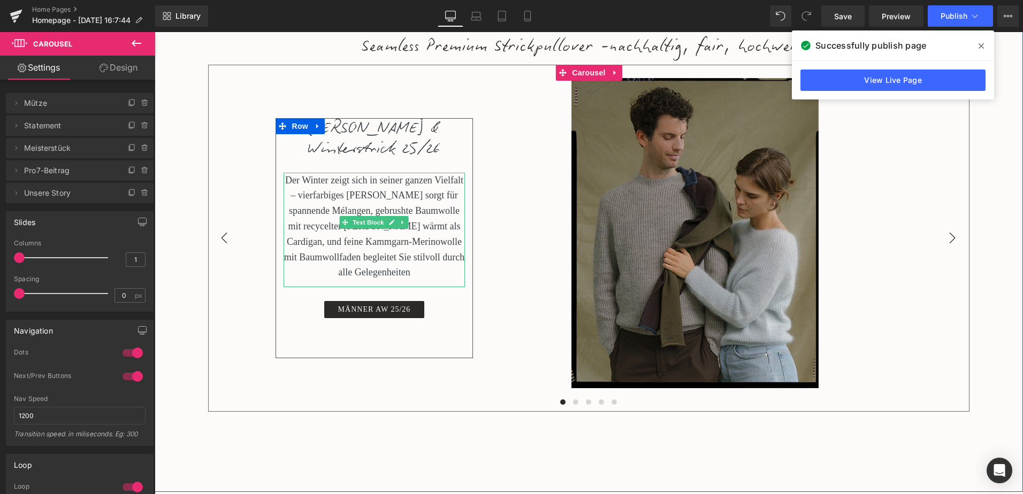
click at [368, 189] on p "Der Winter zeigt sich in seiner ganzen Vielfalt – vierfarbiges Garn sorgt für s…" at bounding box center [374, 227] width 182 height 108
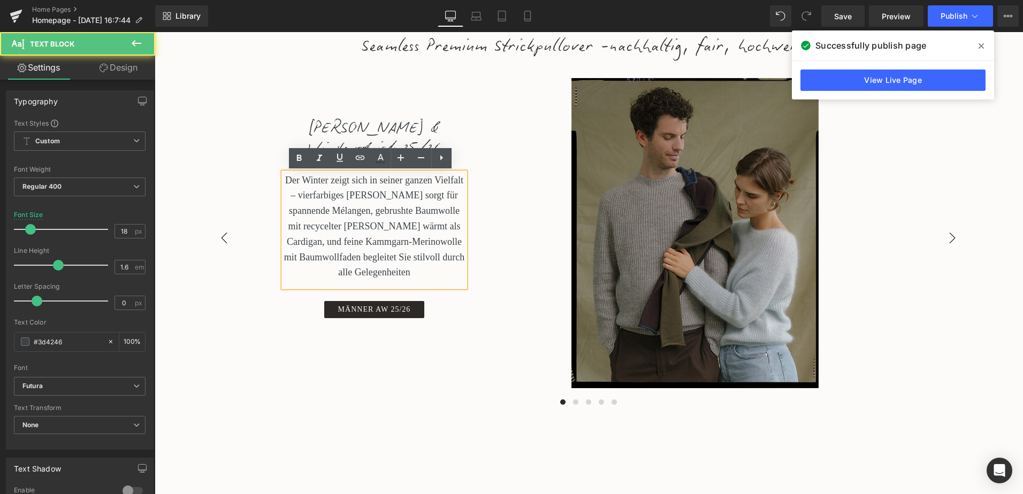
click at [313, 181] on p "Der Winter zeigt sich in seiner ganzen Vielfalt – vierfarbiges Garn sorgt für s…" at bounding box center [374, 227] width 182 height 108
click at [308, 180] on p "Der Winter zeigt sich in seiner ganzen Vielfalt – vierfarbiges Garn sorgt für s…" at bounding box center [374, 227] width 182 height 108
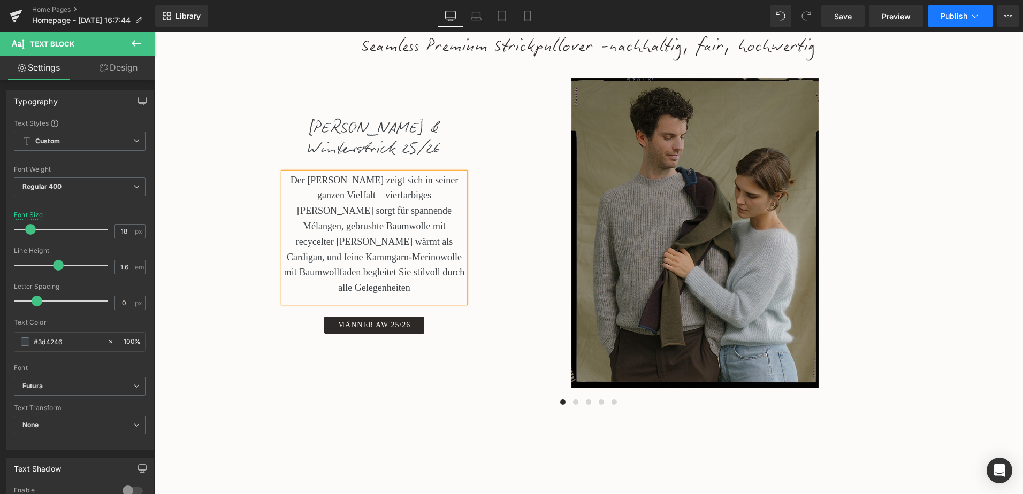
click at [962, 17] on span "Publish" at bounding box center [953, 16] width 27 height 9
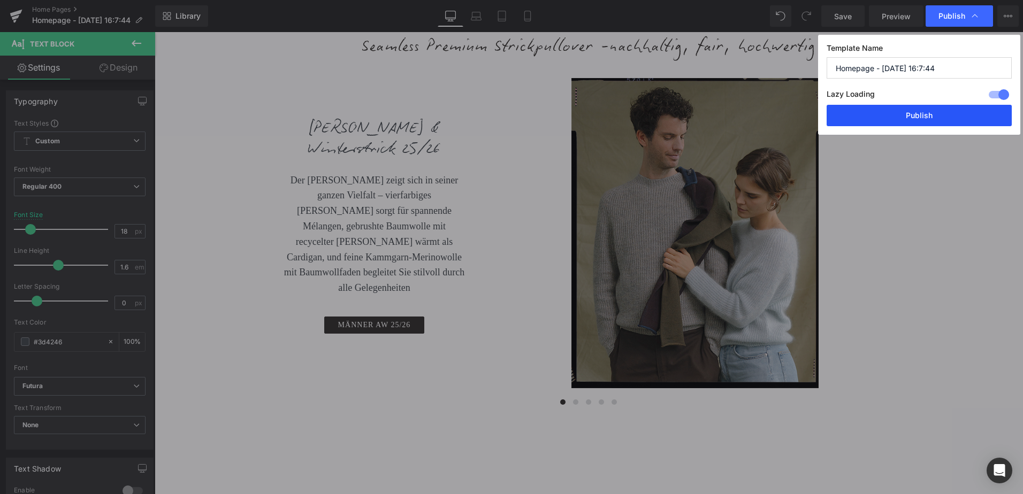
click at [927, 114] on button "Publish" at bounding box center [918, 115] width 185 height 21
